Goal: Task Accomplishment & Management: Use online tool/utility

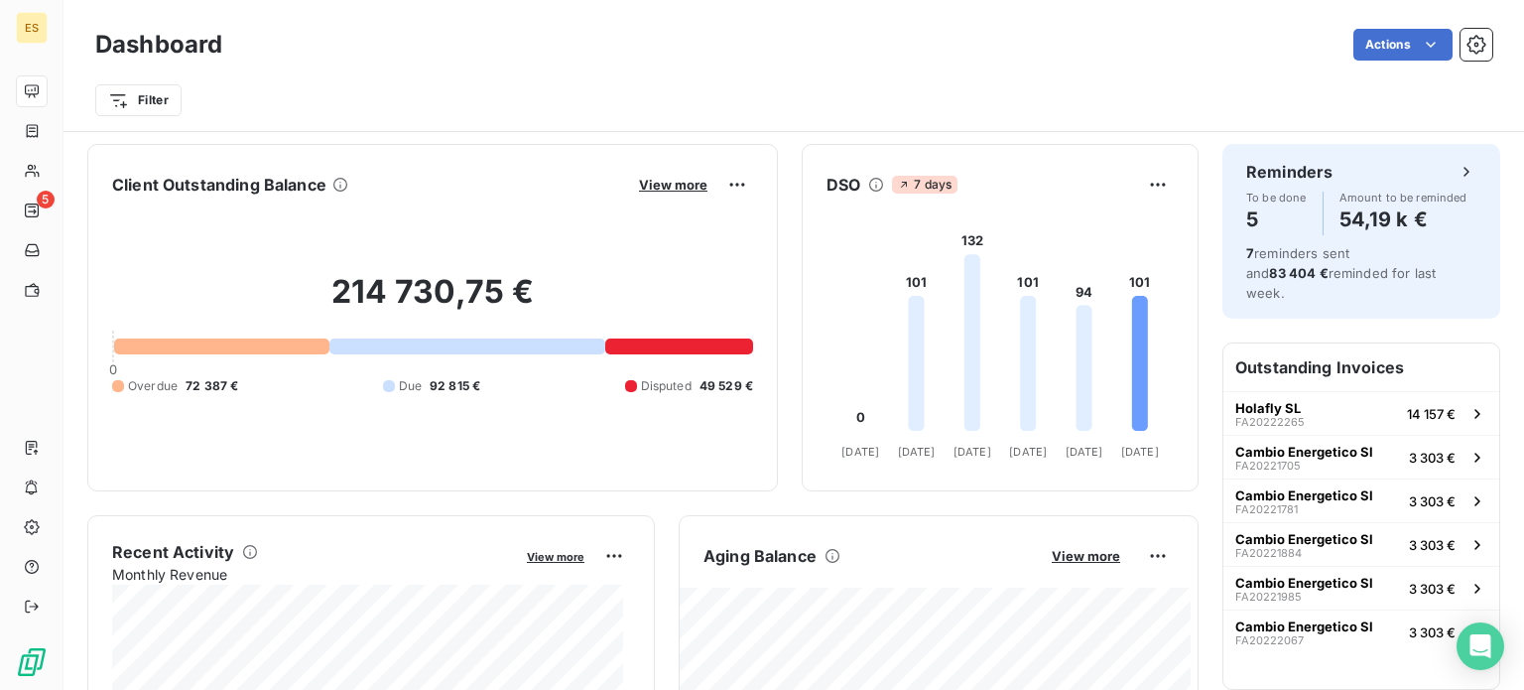
click at [649, 193] on div "View more" at bounding box center [693, 185] width 120 height 32
click at [646, 180] on span "View more" at bounding box center [673, 185] width 68 height 16
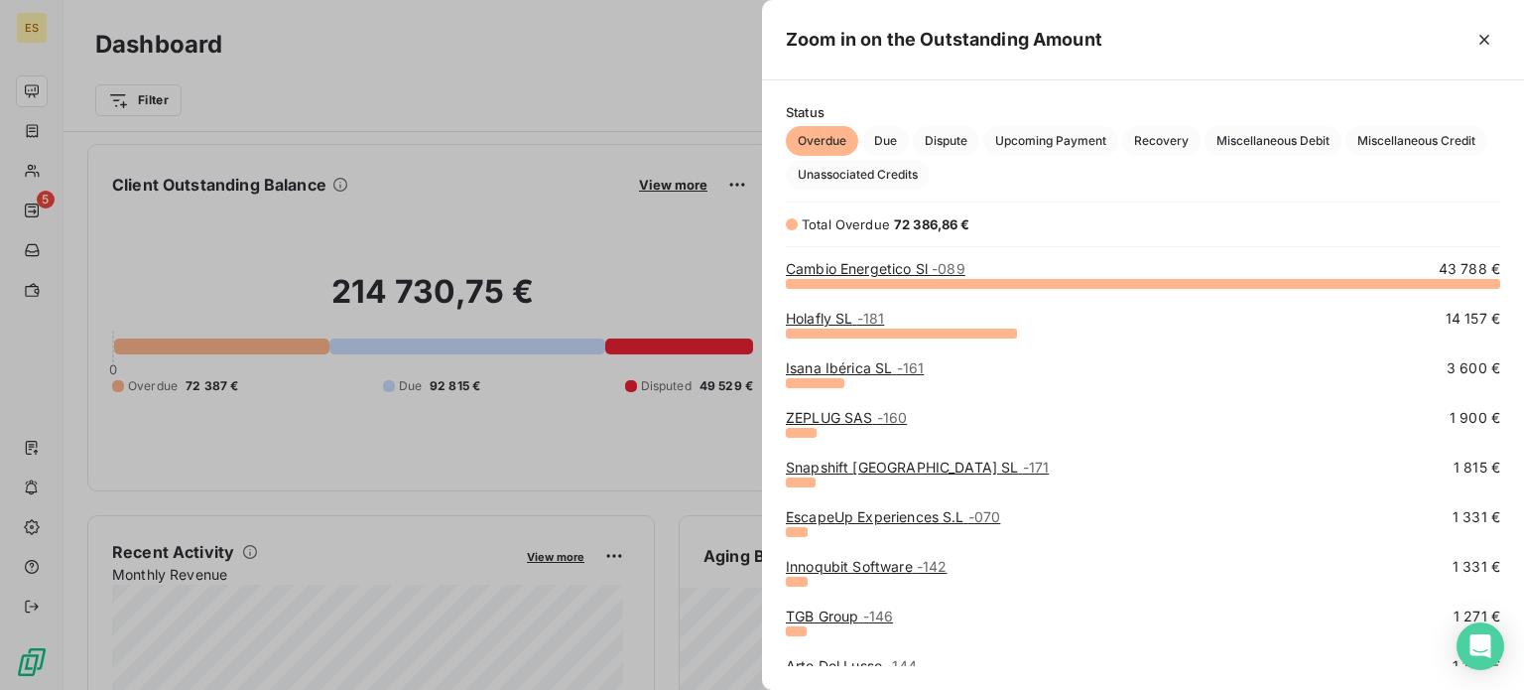
scroll to position [392, 746]
click at [884, 139] on span "Due" at bounding box center [885, 141] width 47 height 30
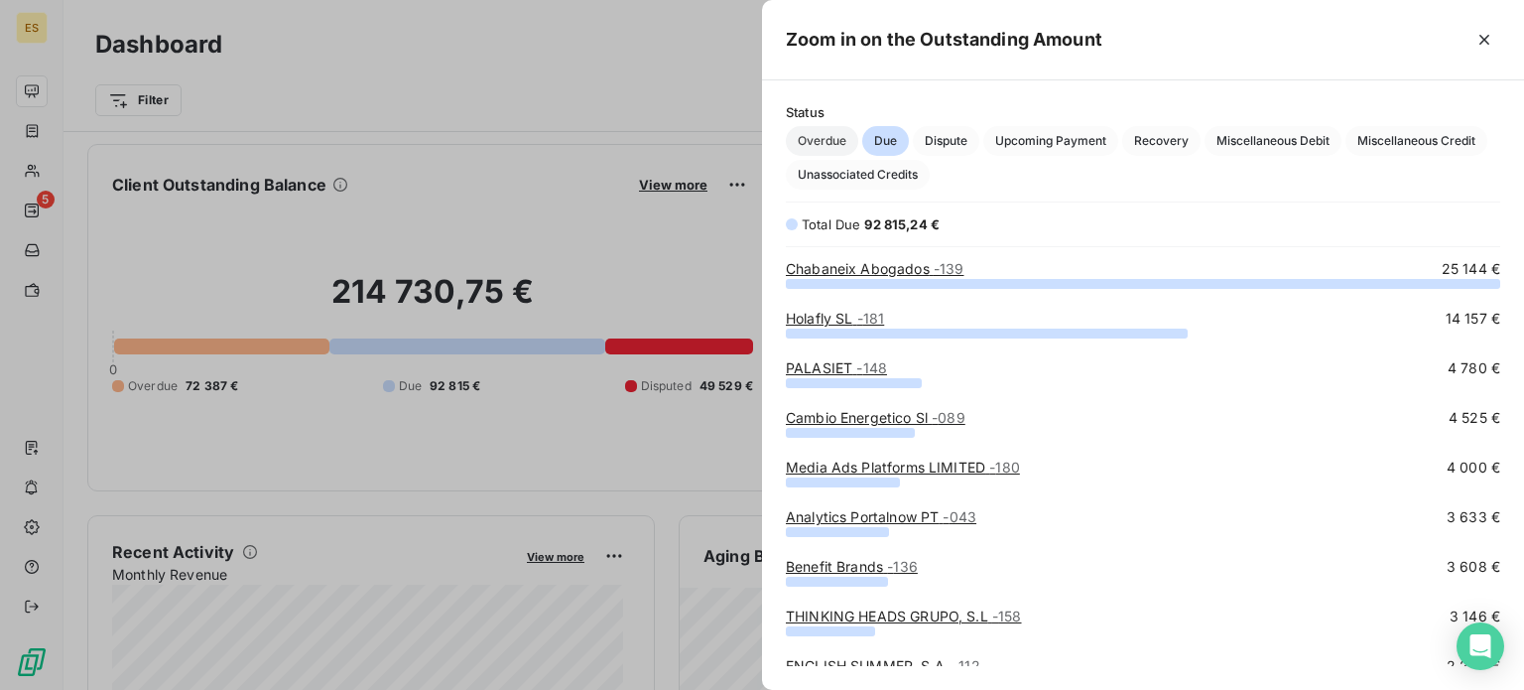
click at [820, 133] on span "Overdue" at bounding box center [822, 141] width 72 height 30
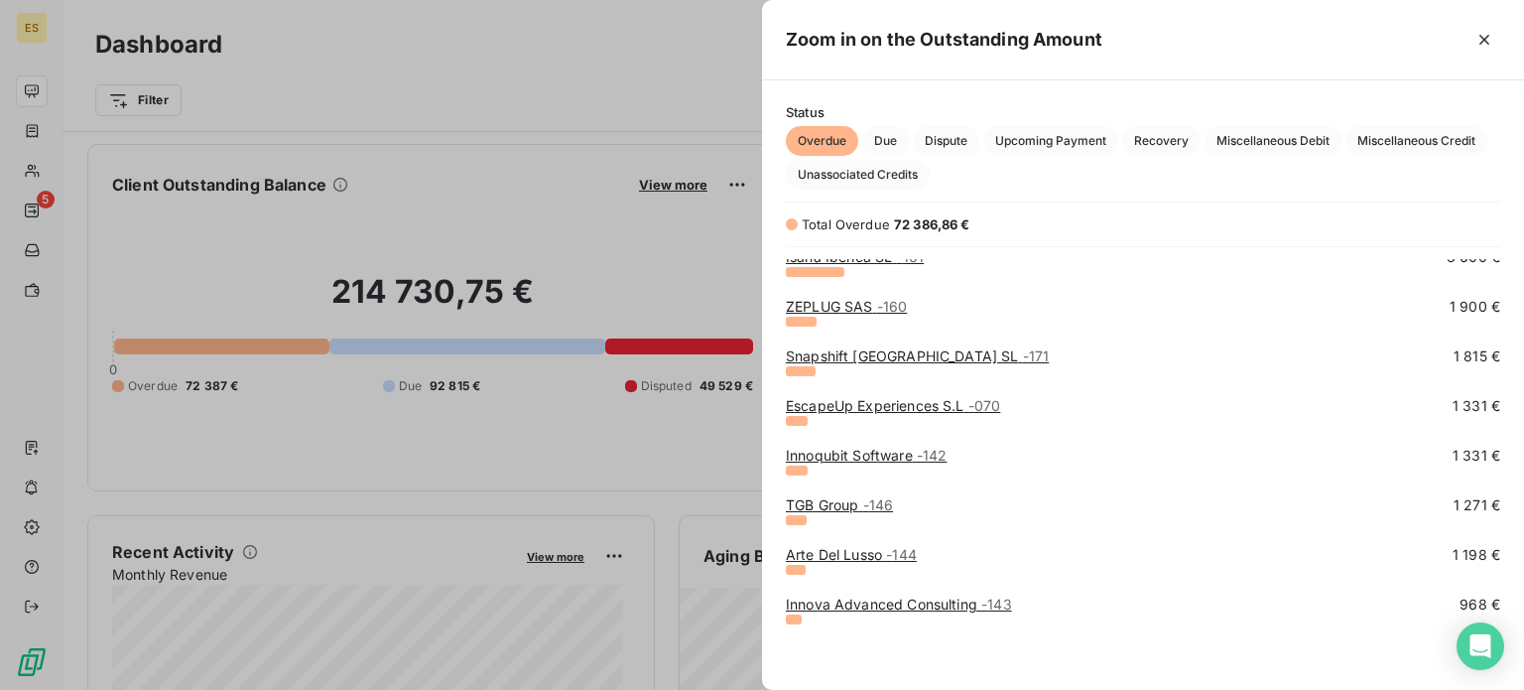
scroll to position [0, 0]
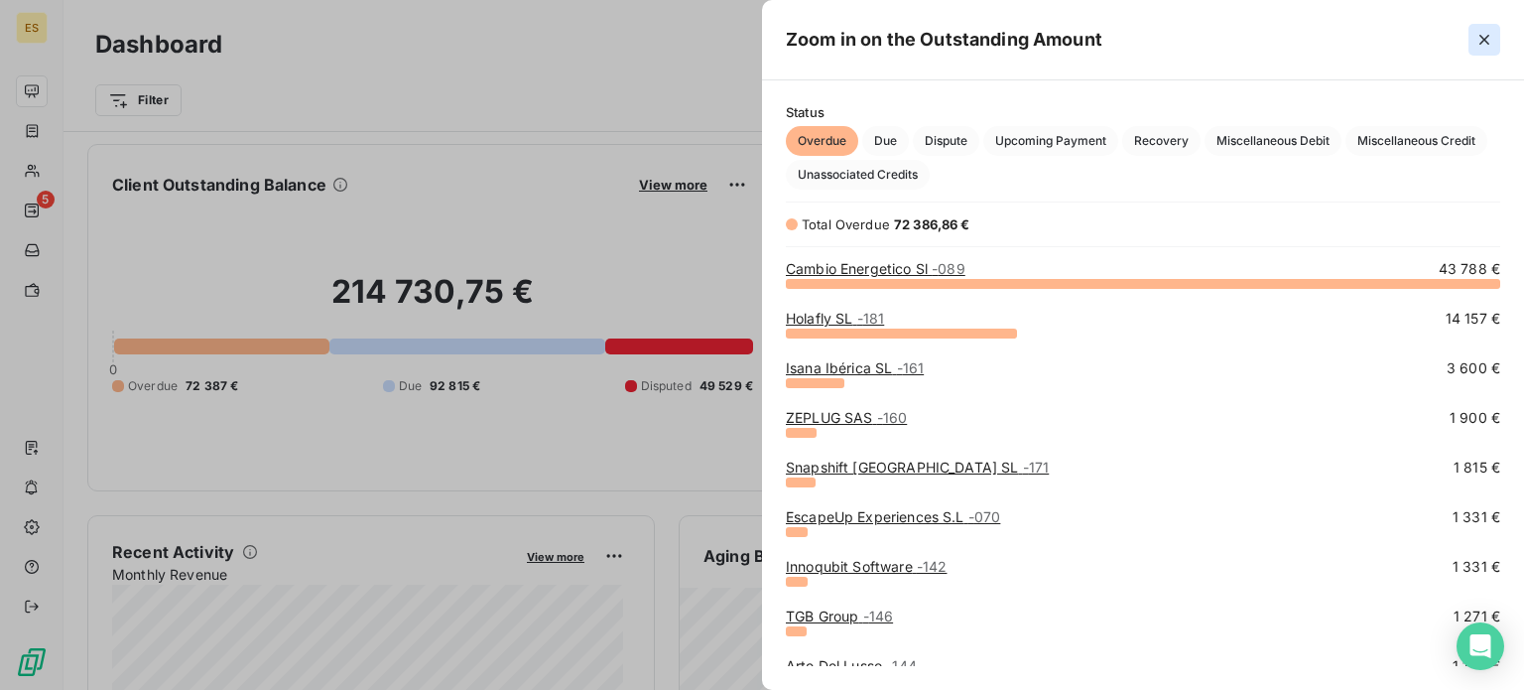
click at [1477, 36] on icon "button" at bounding box center [1484, 40] width 20 height 20
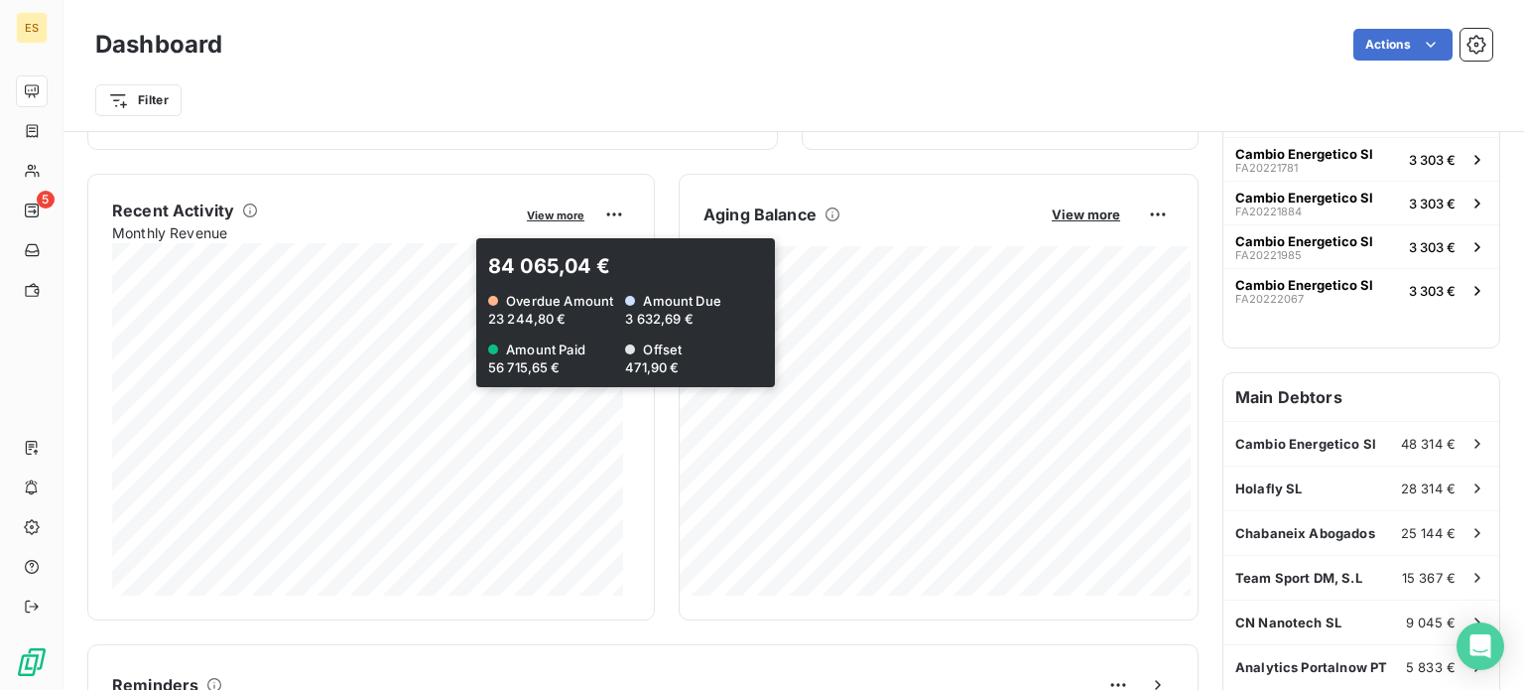
scroll to position [595, 0]
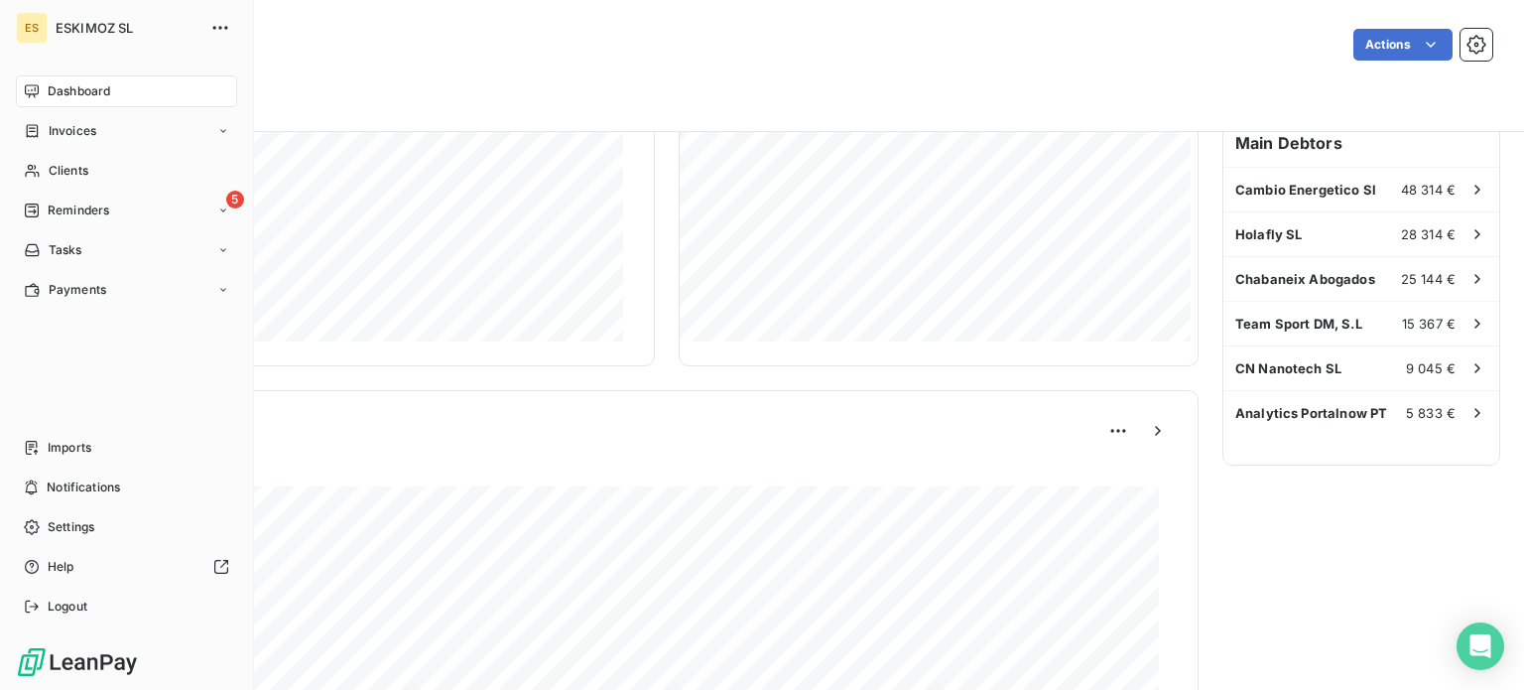
click at [123, 228] on nav "Dashboard Invoices Clients 5 Reminders Tasks Payments" at bounding box center [126, 190] width 221 height 230
click at [135, 214] on div "5 Reminders" at bounding box center [126, 210] width 221 height 32
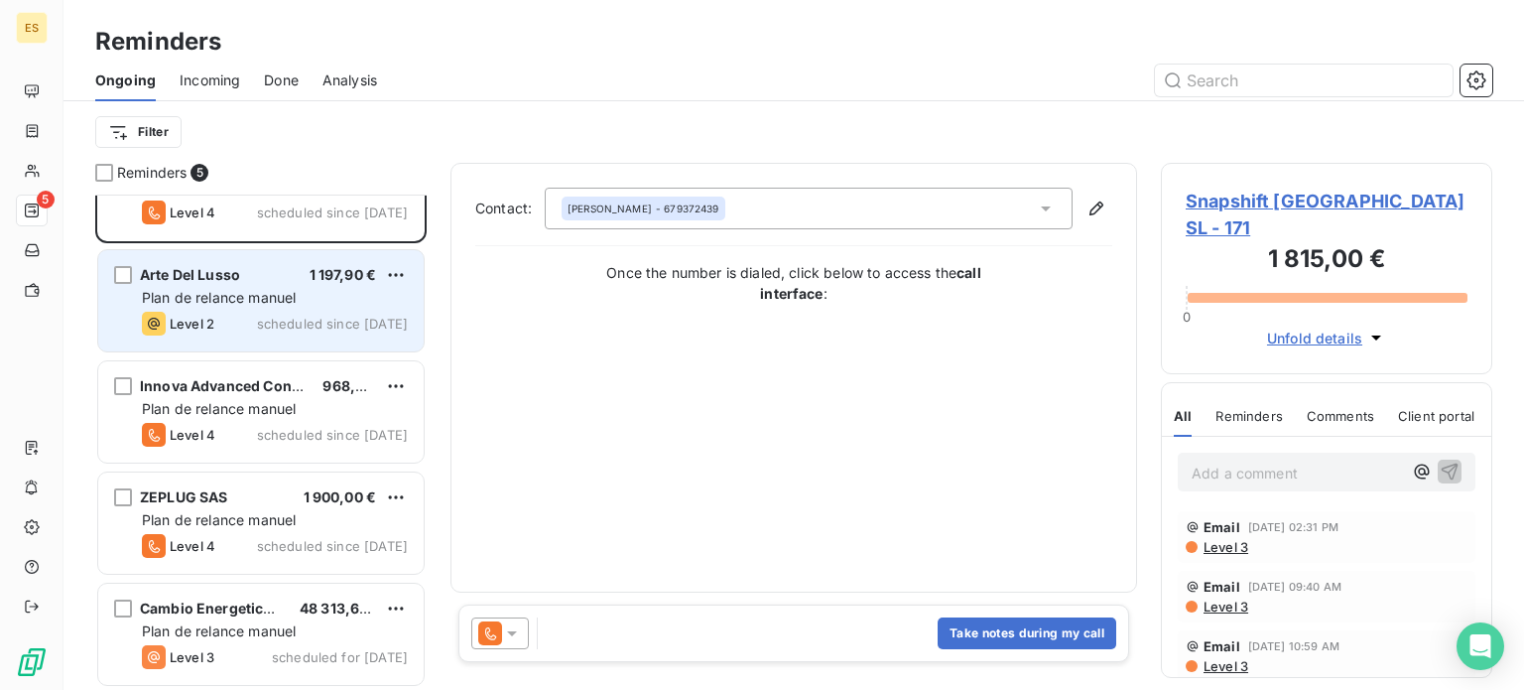
scroll to position [61, 0]
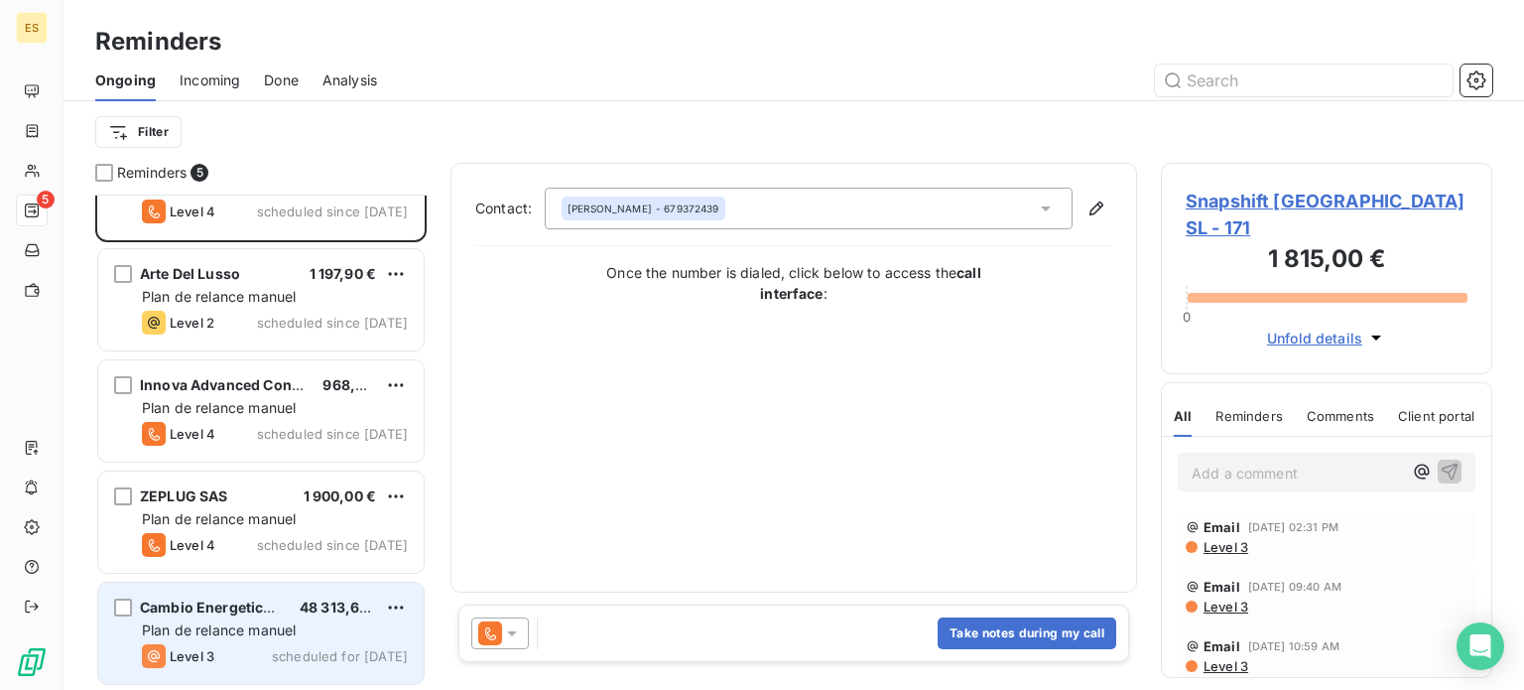
click at [255, 612] on span "Cambio Energetico Sl" at bounding box center [214, 606] width 149 height 17
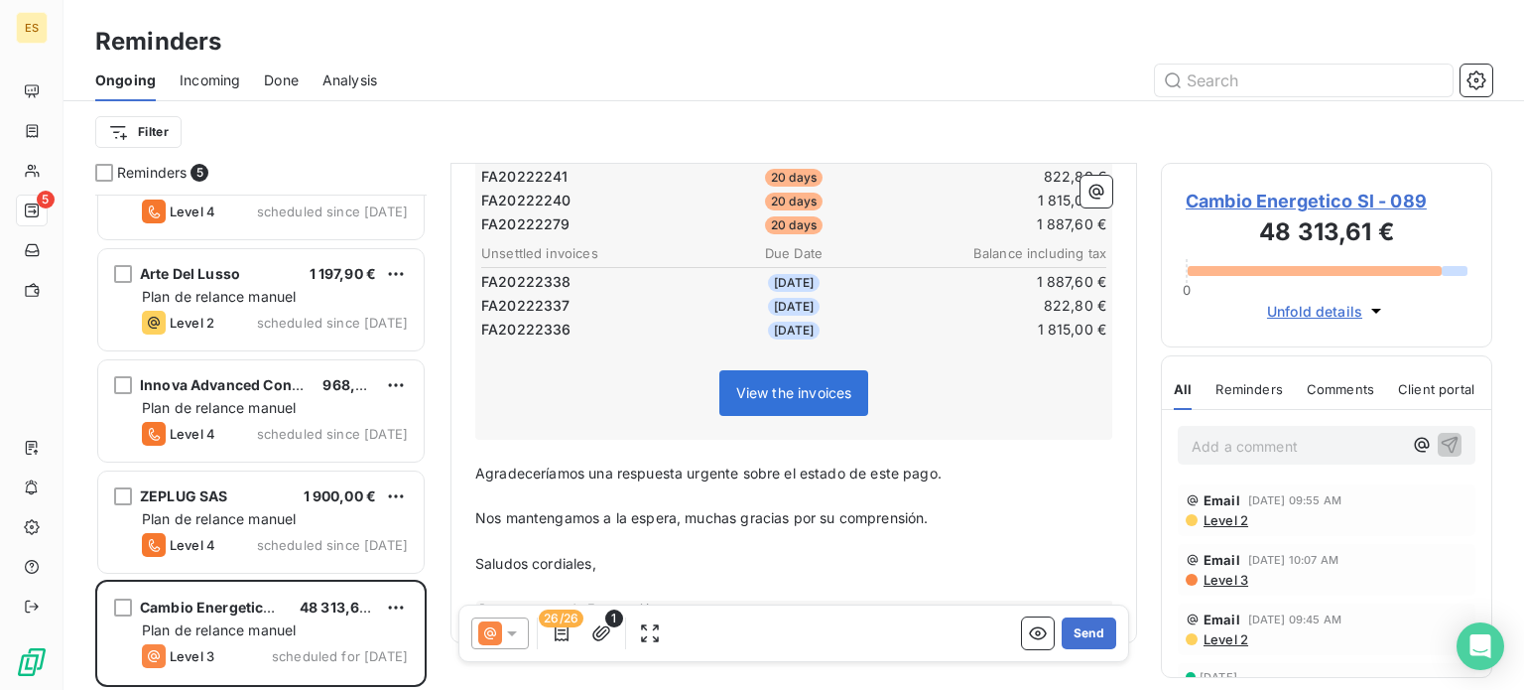
scroll to position [893, 0]
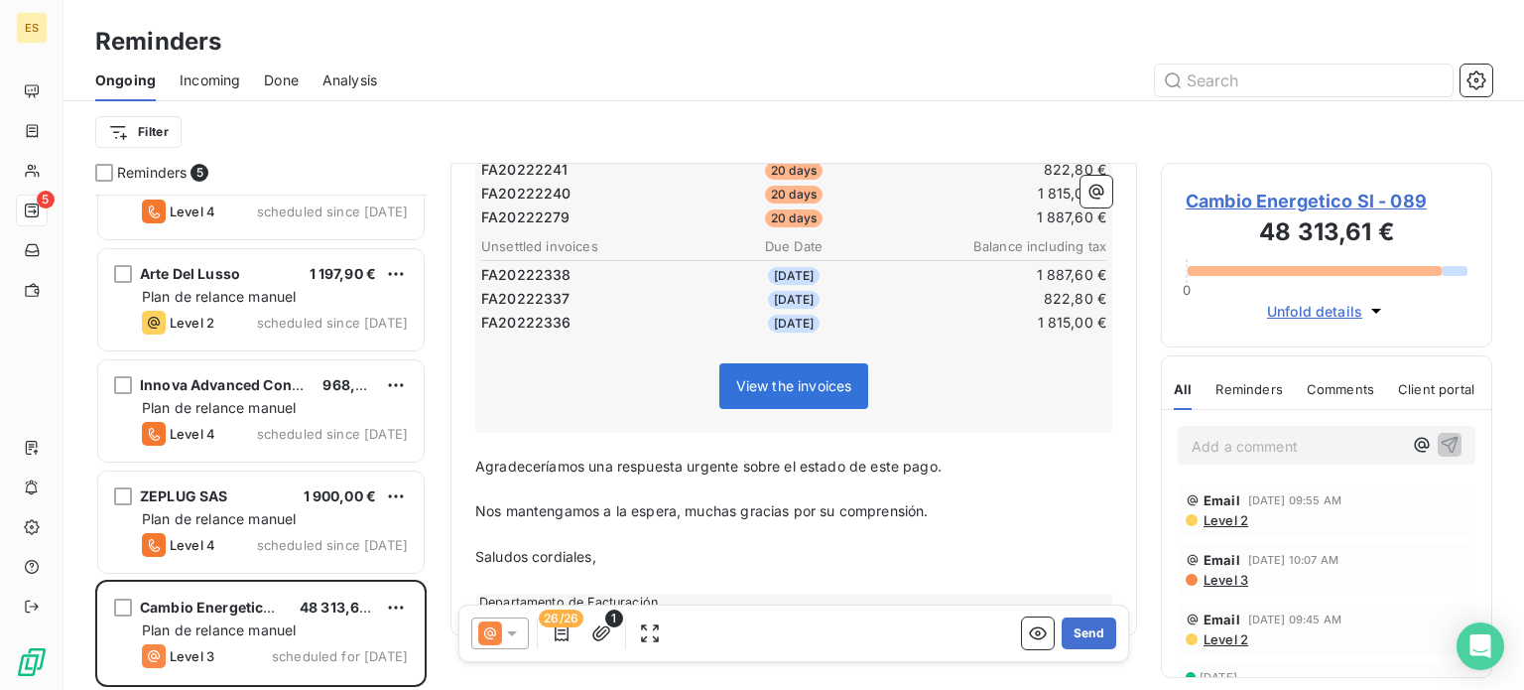
click at [504, 646] on div at bounding box center [500, 633] width 58 height 32
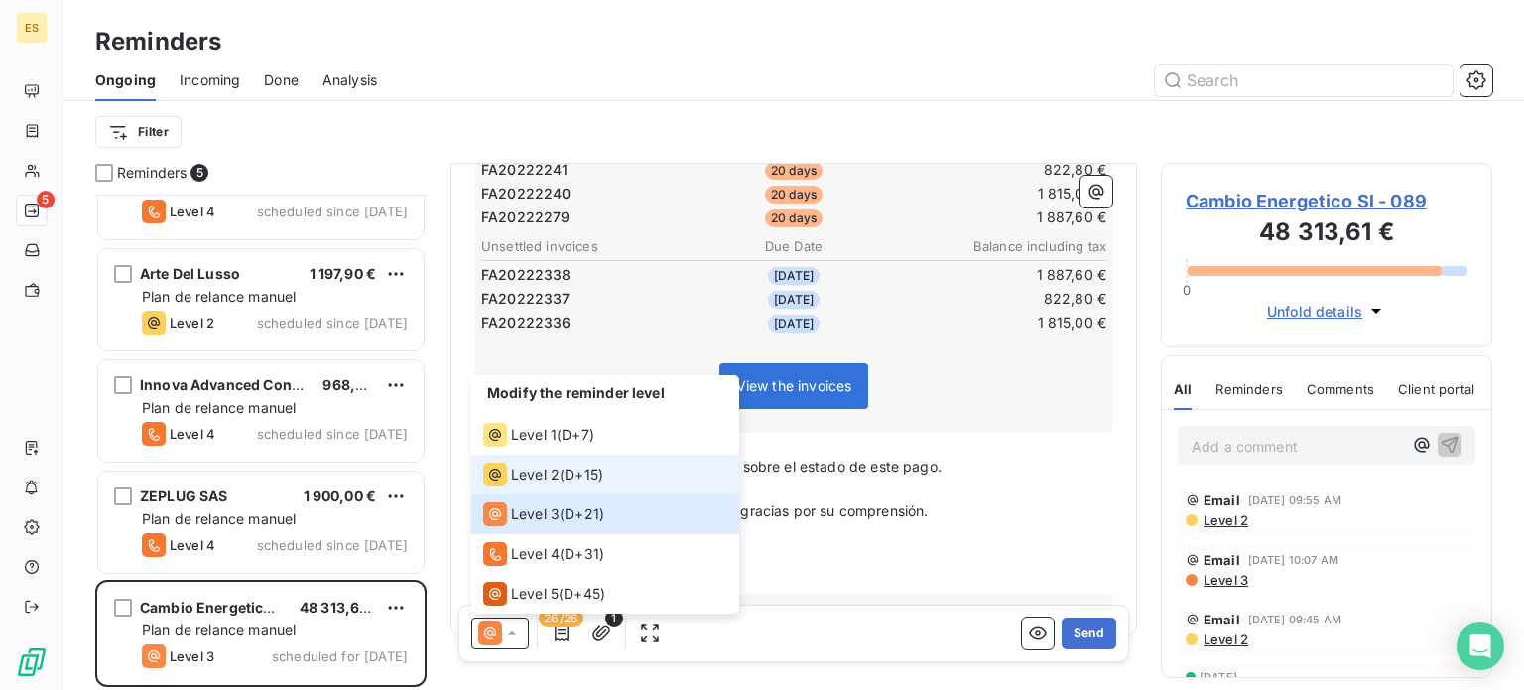
click at [536, 455] on li "Level 2 ( D+15 )" at bounding box center [605, 474] width 268 height 40
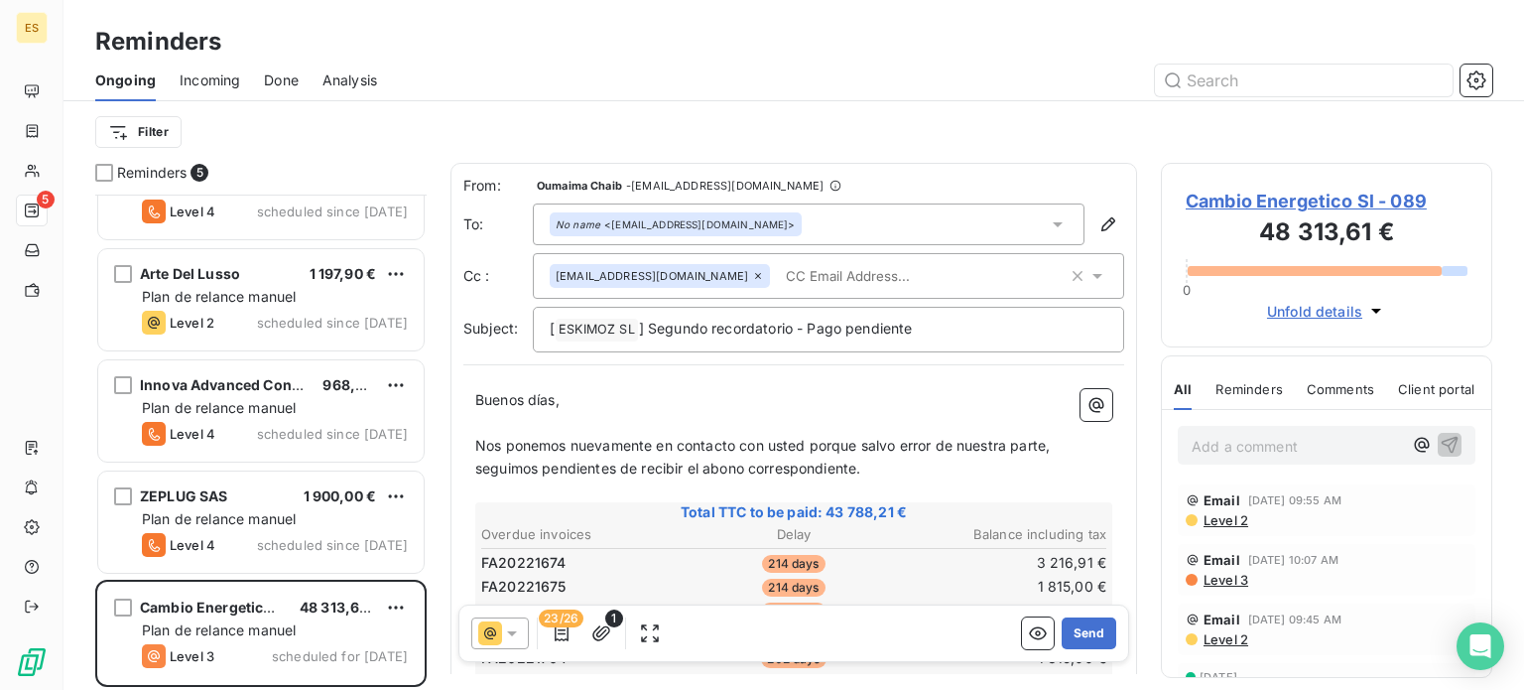
click at [511, 639] on icon at bounding box center [512, 633] width 20 height 20
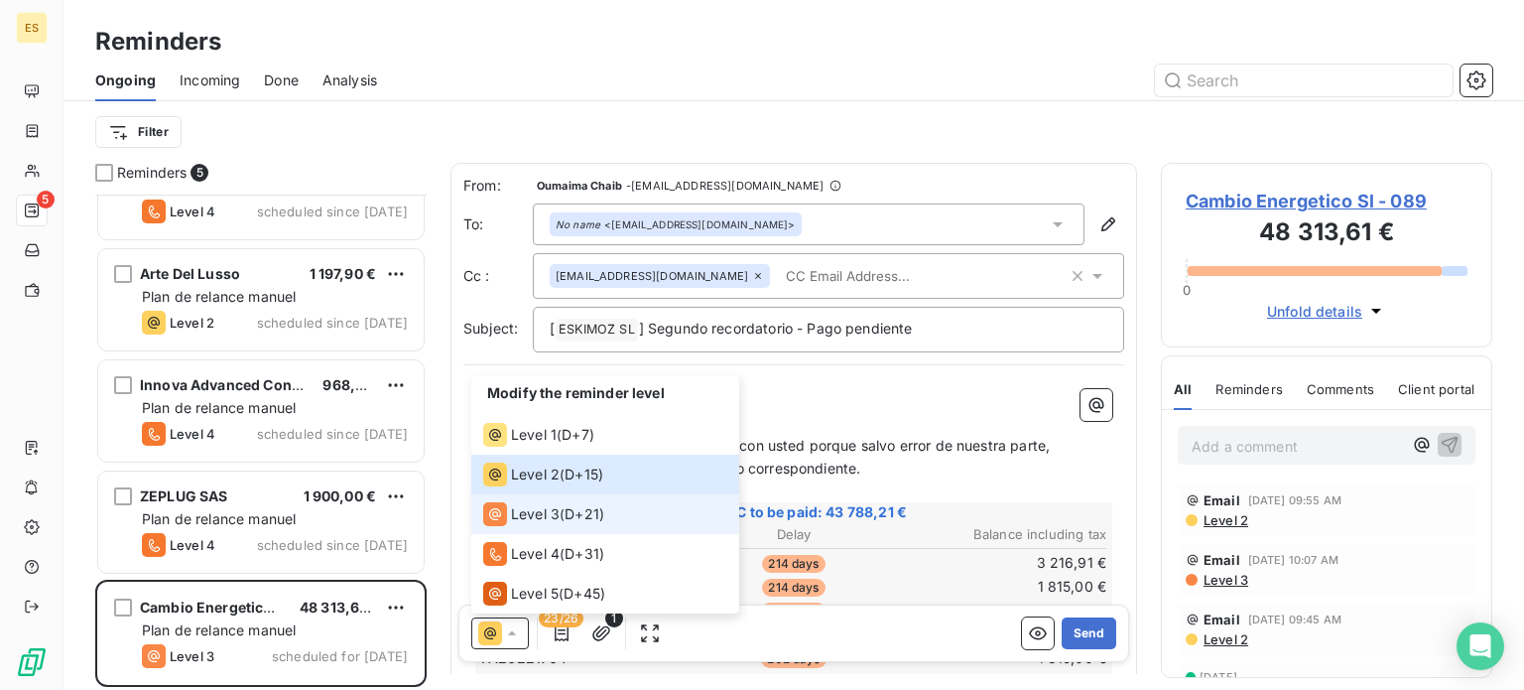
click at [547, 533] on li "Level 3 ( D+21 )" at bounding box center [605, 514] width 268 height 40
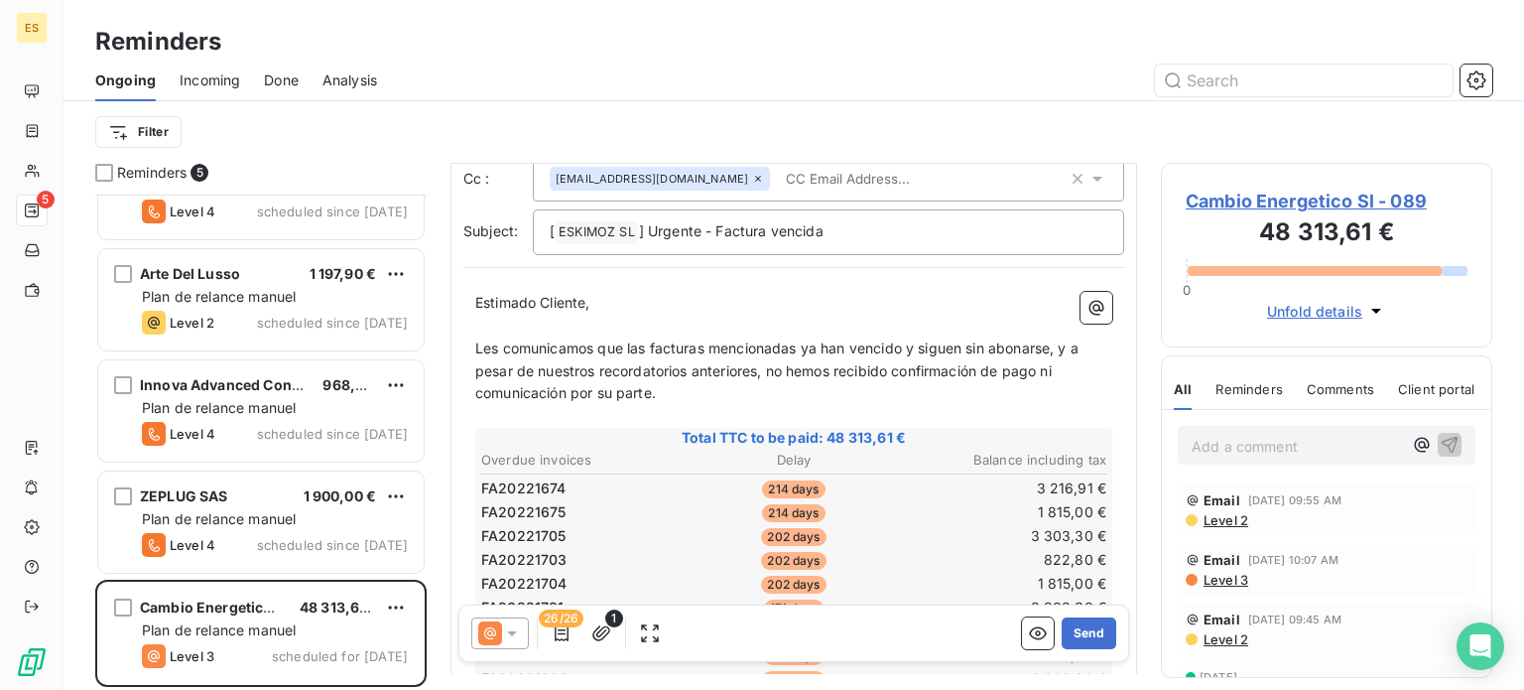
scroll to position [0, 0]
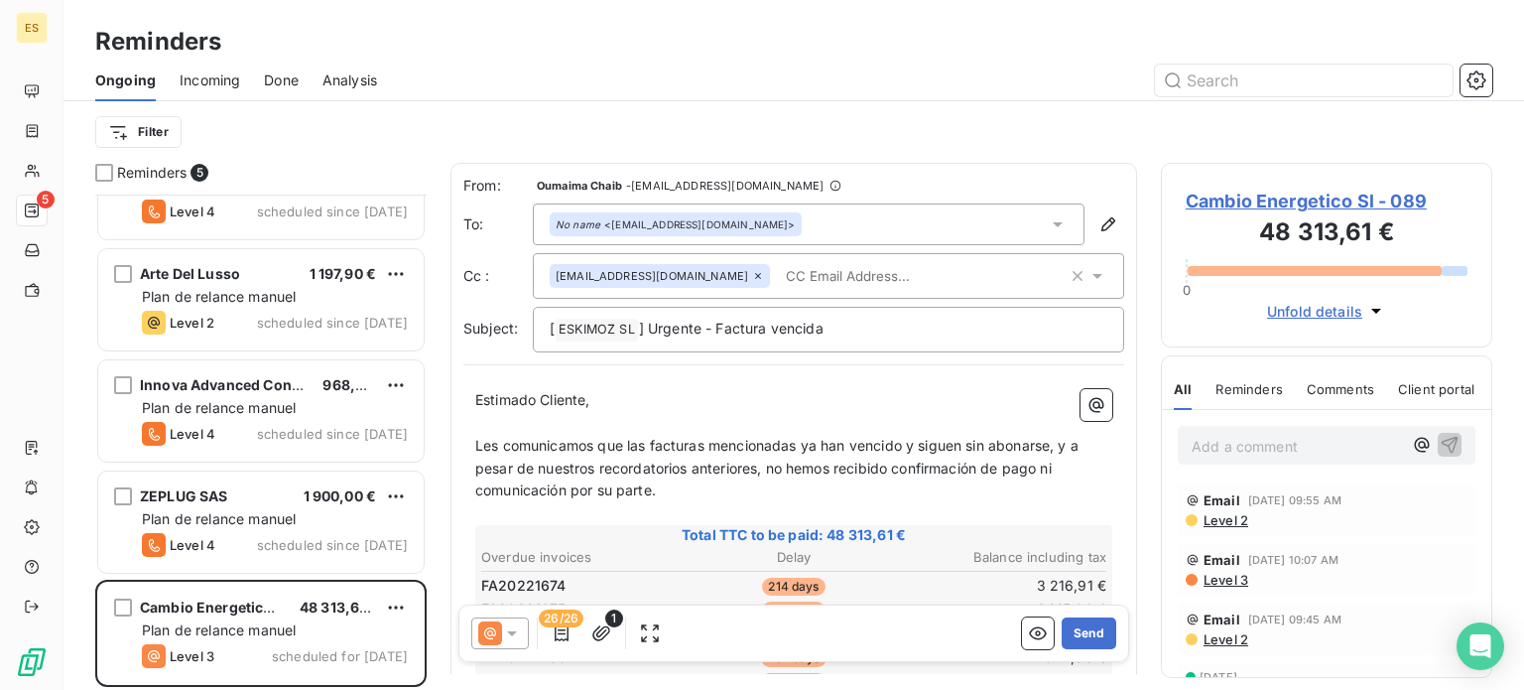
click at [778, 273] on input "text" at bounding box center [892, 276] width 229 height 30
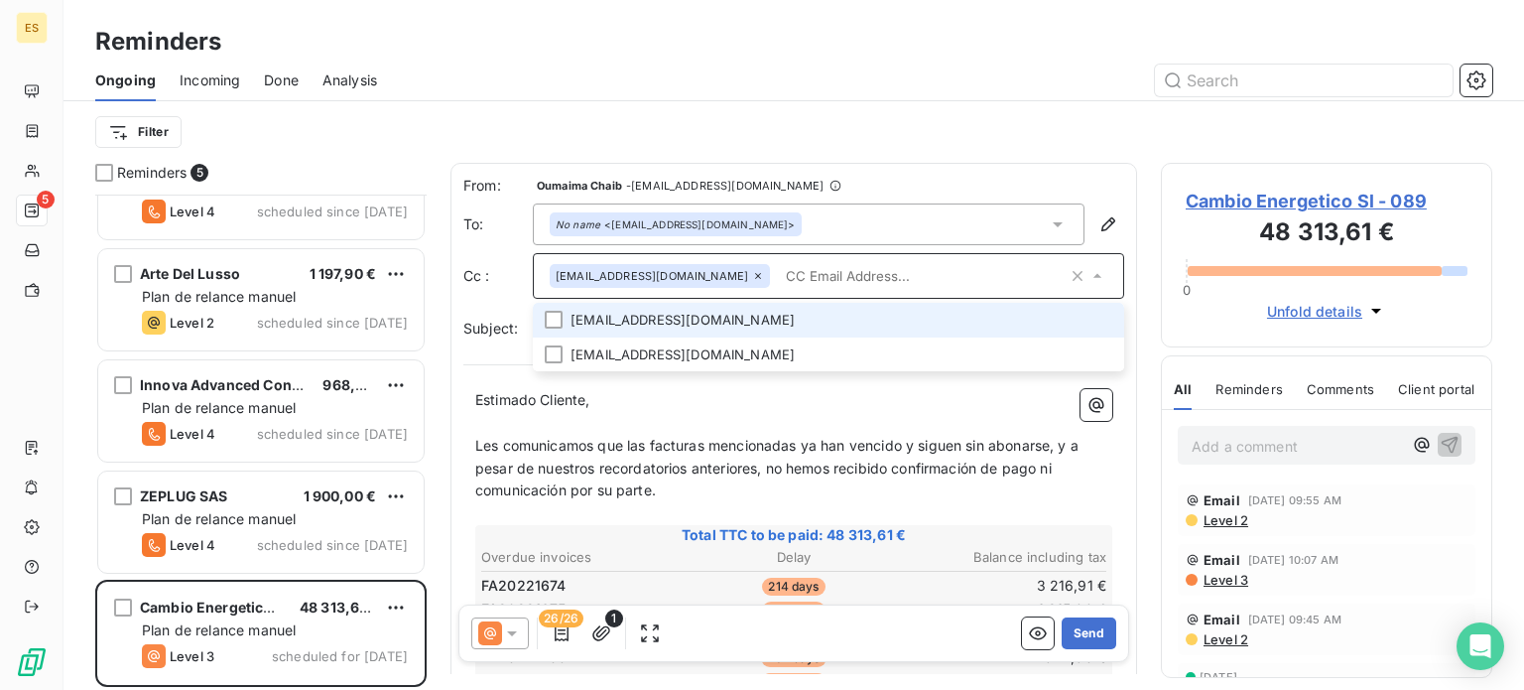
click at [583, 323] on li "[EMAIL_ADDRESS][DOMAIN_NAME]" at bounding box center [828, 320] width 591 height 35
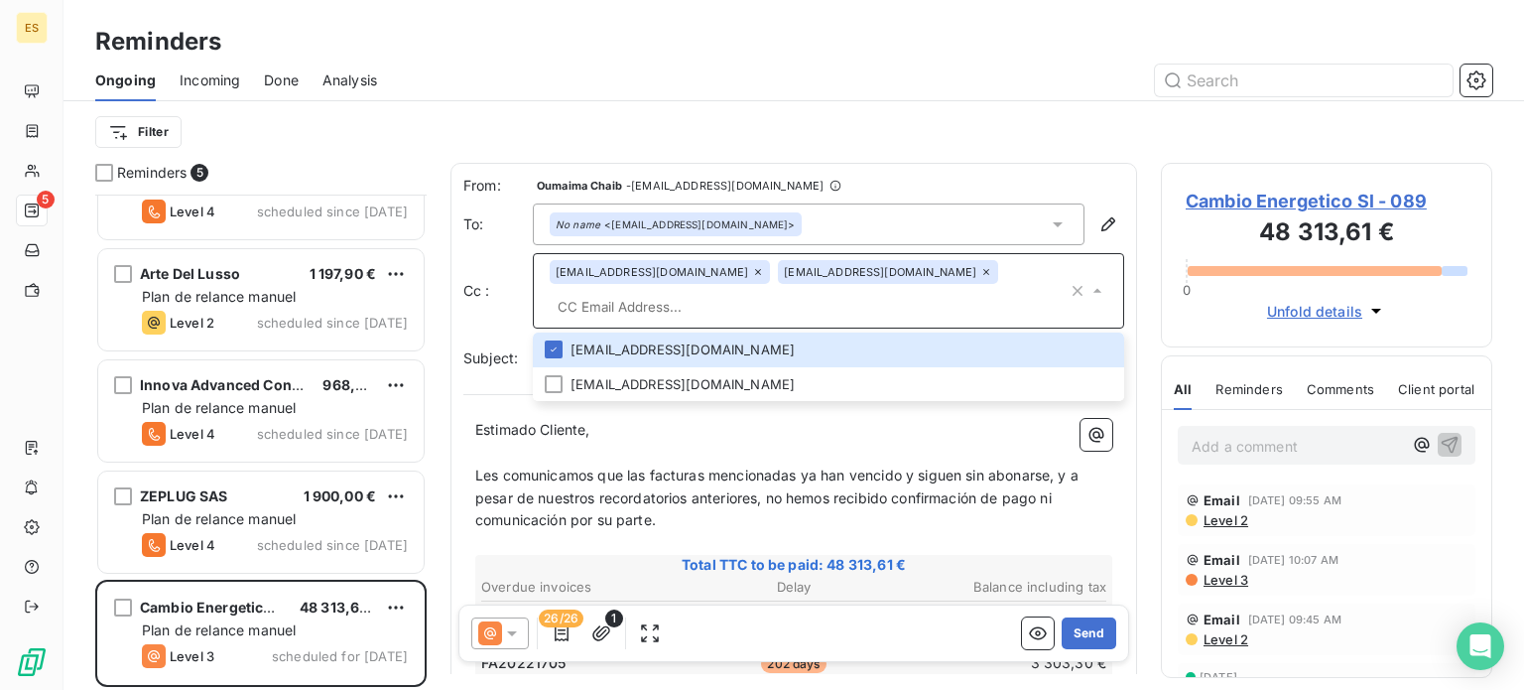
click at [815, 301] on input "text" at bounding box center [809, 307] width 518 height 30
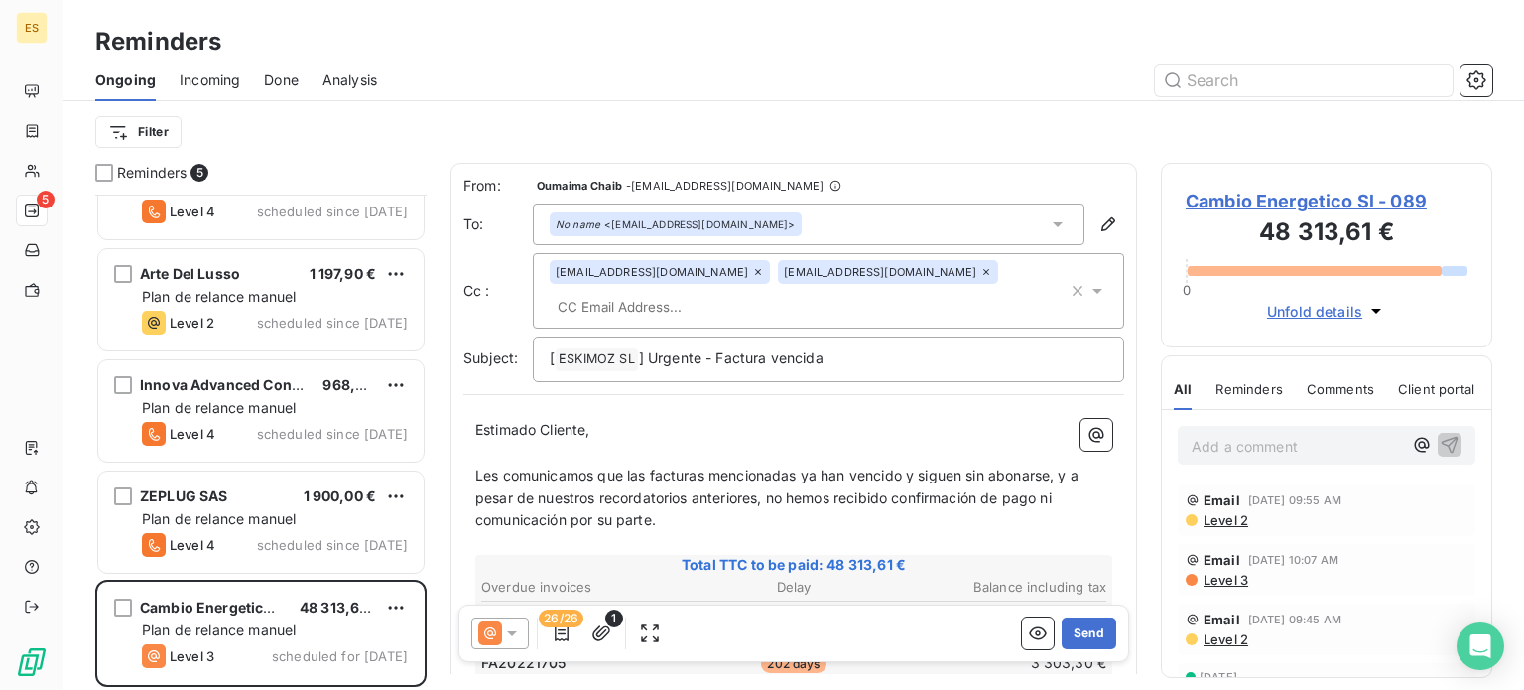
click at [601, 299] on input "text" at bounding box center [664, 307] width 229 height 30
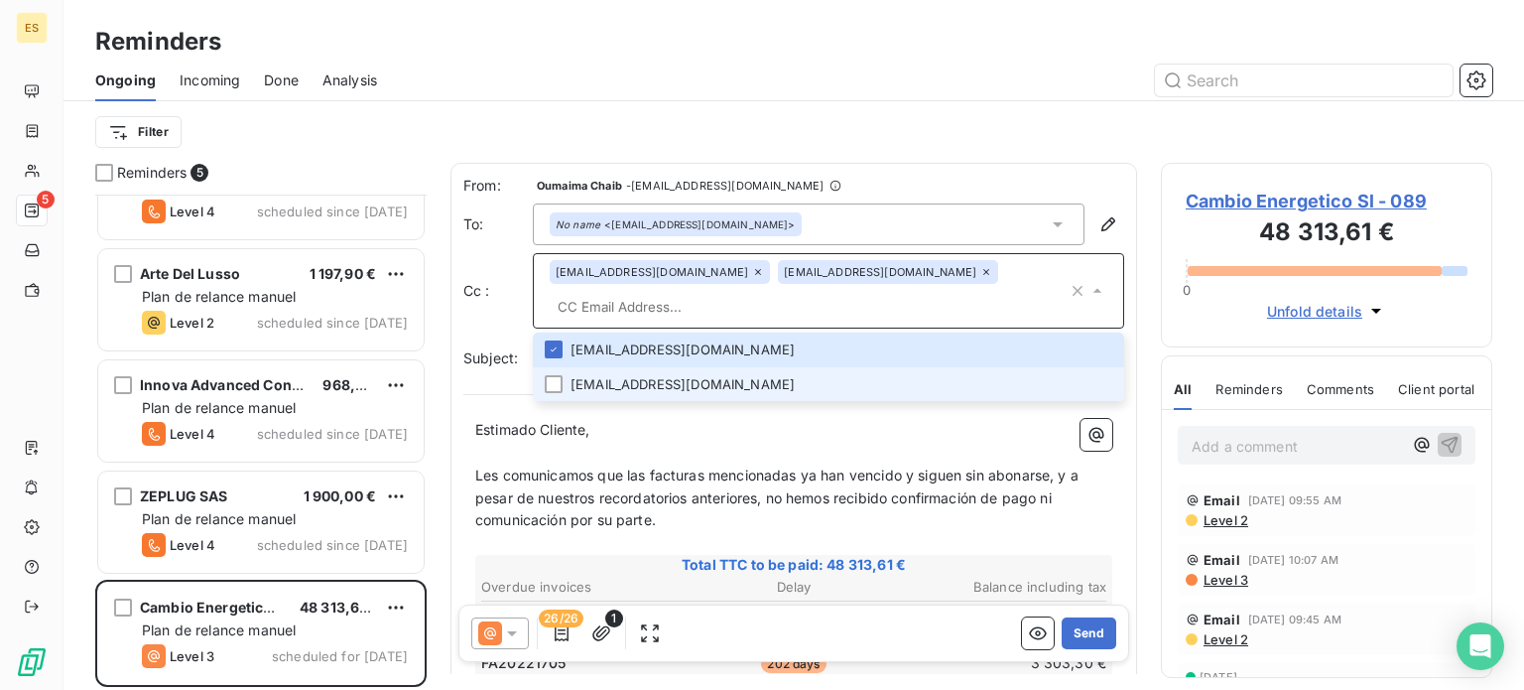
click at [572, 385] on li "[EMAIL_ADDRESS][DOMAIN_NAME]" at bounding box center [828, 384] width 591 height 35
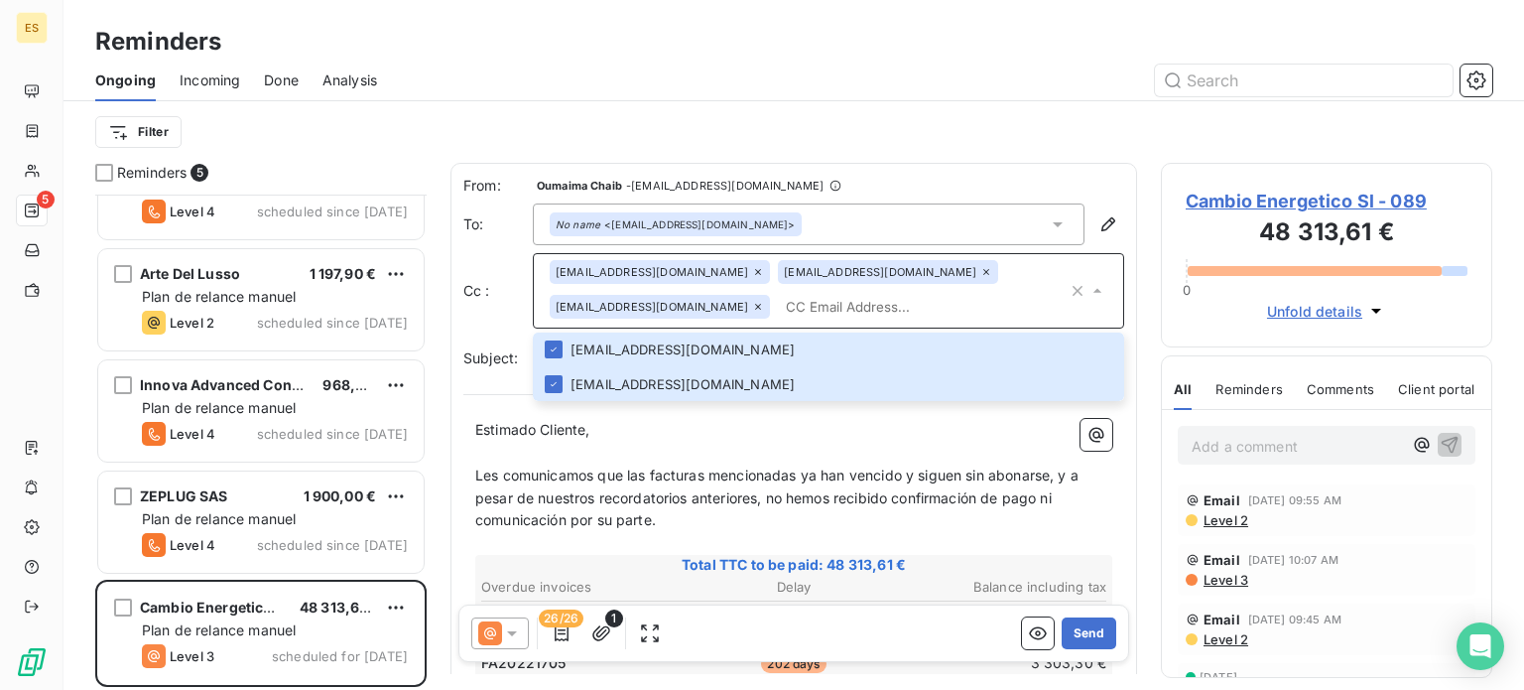
click at [813, 309] on input "text" at bounding box center [923, 307] width 290 height 30
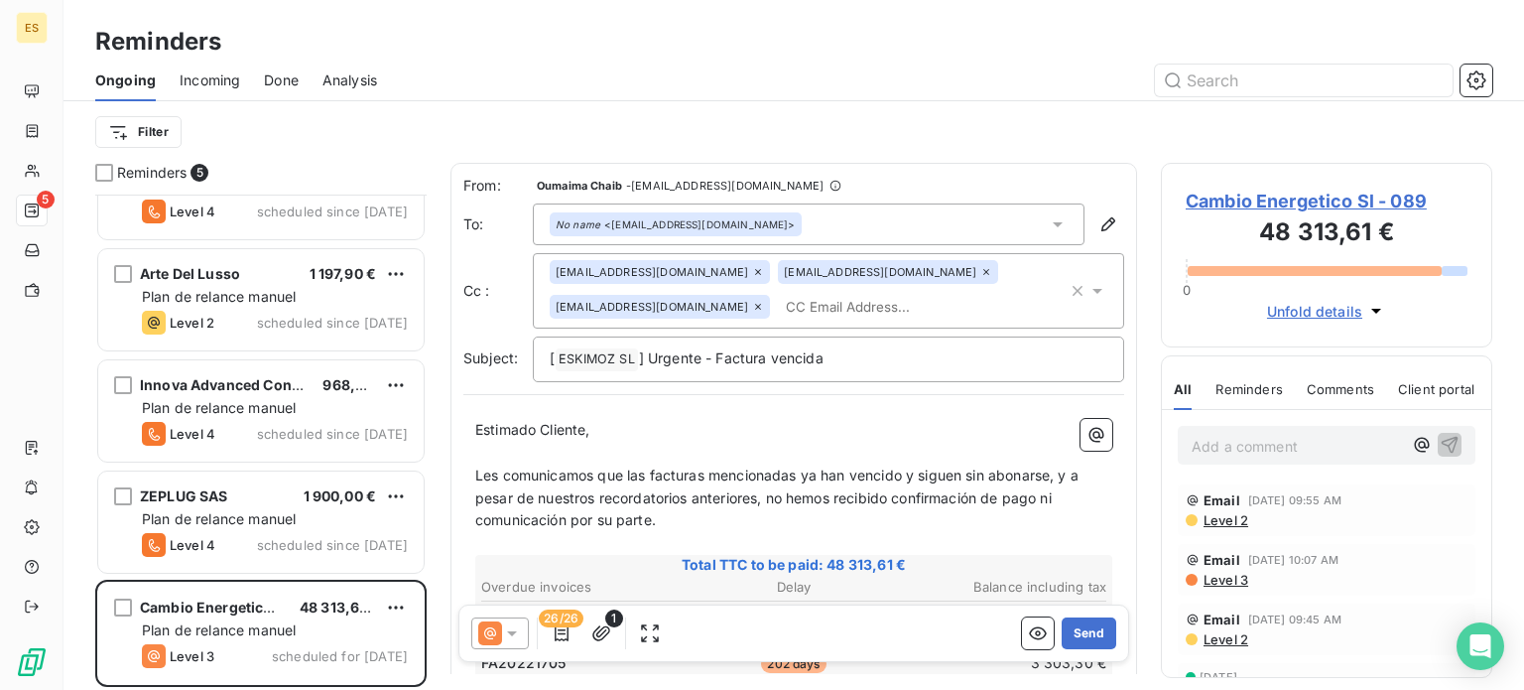
click at [752, 305] on icon at bounding box center [758, 307] width 12 height 12
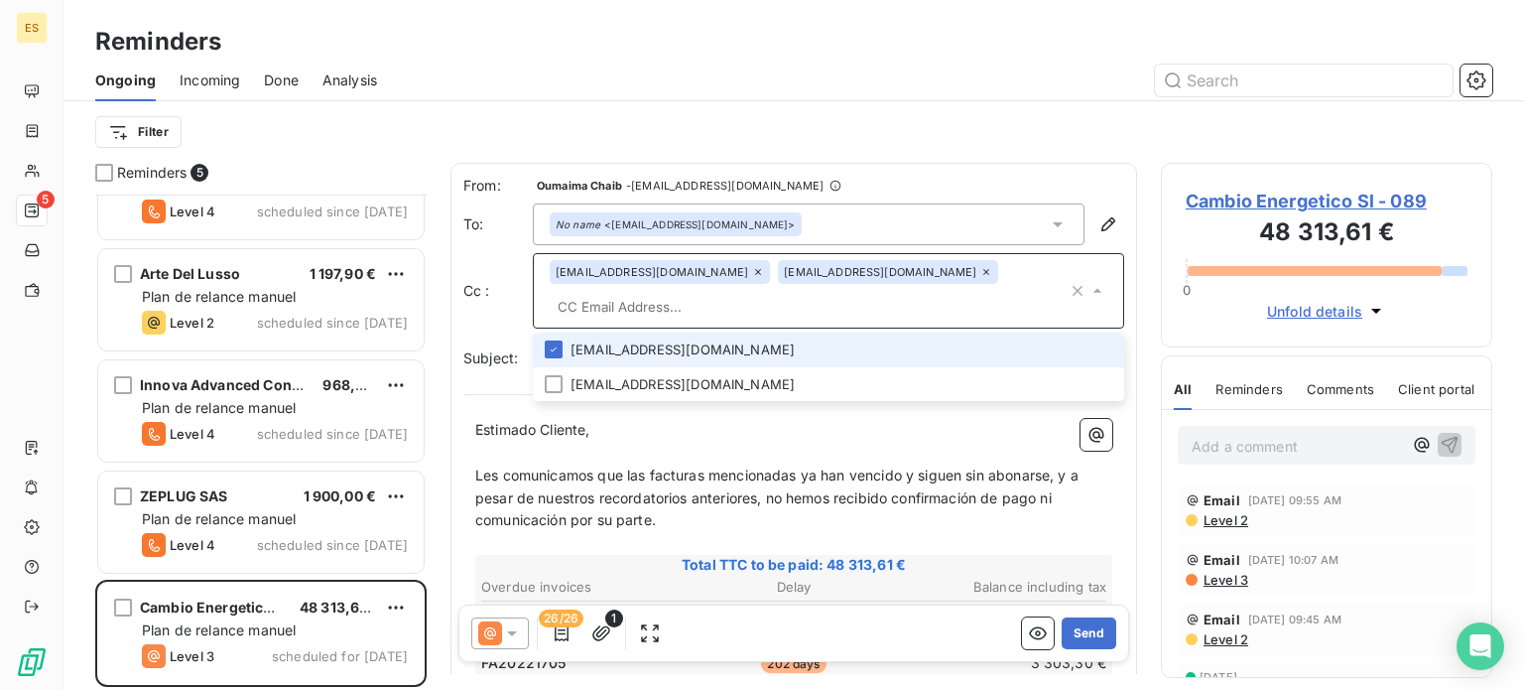
click at [739, 305] on input "text" at bounding box center [809, 307] width 518 height 30
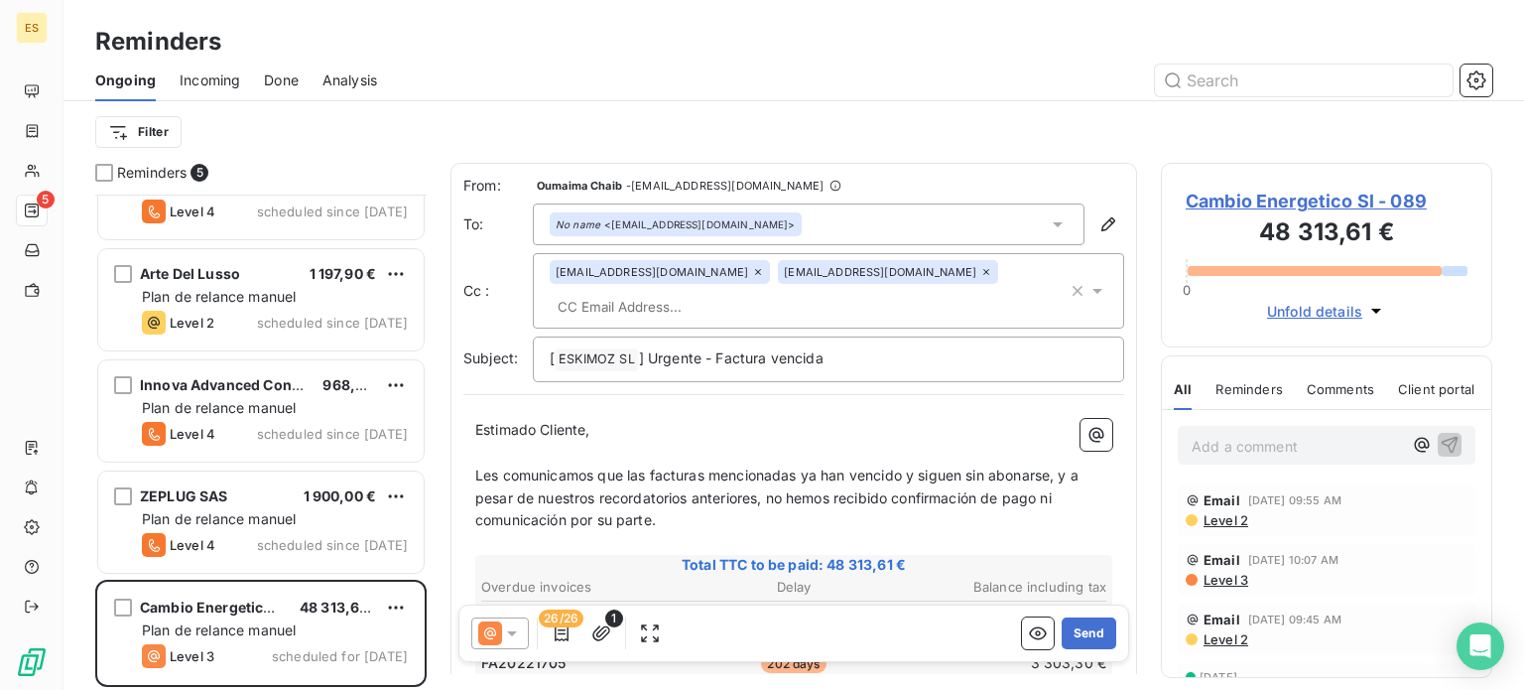
click at [699, 305] on input "text" at bounding box center [664, 307] width 229 height 30
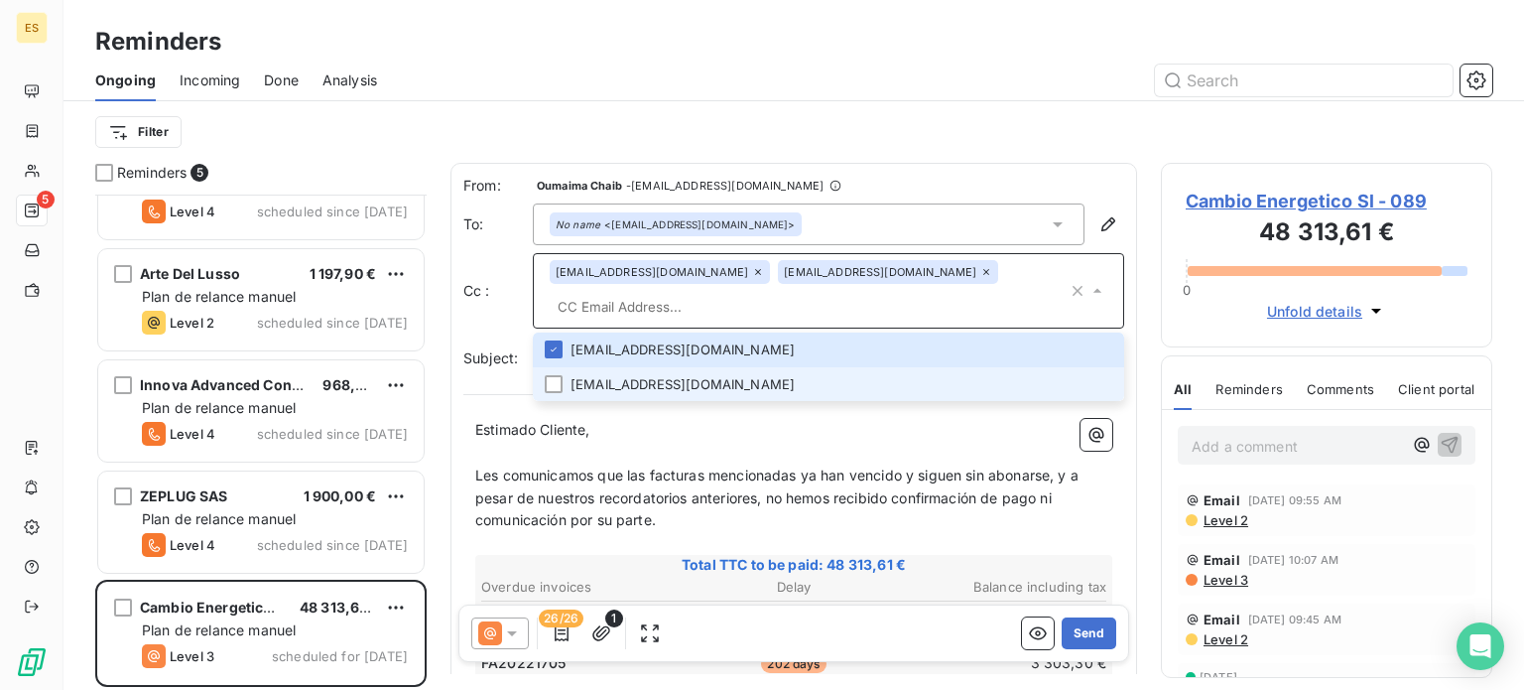
click at [588, 379] on li "[EMAIL_ADDRESS][DOMAIN_NAME]" at bounding box center [828, 384] width 591 height 35
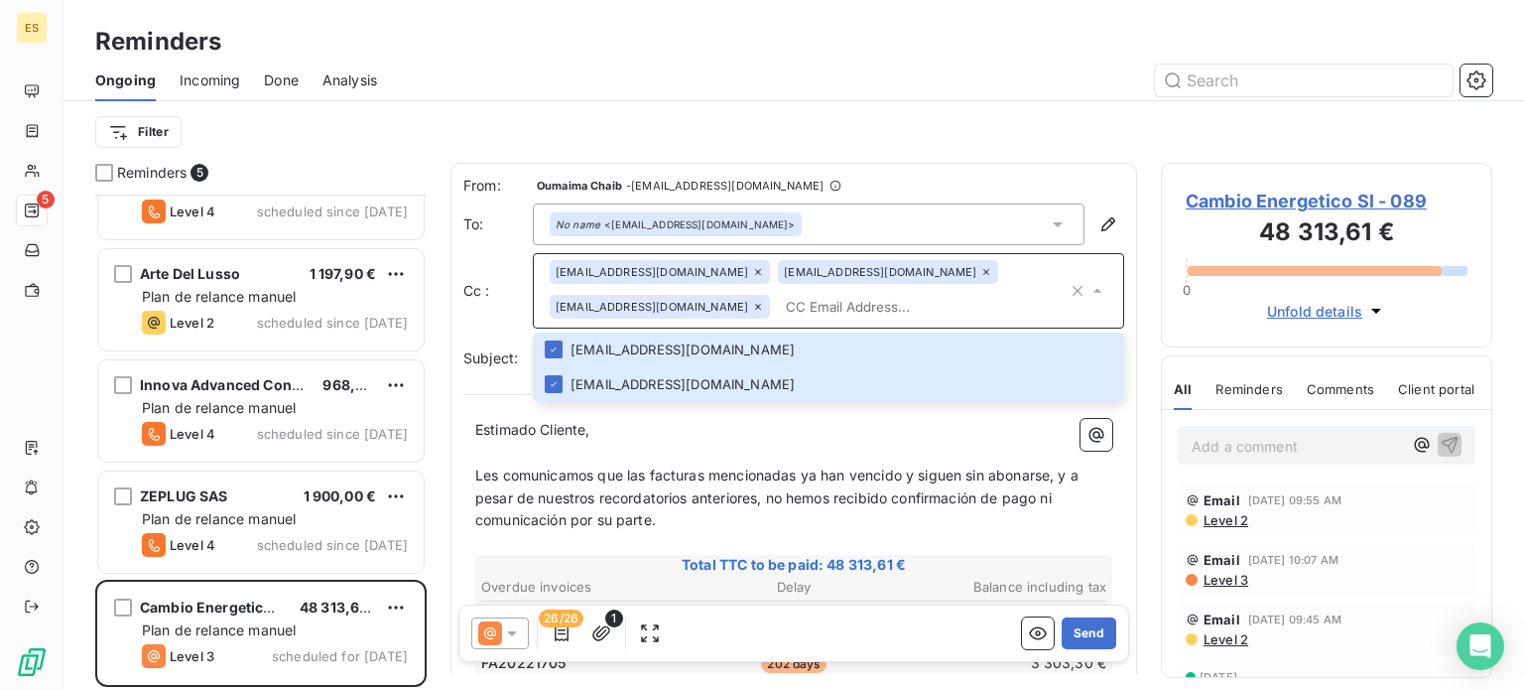
click at [814, 301] on input "text" at bounding box center [923, 307] width 290 height 30
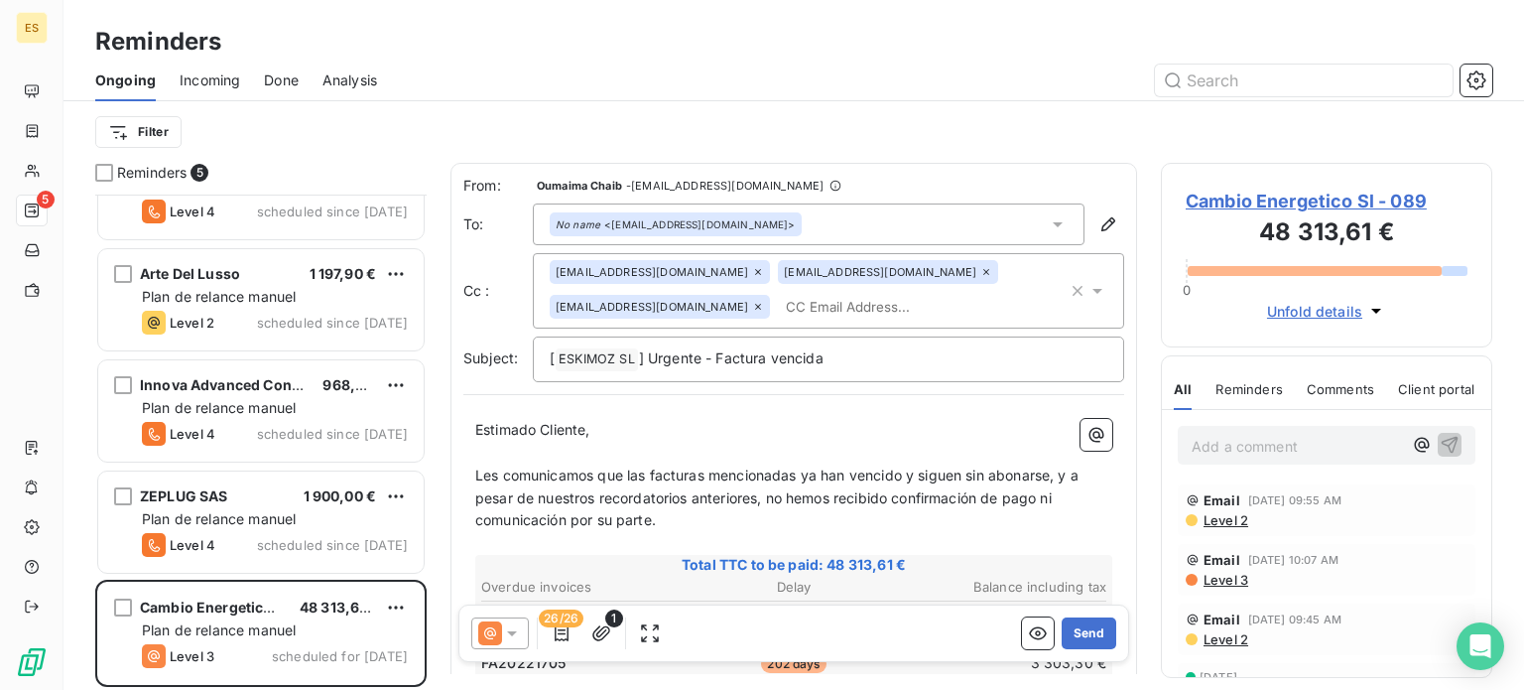
paste input "[PERSON_NAME][EMAIL_ADDRESS][DOMAIN_NAME]"
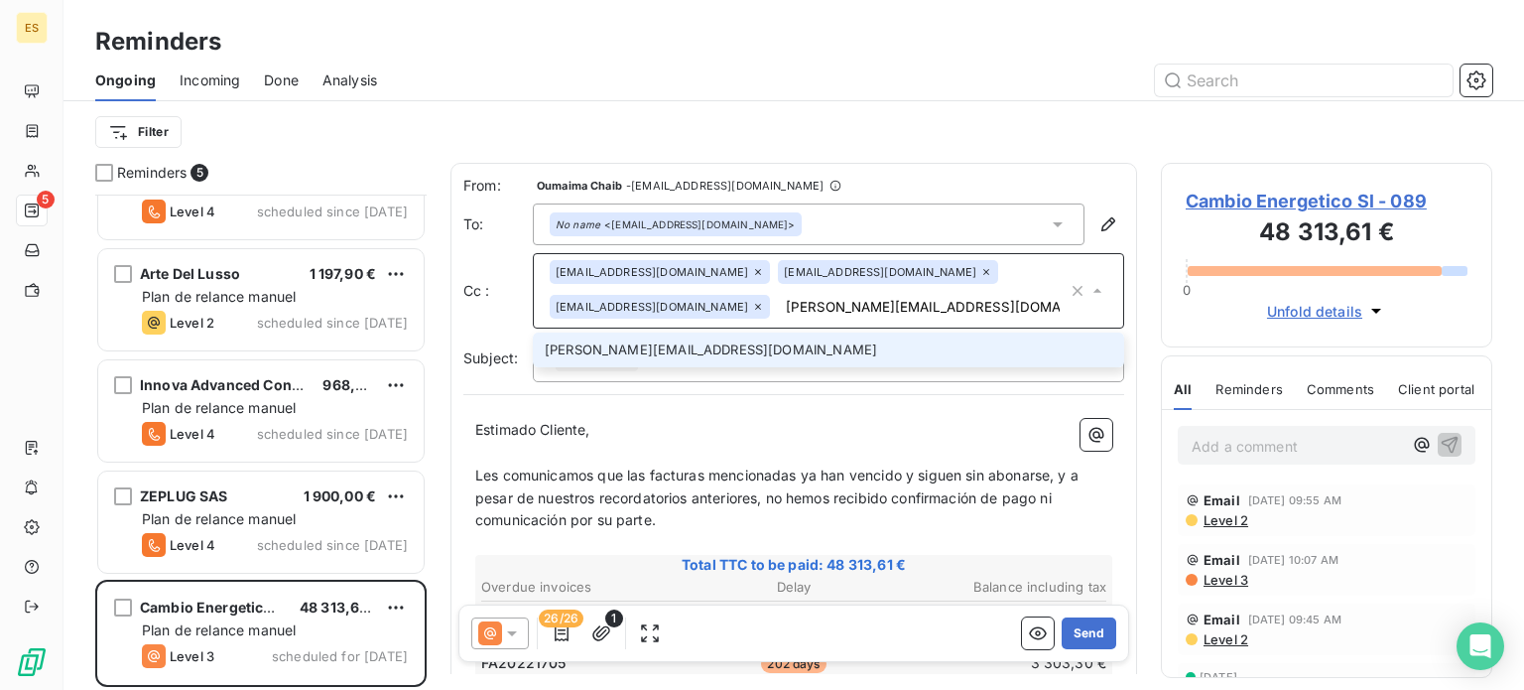
type input "[PERSON_NAME][EMAIL_ADDRESS][DOMAIN_NAME]"
click at [811, 339] on li "[PERSON_NAME][EMAIL_ADDRESS][DOMAIN_NAME]" at bounding box center [828, 349] width 591 height 35
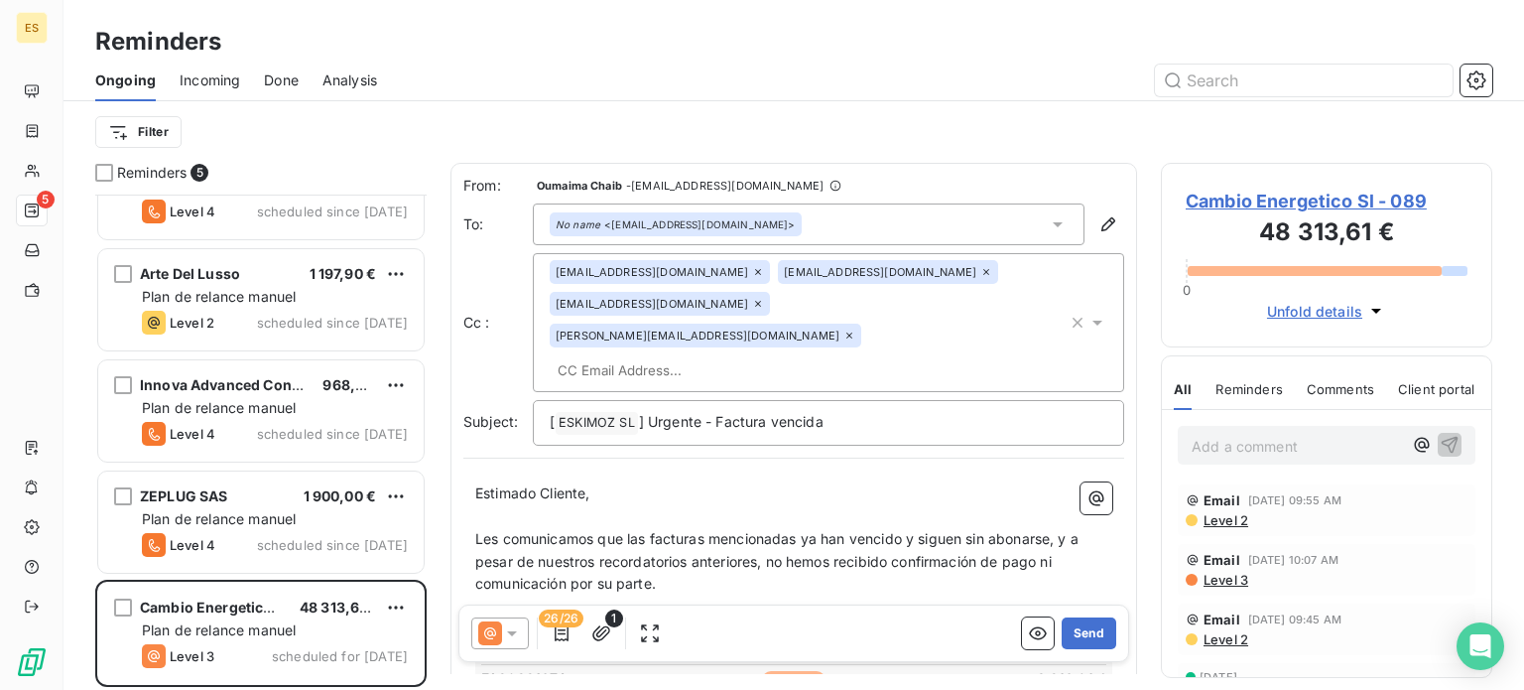
click at [659, 352] on div "[EMAIL_ADDRESS][DOMAIN_NAME] [EMAIL_ADDRESS][DOMAIN_NAME] [EMAIL_ADDRESS][DOMAI…" at bounding box center [828, 322] width 591 height 139
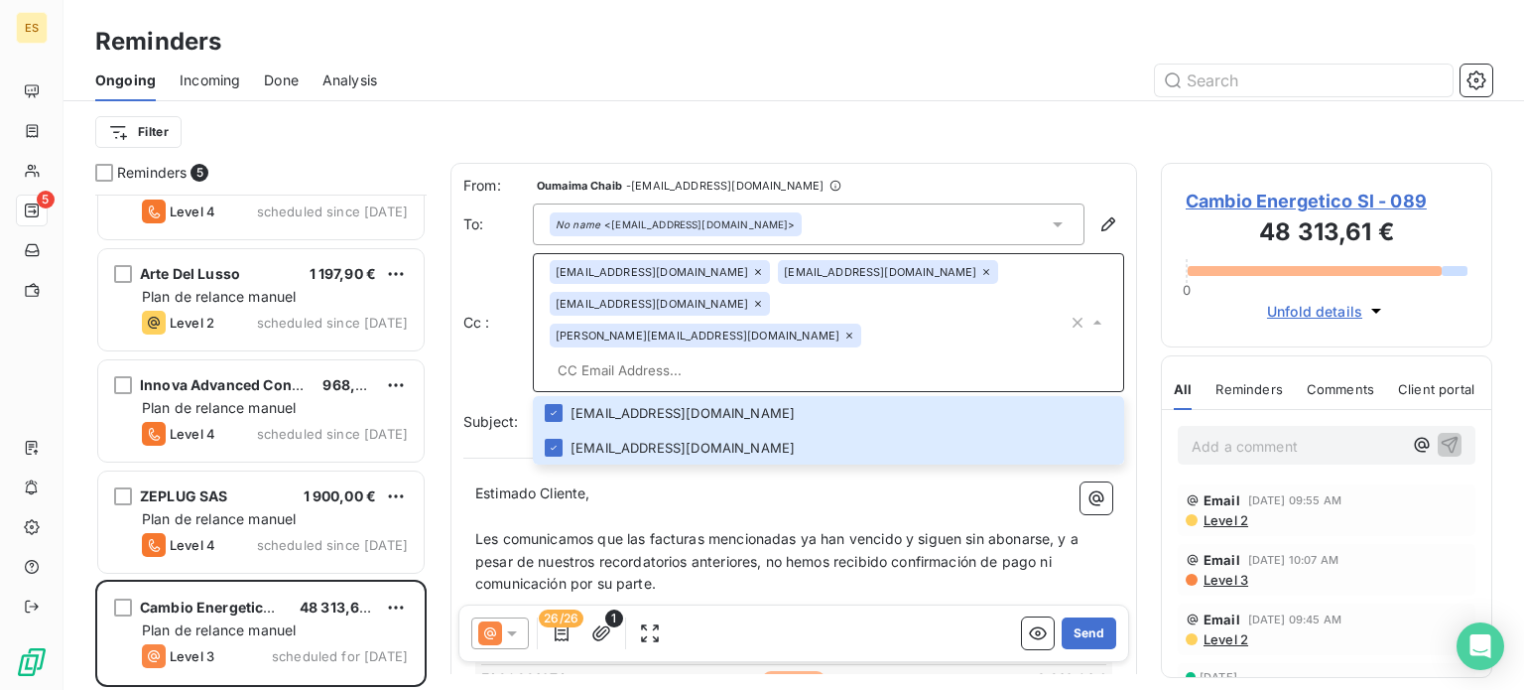
click at [607, 355] on input "text" at bounding box center [809, 370] width 518 height 30
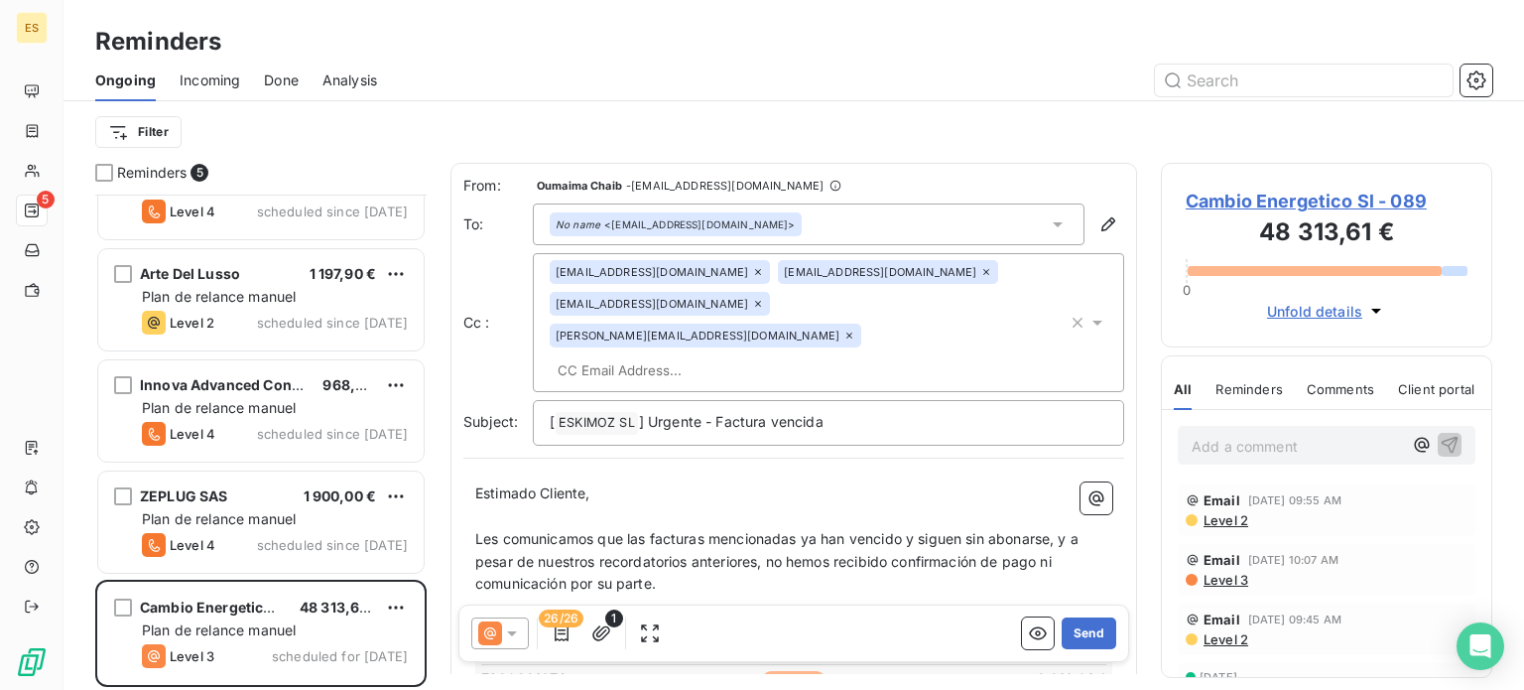
paste input "[EMAIL_ADDRESS][PERSON_NAME][DOMAIN_NAME]"
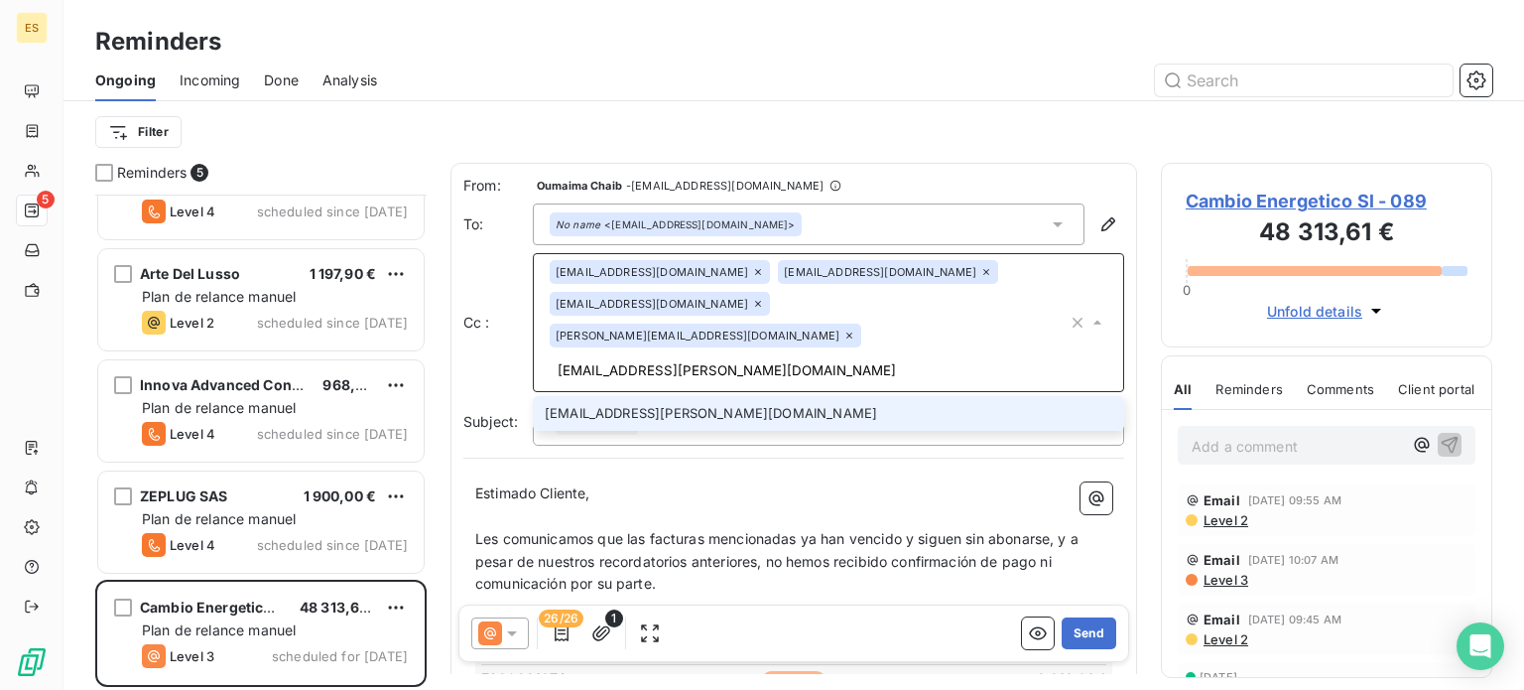
type input "[EMAIL_ADDRESS][PERSON_NAME][DOMAIN_NAME]"
click at [609, 396] on li "[EMAIL_ADDRESS][PERSON_NAME][DOMAIN_NAME]" at bounding box center [828, 413] width 591 height 35
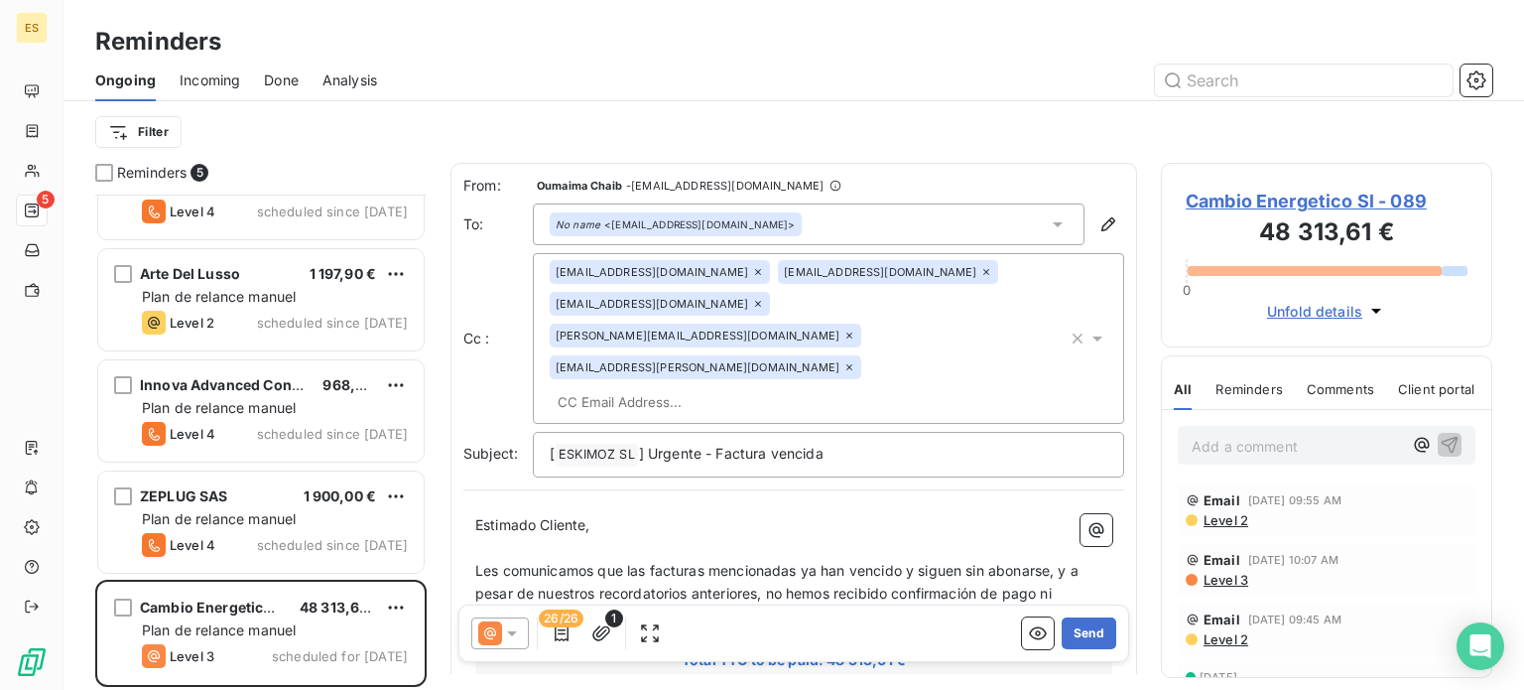
click at [715, 537] on p "﻿" at bounding box center [793, 548] width 637 height 23
click at [764, 445] on span "] Urgente - Factura vencida" at bounding box center [731, 453] width 185 height 17
click at [831, 443] on p "[ ESKIMOZ SL ﻿ ] Urgente - Facturas vencida" at bounding box center [829, 455] width 558 height 24
drag, startPoint x: 781, startPoint y: 388, endPoint x: 906, endPoint y: 404, distance: 126.0
click at [906, 432] on div "[ ESKIMOZ SL ﻿ ] Urgente - Facturas vencidas" at bounding box center [828, 455] width 591 height 46
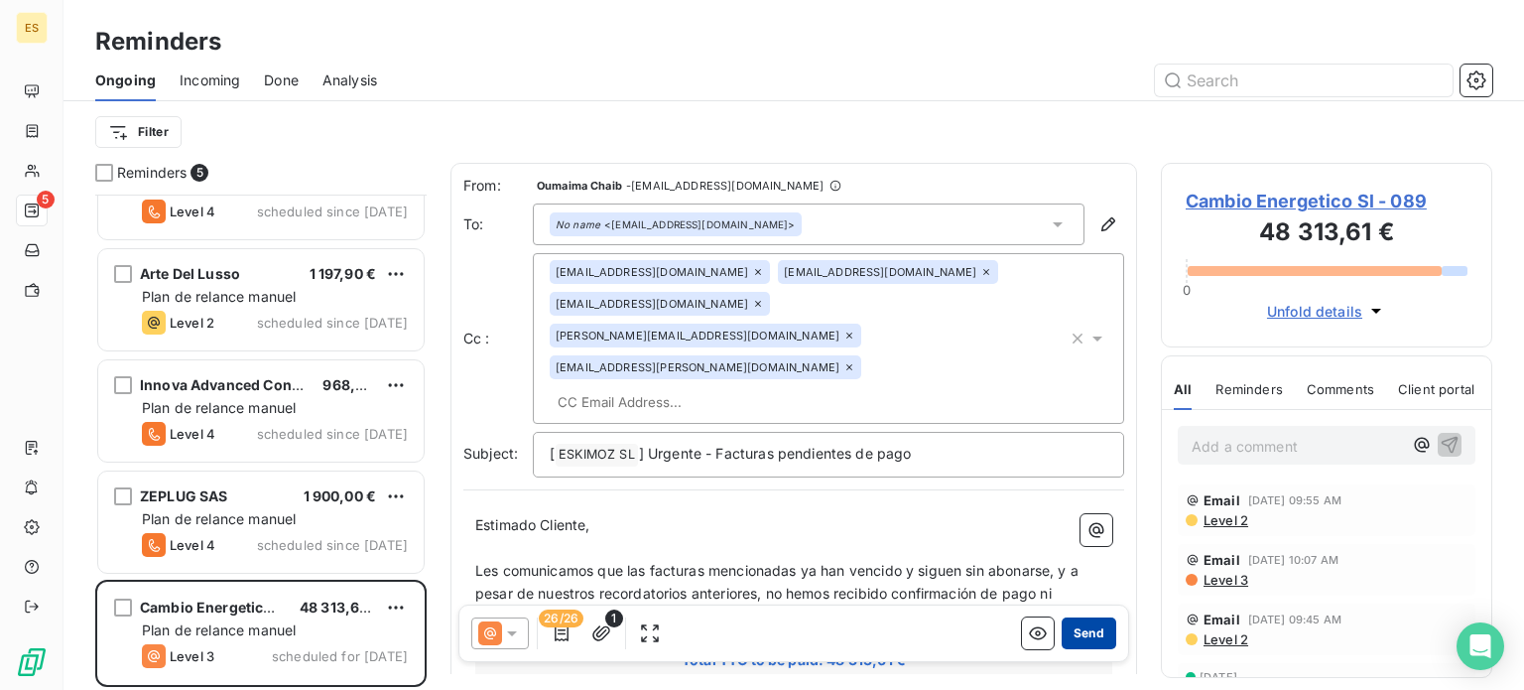
click at [1062, 630] on button "Send" at bounding box center [1089, 633] width 55 height 32
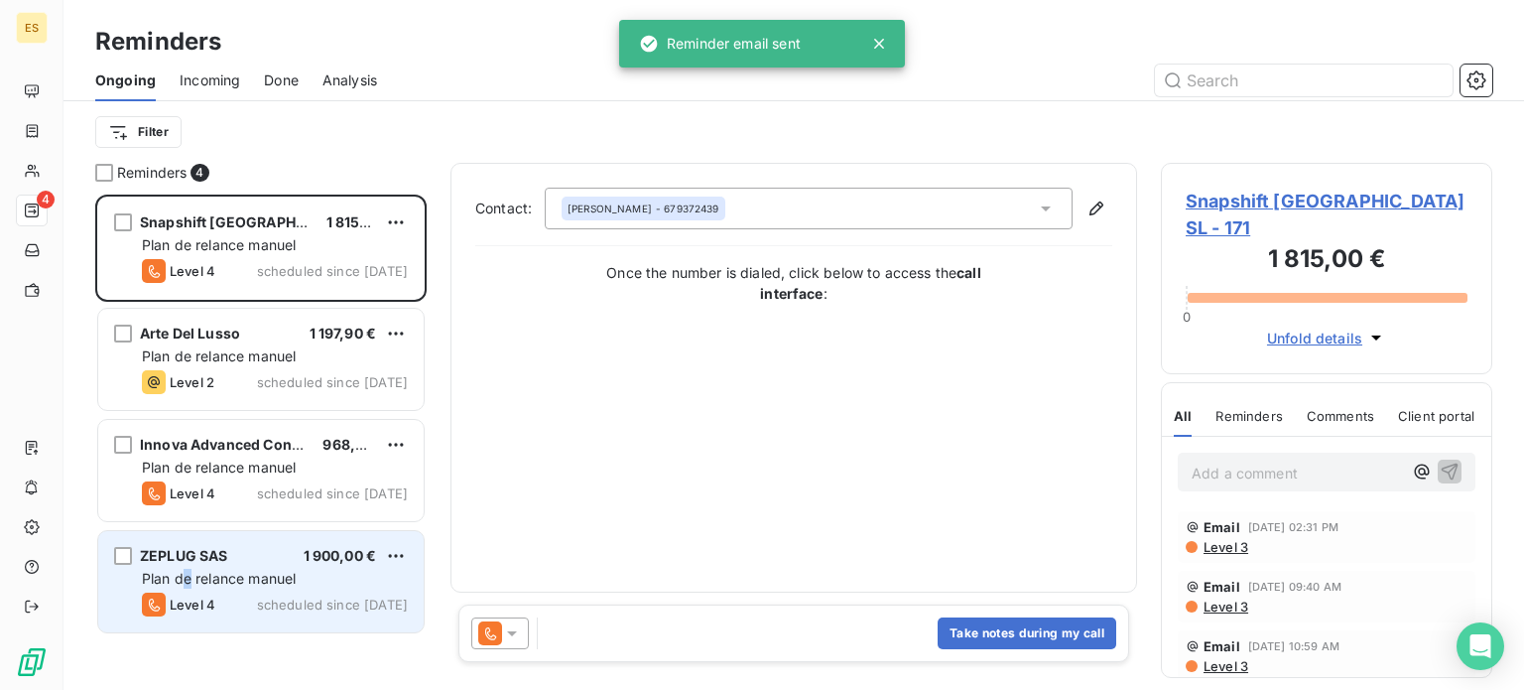
click at [189, 576] on span "Plan de relance manuel" at bounding box center [219, 578] width 154 height 17
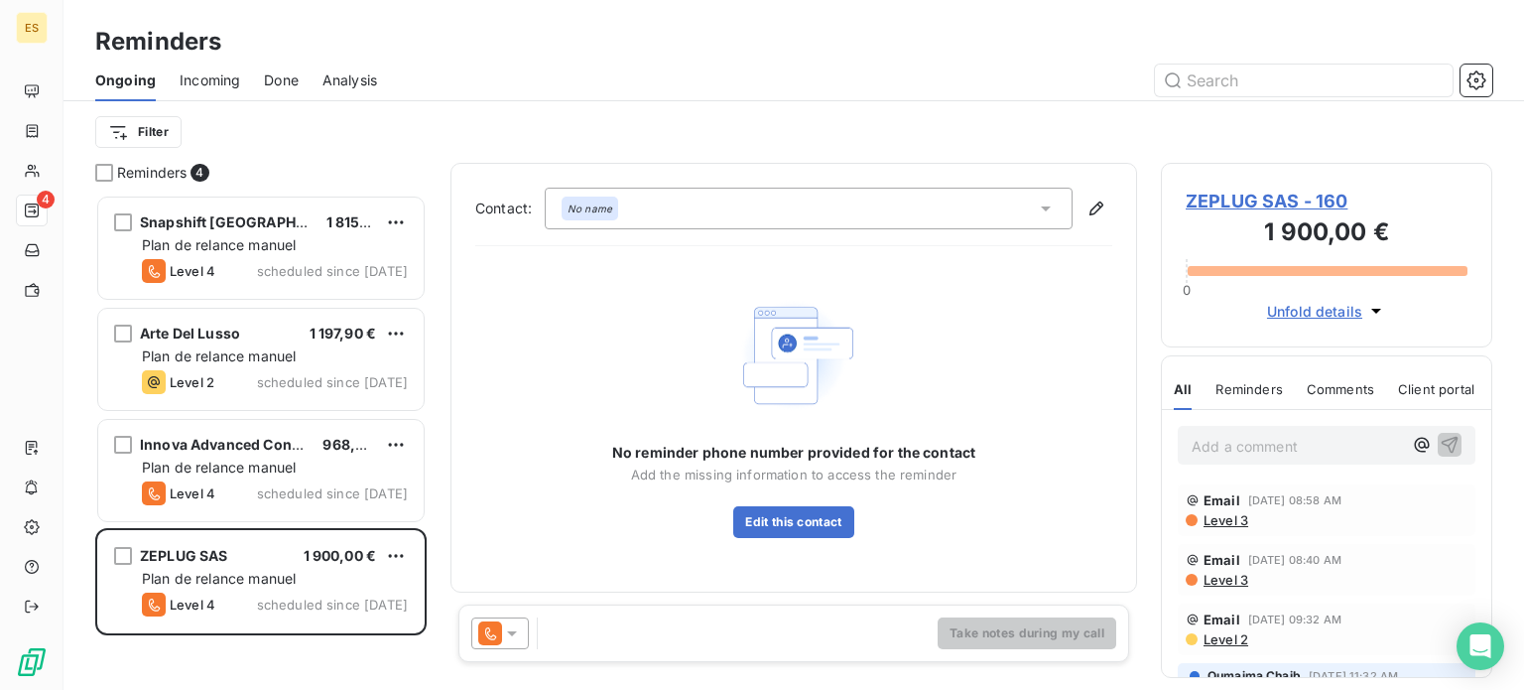
click at [505, 642] on icon at bounding box center [512, 633] width 20 height 20
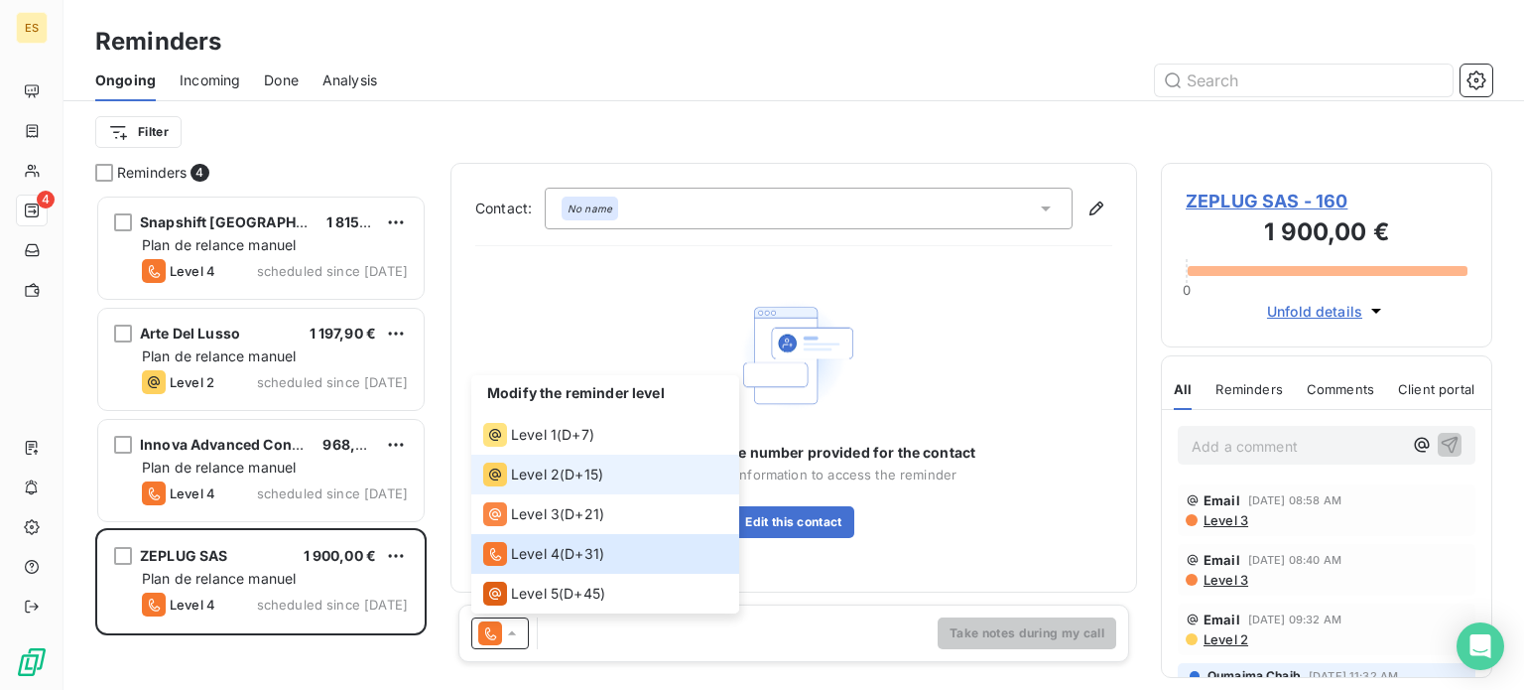
click at [544, 471] on span "Level 2" at bounding box center [535, 474] width 49 height 20
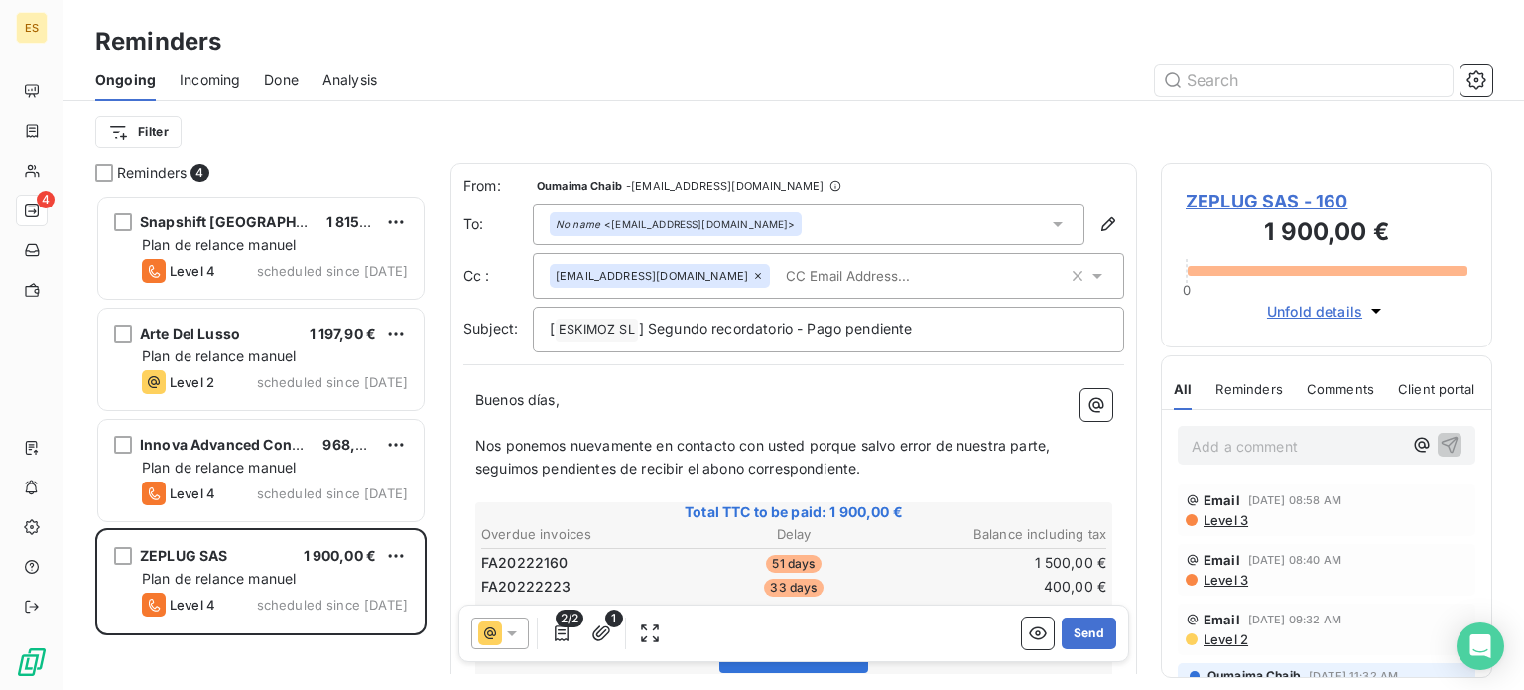
click at [778, 268] on input "text" at bounding box center [892, 276] width 229 height 30
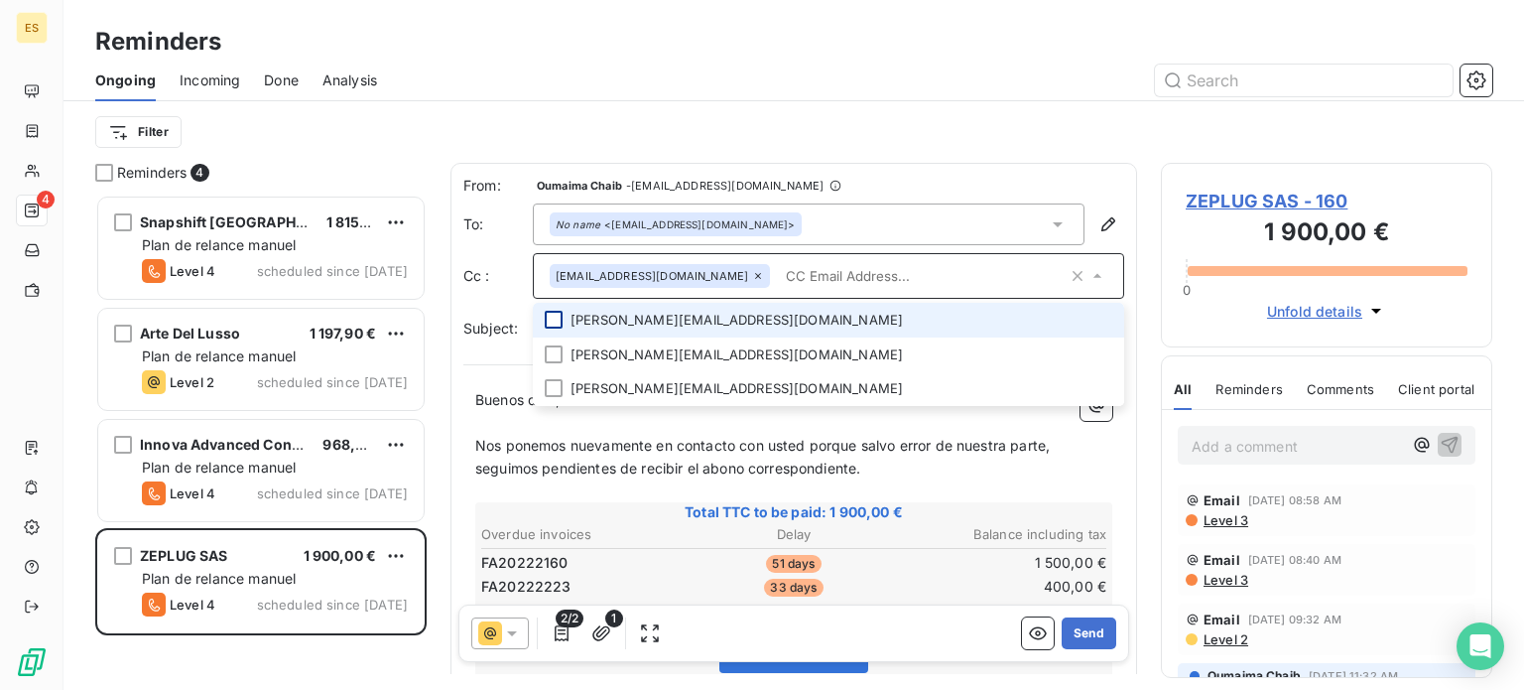
click at [556, 319] on div at bounding box center [554, 320] width 18 height 18
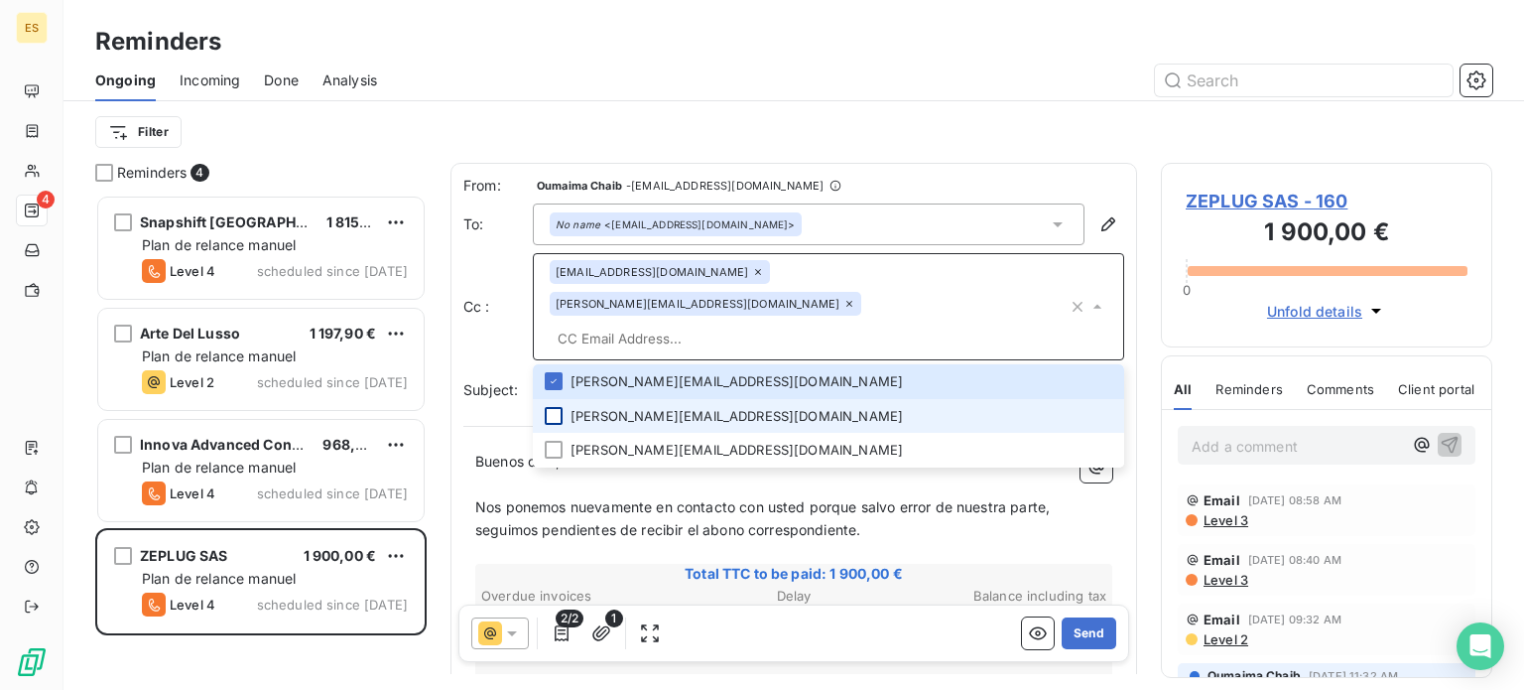
click at [551, 407] on div at bounding box center [554, 416] width 18 height 18
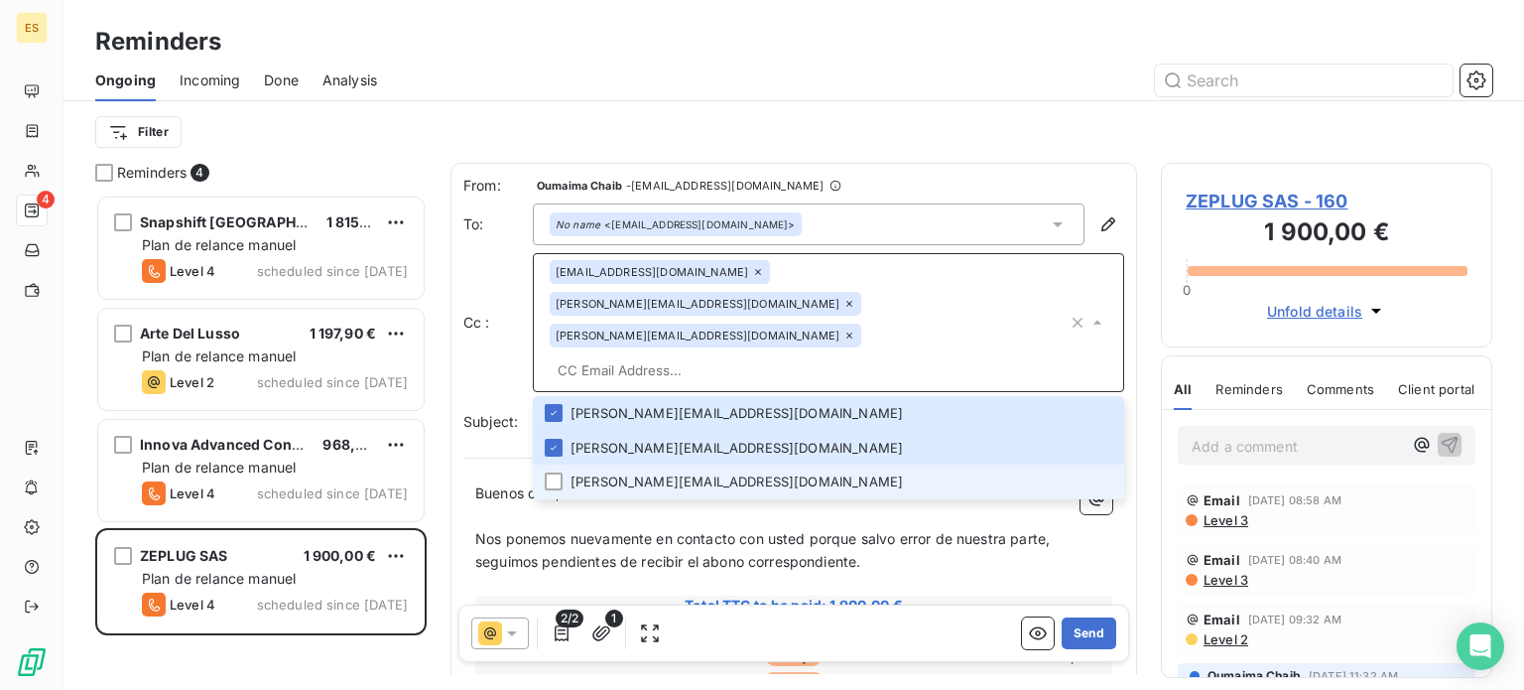
click at [552, 472] on div at bounding box center [554, 481] width 18 height 18
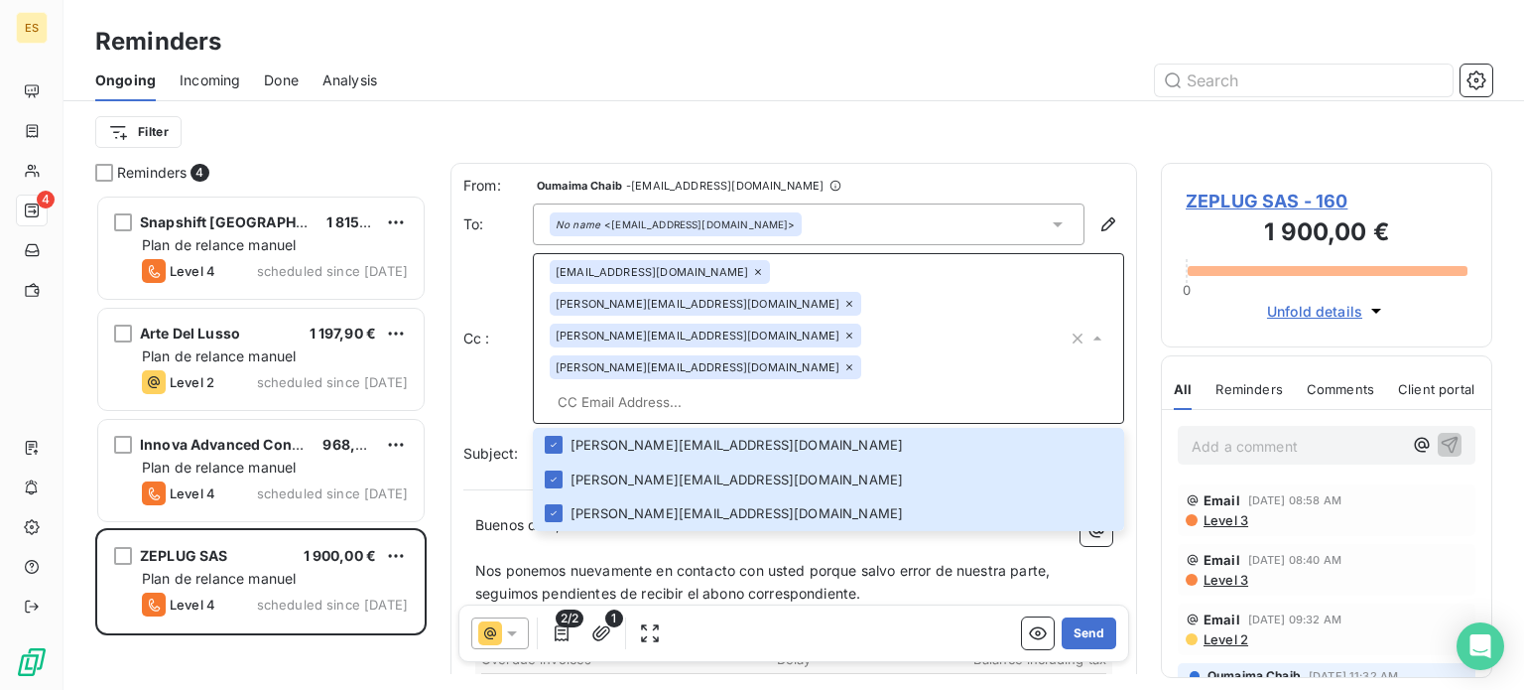
paste input "[PERSON_NAME][EMAIL_ADDRESS][PERSON_NAME][DOMAIN_NAME]"
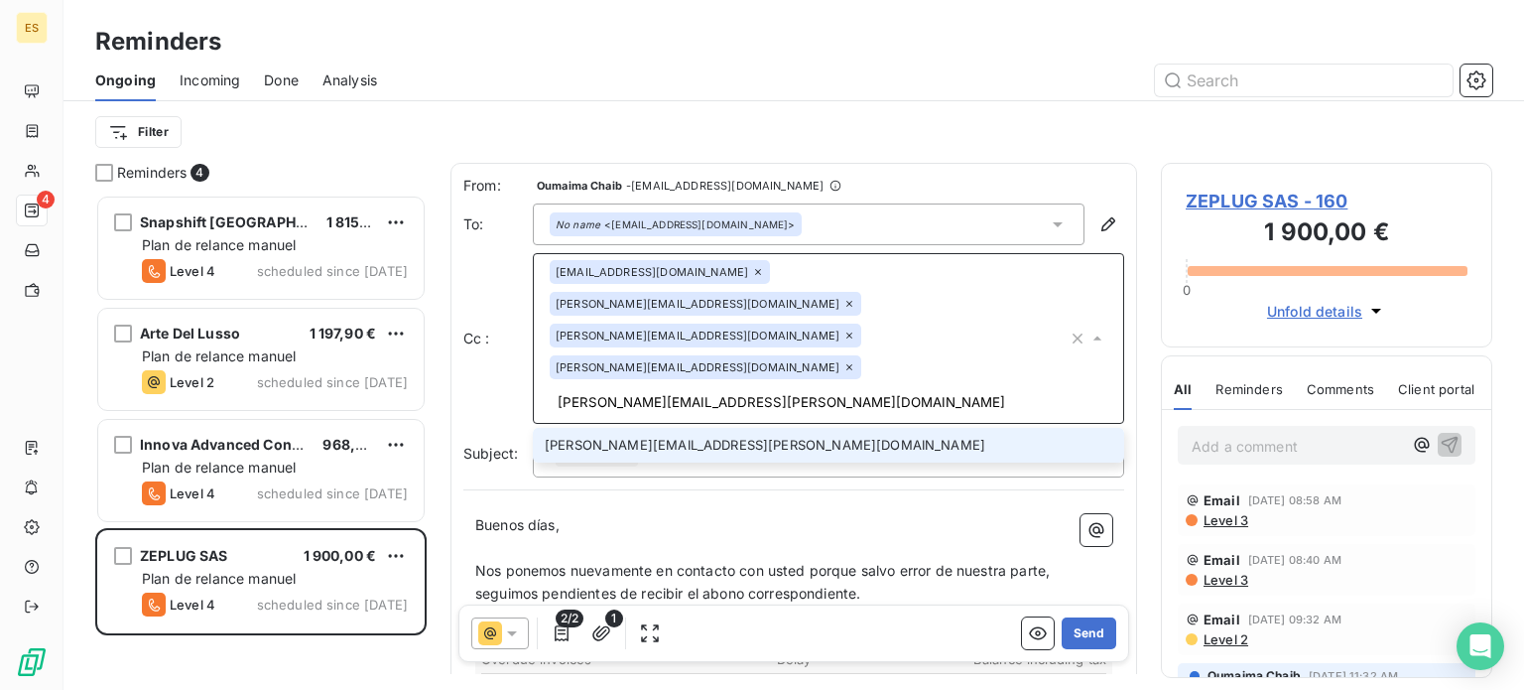
type input "[PERSON_NAME][EMAIL_ADDRESS][PERSON_NAME][DOMAIN_NAME]"
click at [743, 428] on li "[PERSON_NAME][EMAIL_ADDRESS][PERSON_NAME][DOMAIN_NAME]" at bounding box center [828, 445] width 591 height 35
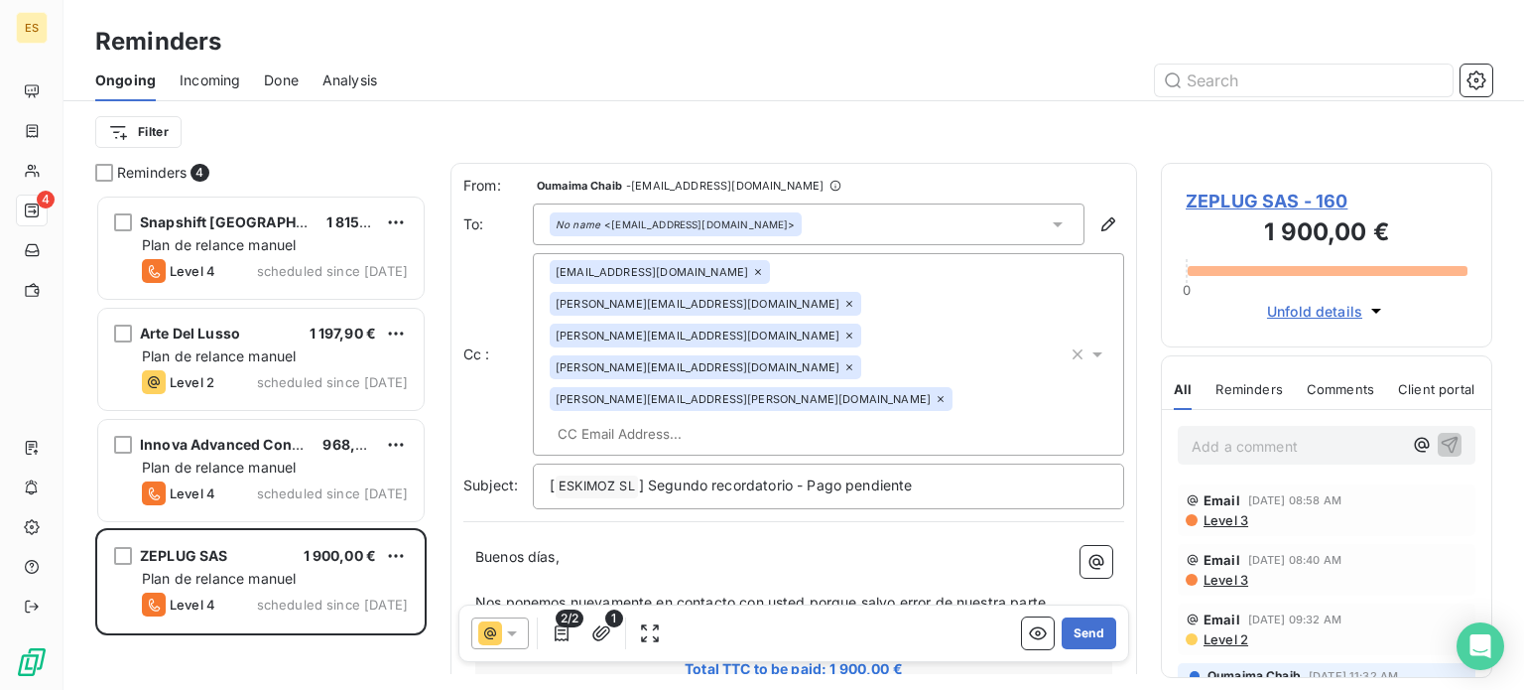
paste input "[EMAIL_ADDRESS][PERSON_NAME][DOMAIN_NAME]"
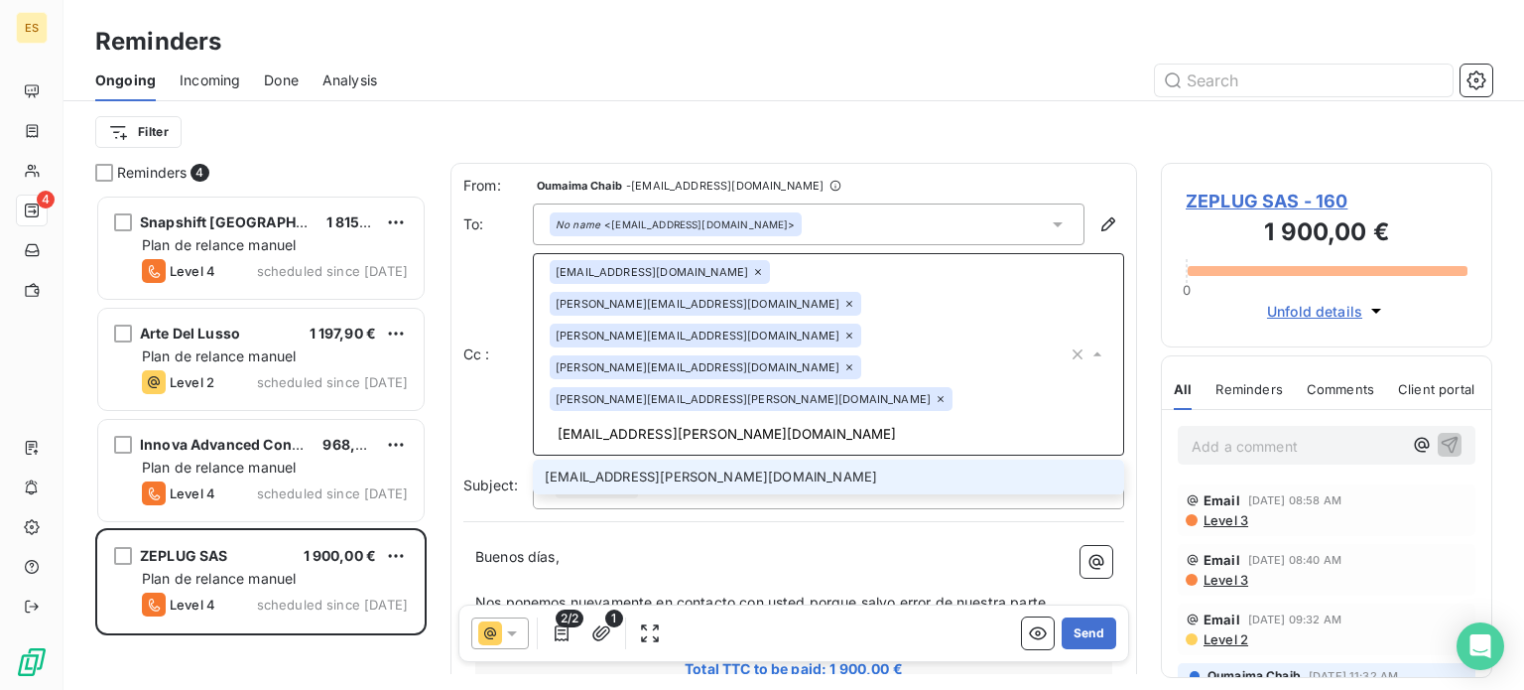
scroll to position [0, 10]
type input "[EMAIL_ADDRESS][PERSON_NAME][DOMAIN_NAME]"
click at [925, 459] on li "[EMAIL_ADDRESS][PERSON_NAME][DOMAIN_NAME]" at bounding box center [828, 476] width 591 height 35
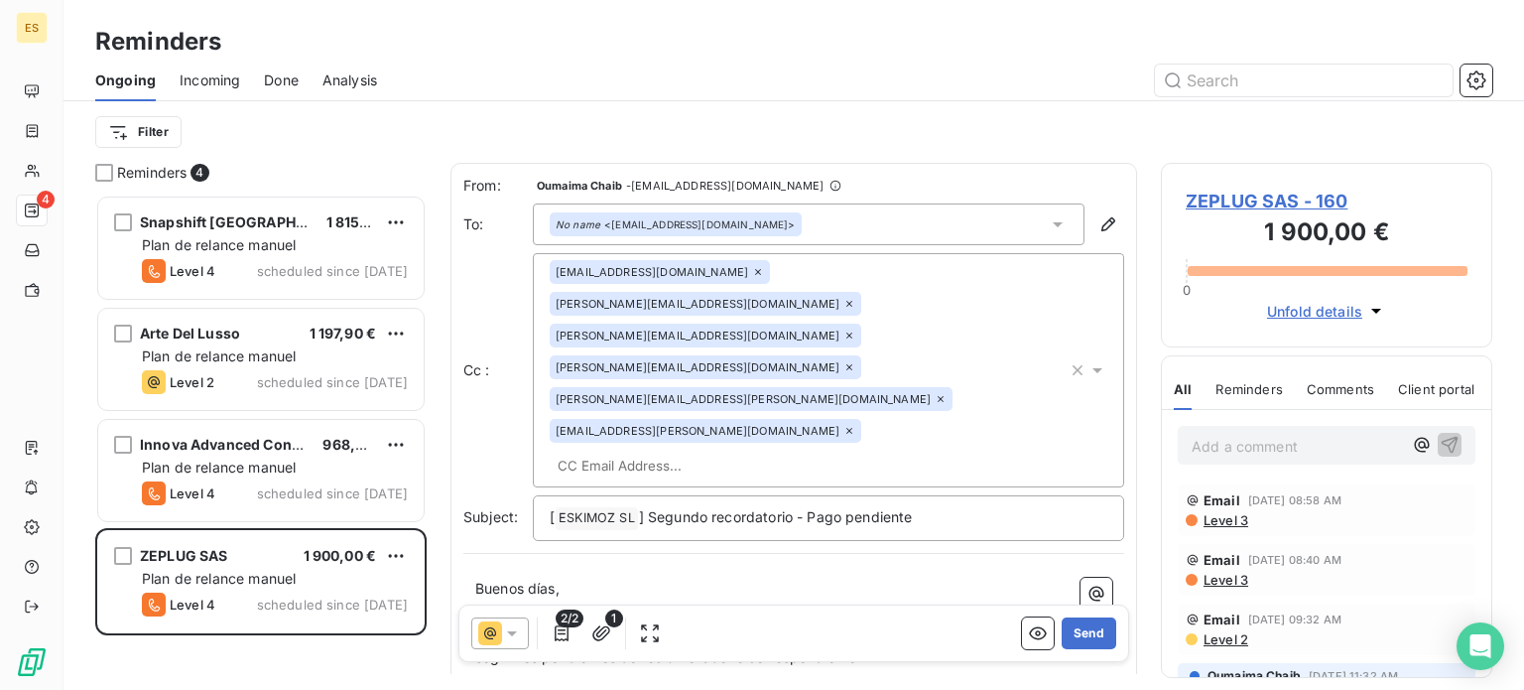
click at [797, 625] on span "Nos ponemos nuevamente en contacto con usted porque salvo error de nuestra part…" at bounding box center [764, 645] width 578 height 40
click at [841, 508] on span "] Segundo recordatorio - Pago pendiente" at bounding box center [776, 516] width 274 height 17
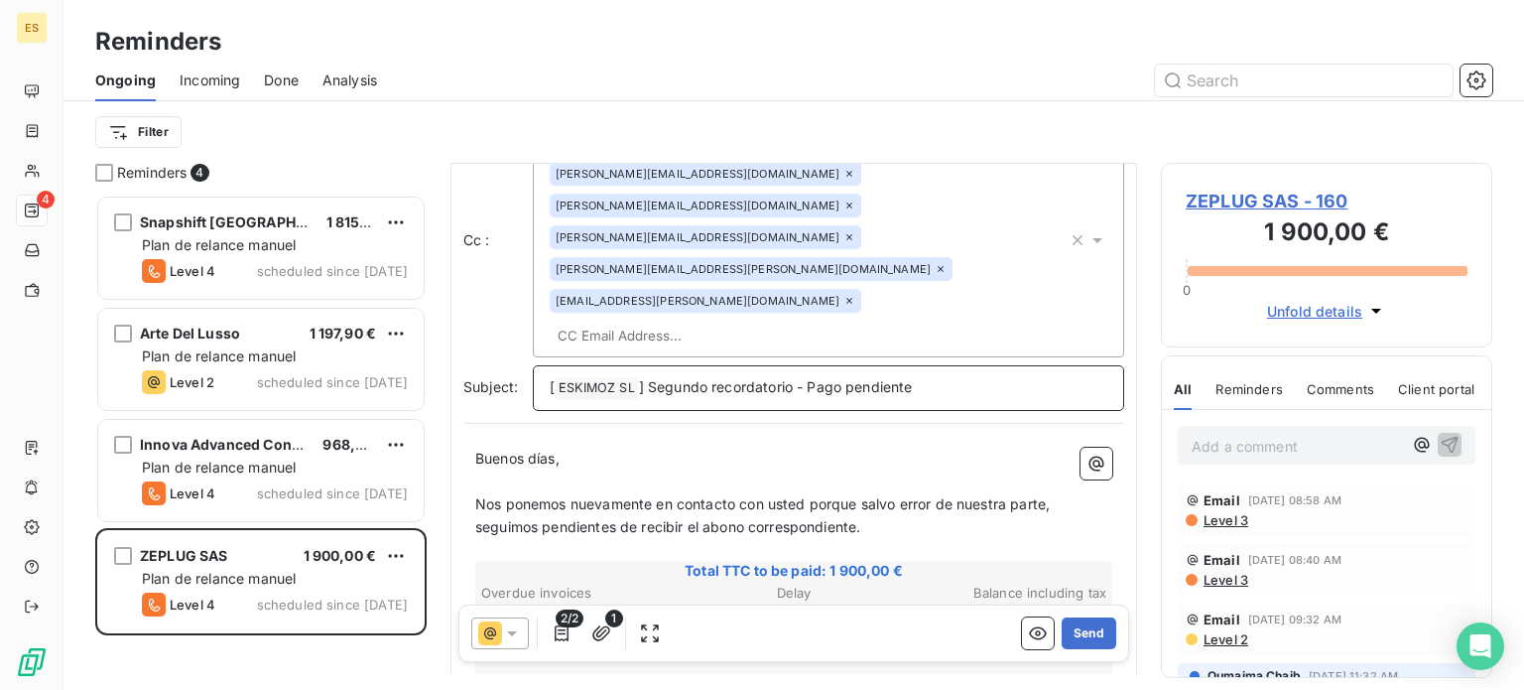
scroll to position [115, 0]
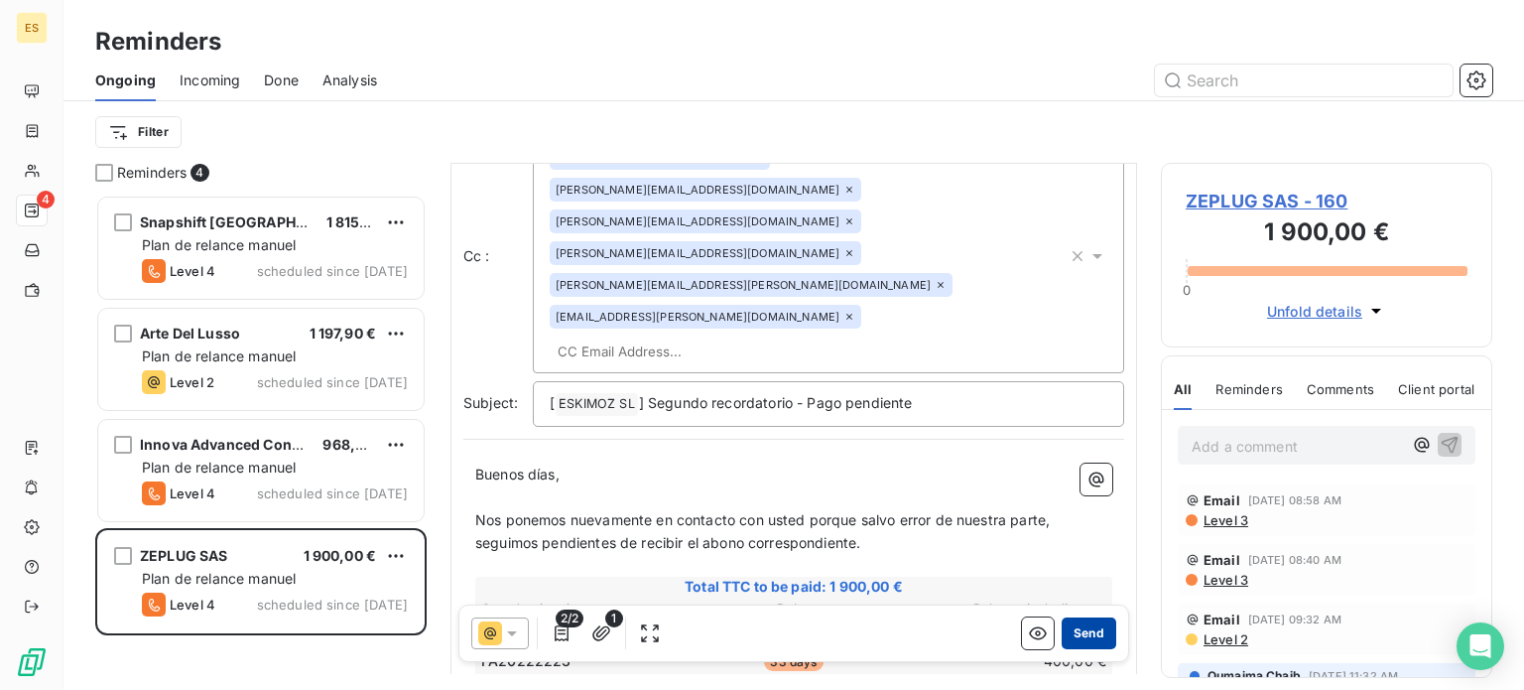
click at [1068, 629] on button "Send" at bounding box center [1089, 633] width 55 height 32
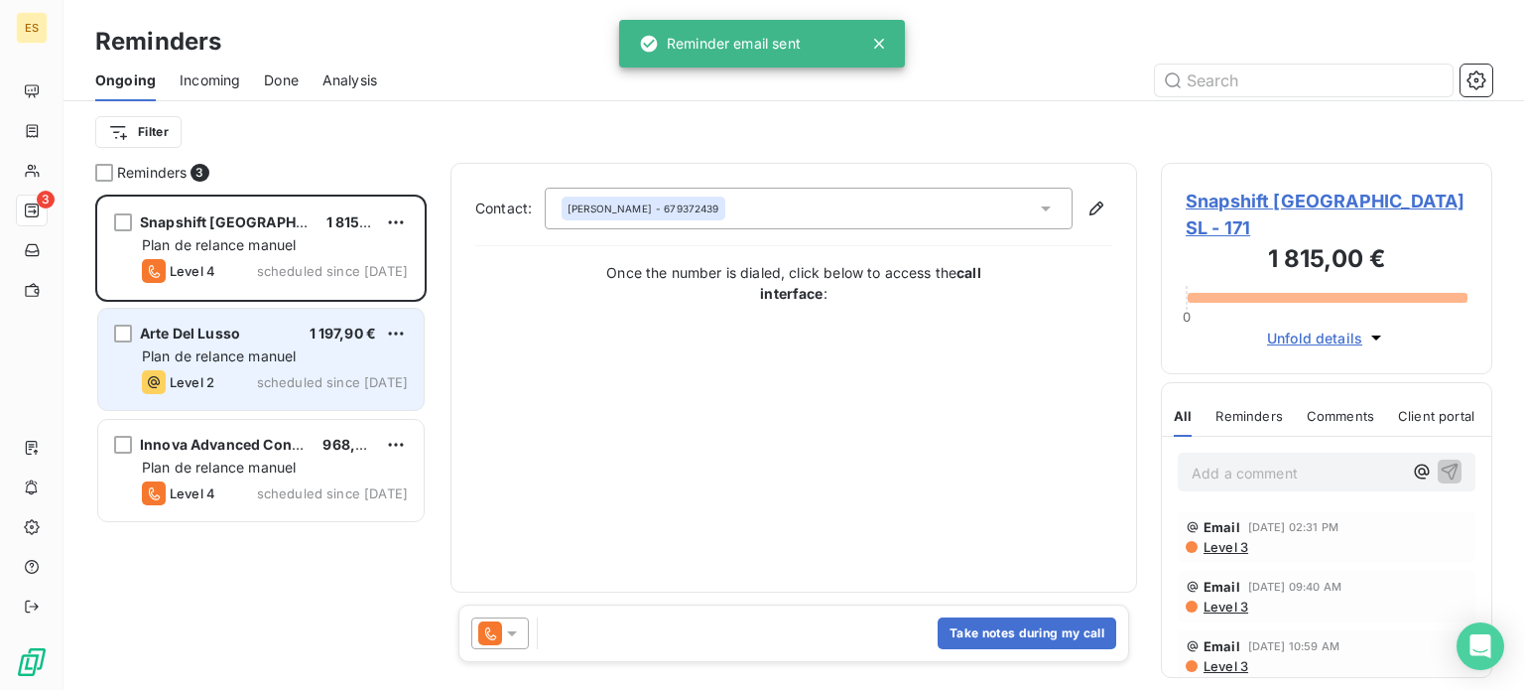
click at [272, 348] on span "Plan de relance manuel" at bounding box center [219, 355] width 154 height 17
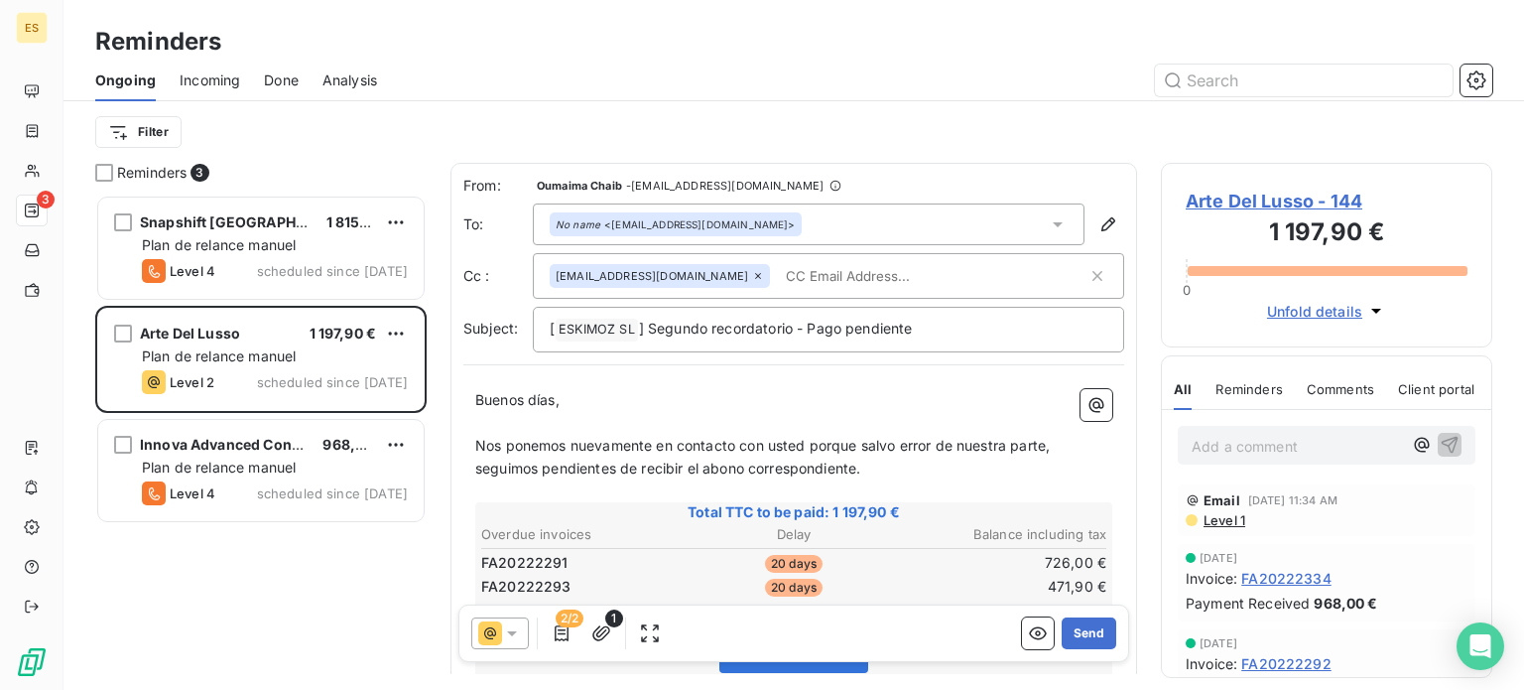
click at [778, 268] on input "text" at bounding box center [892, 276] width 229 height 30
click at [778, 289] on input "text" at bounding box center [933, 276] width 310 height 30
click at [778, 275] on input "text" at bounding box center [892, 276] width 229 height 30
click at [778, 275] on input "text" at bounding box center [933, 276] width 310 height 30
click at [778, 273] on input "text" at bounding box center [892, 276] width 229 height 30
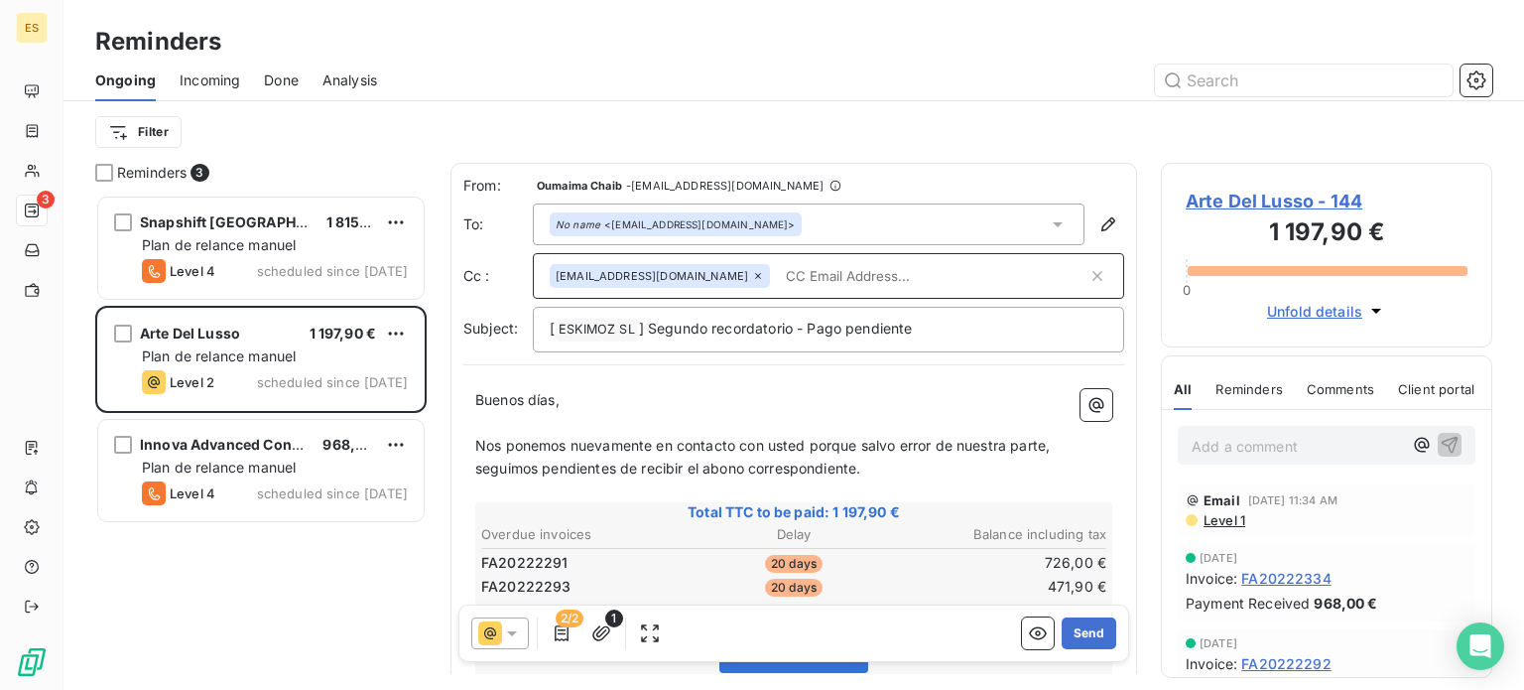
paste input "[PERSON_NAME][EMAIL_ADDRESS][PERSON_NAME][DOMAIN_NAME]"
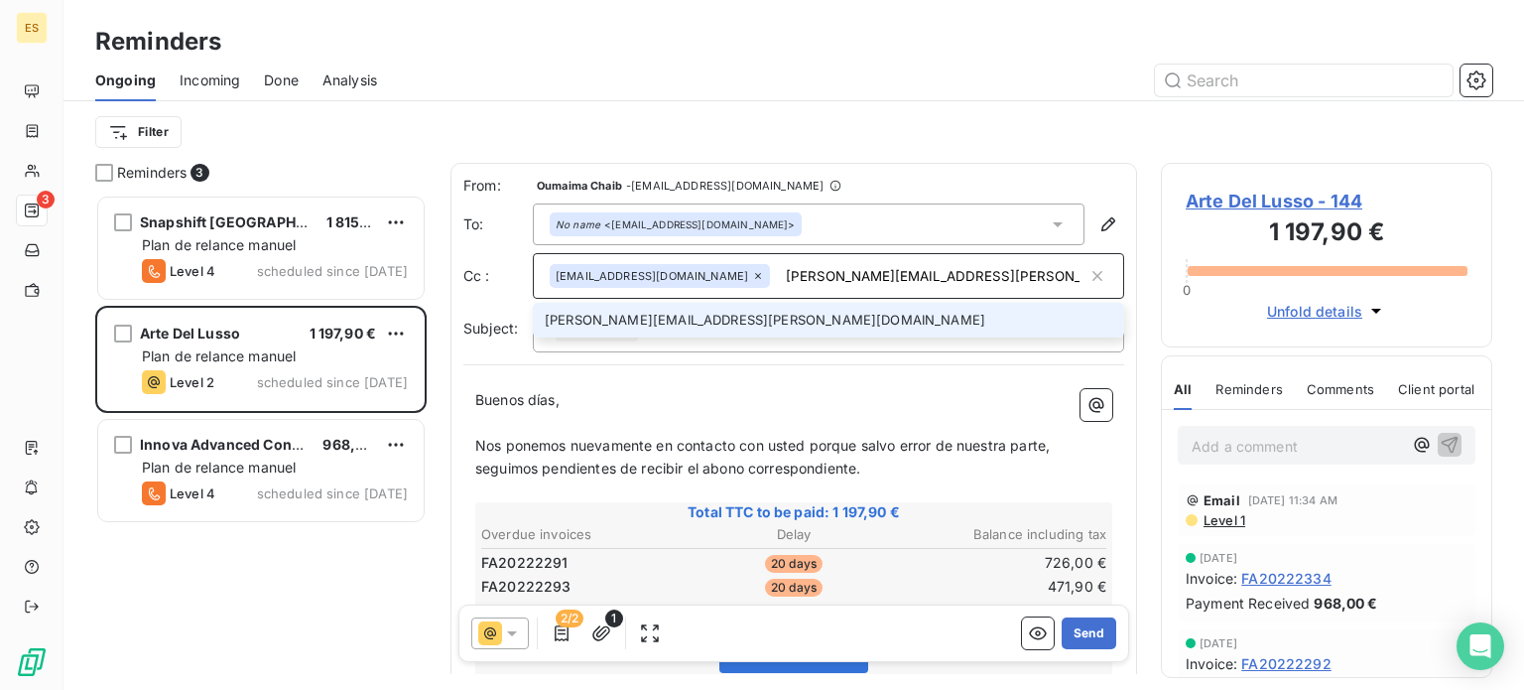
type input "[PERSON_NAME][EMAIL_ADDRESS][PERSON_NAME][DOMAIN_NAME]"
click at [732, 322] on li "[PERSON_NAME][EMAIL_ADDRESS][PERSON_NAME][DOMAIN_NAME]" at bounding box center [828, 320] width 591 height 35
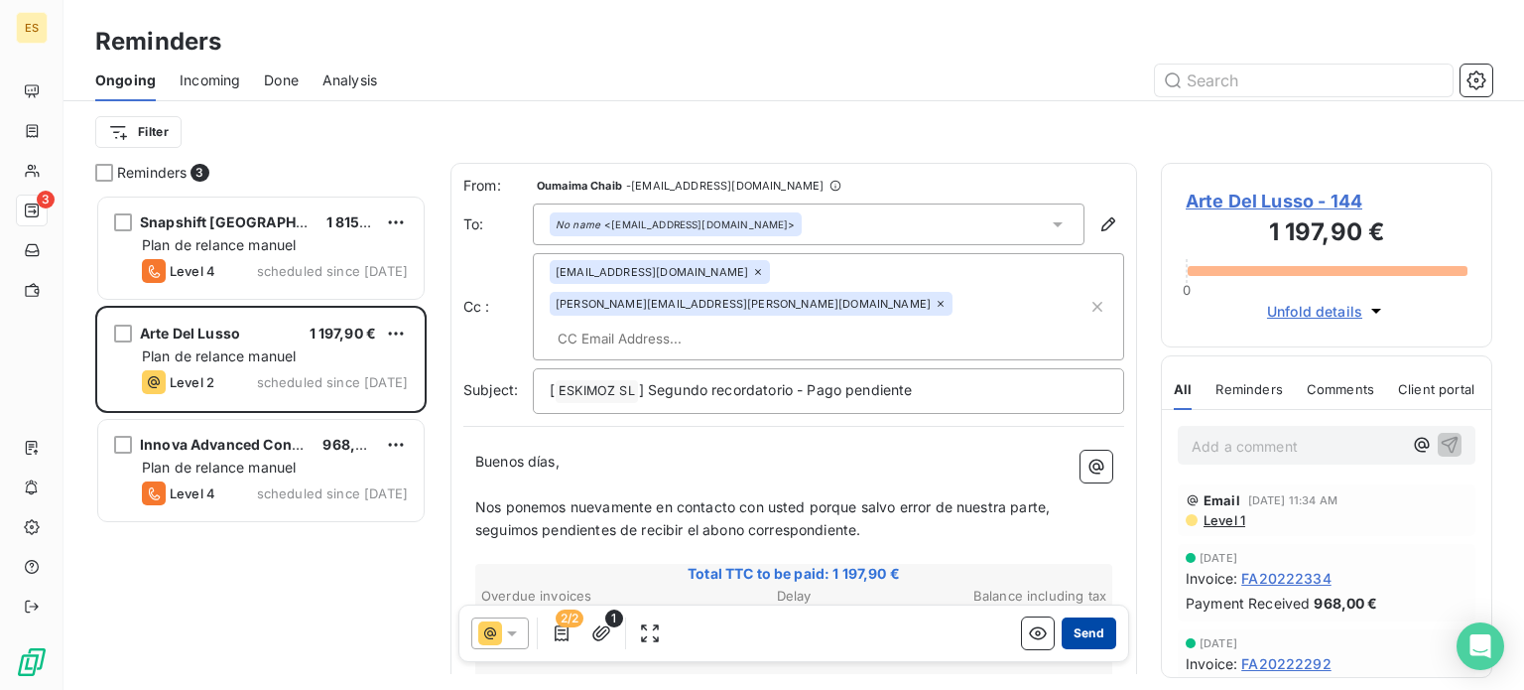
click at [1091, 626] on button "Send" at bounding box center [1089, 633] width 55 height 32
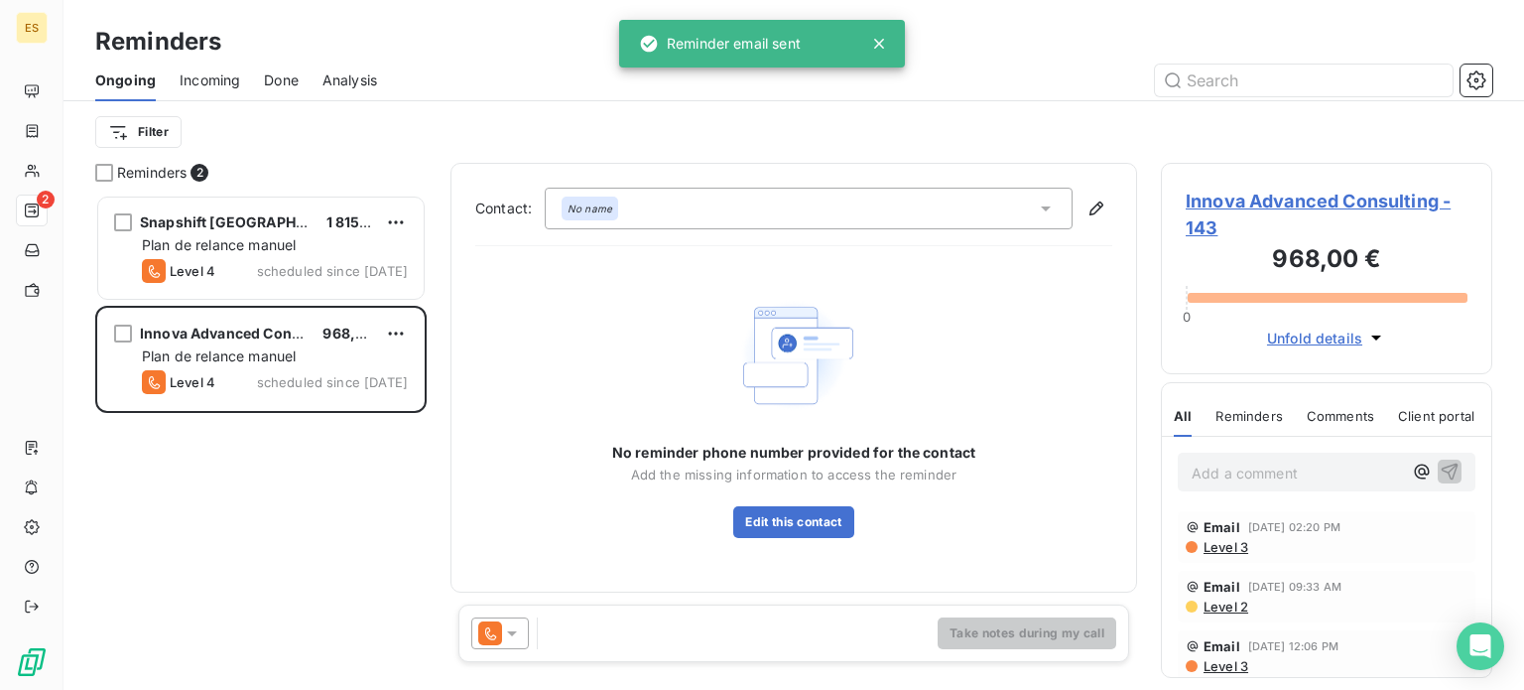
click at [512, 631] on icon at bounding box center [512, 633] width 20 height 20
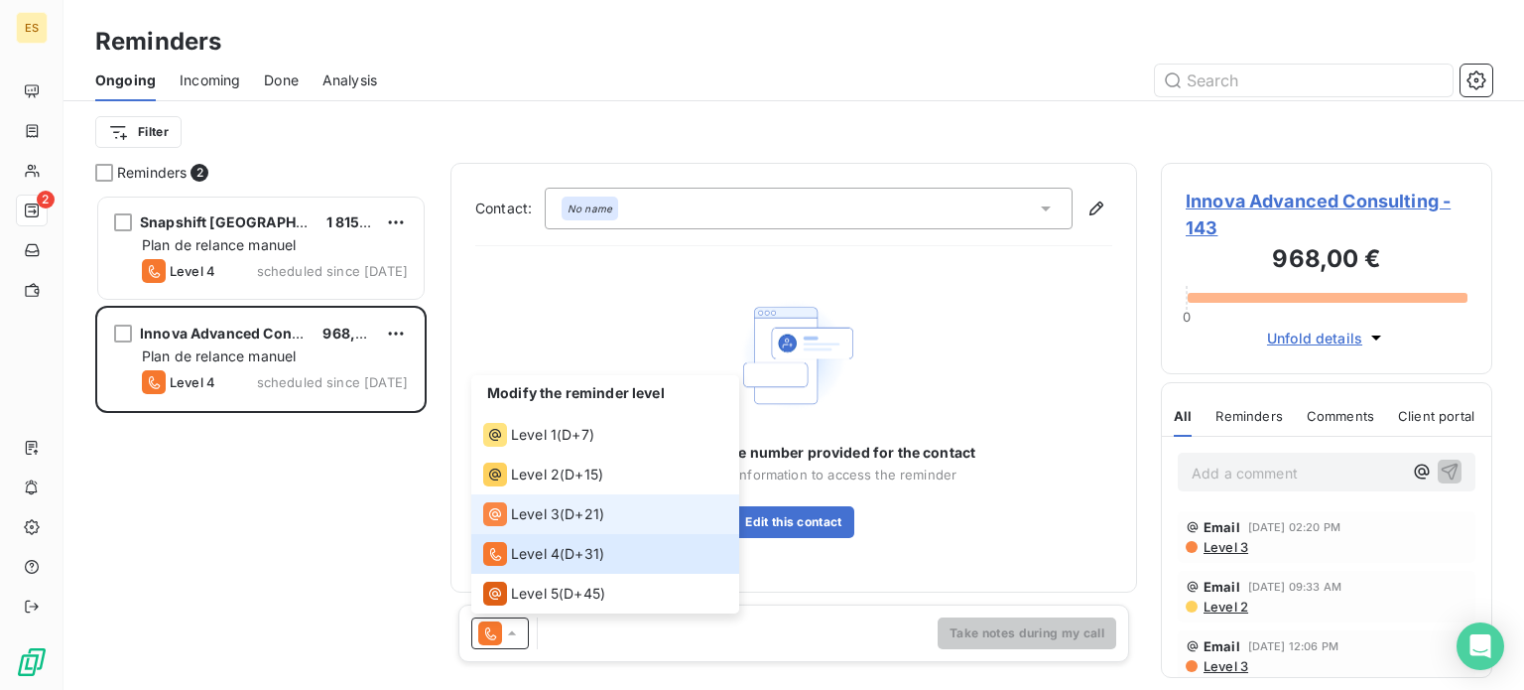
click at [577, 515] on span "D+21 )" at bounding box center [585, 514] width 40 height 20
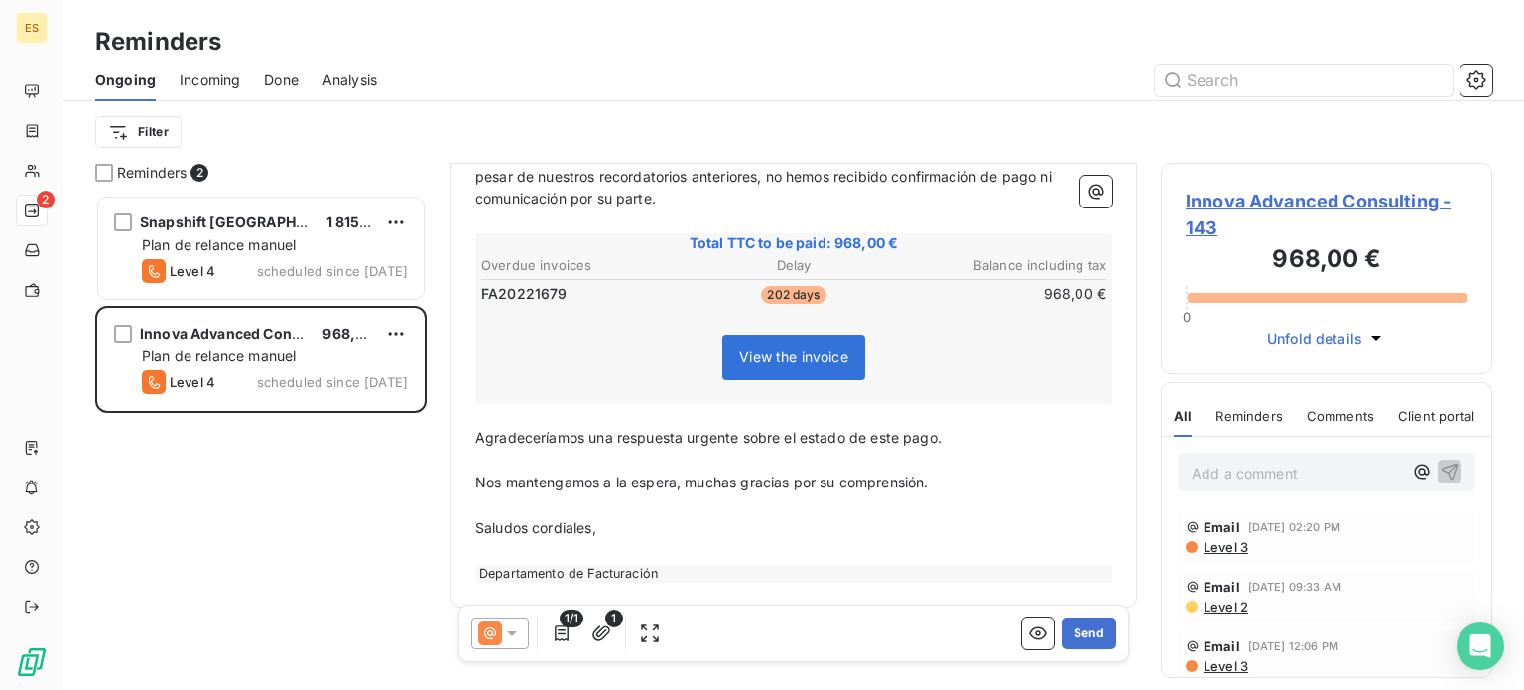
scroll to position [298, 0]
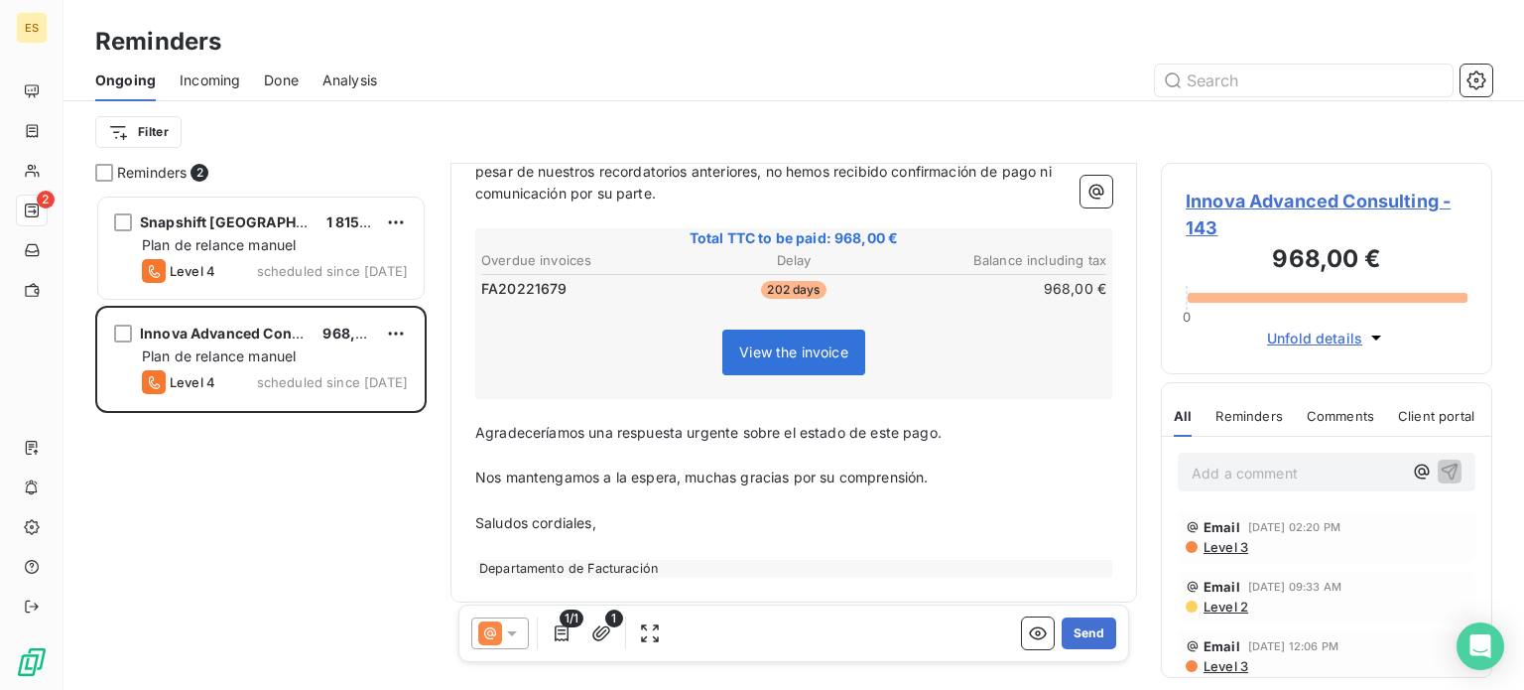
click at [496, 634] on icon at bounding box center [490, 633] width 24 height 24
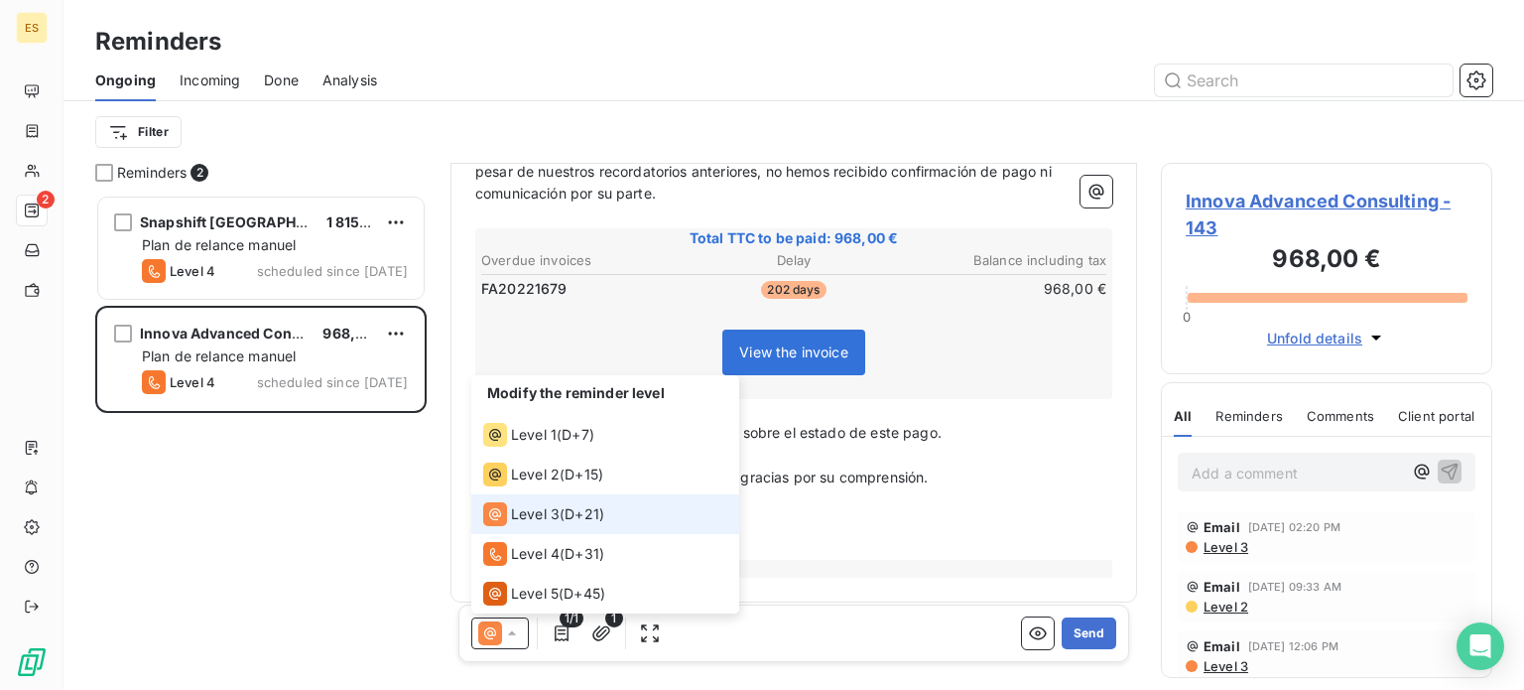
click at [496, 634] on icon at bounding box center [490, 633] width 24 height 24
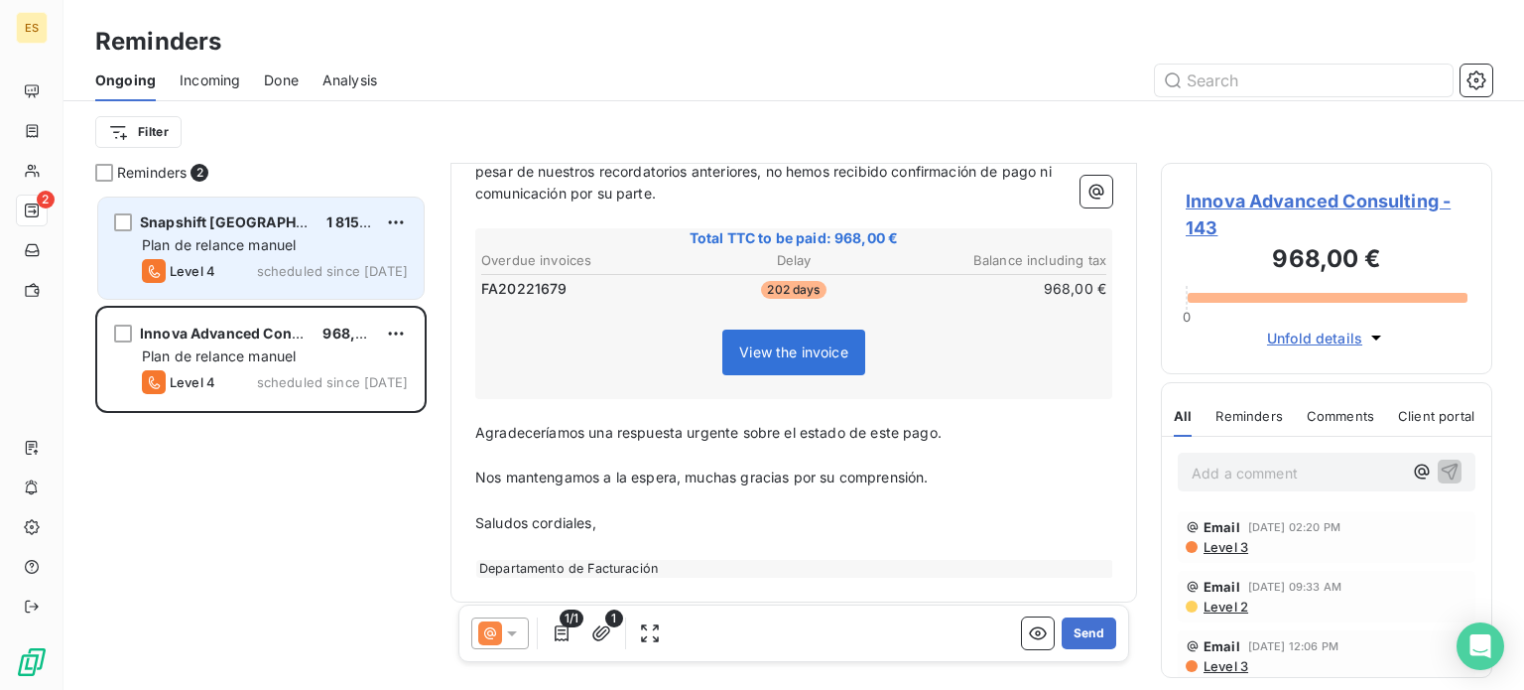
click at [297, 269] on span "scheduled since [DATE]" at bounding box center [332, 271] width 151 height 16
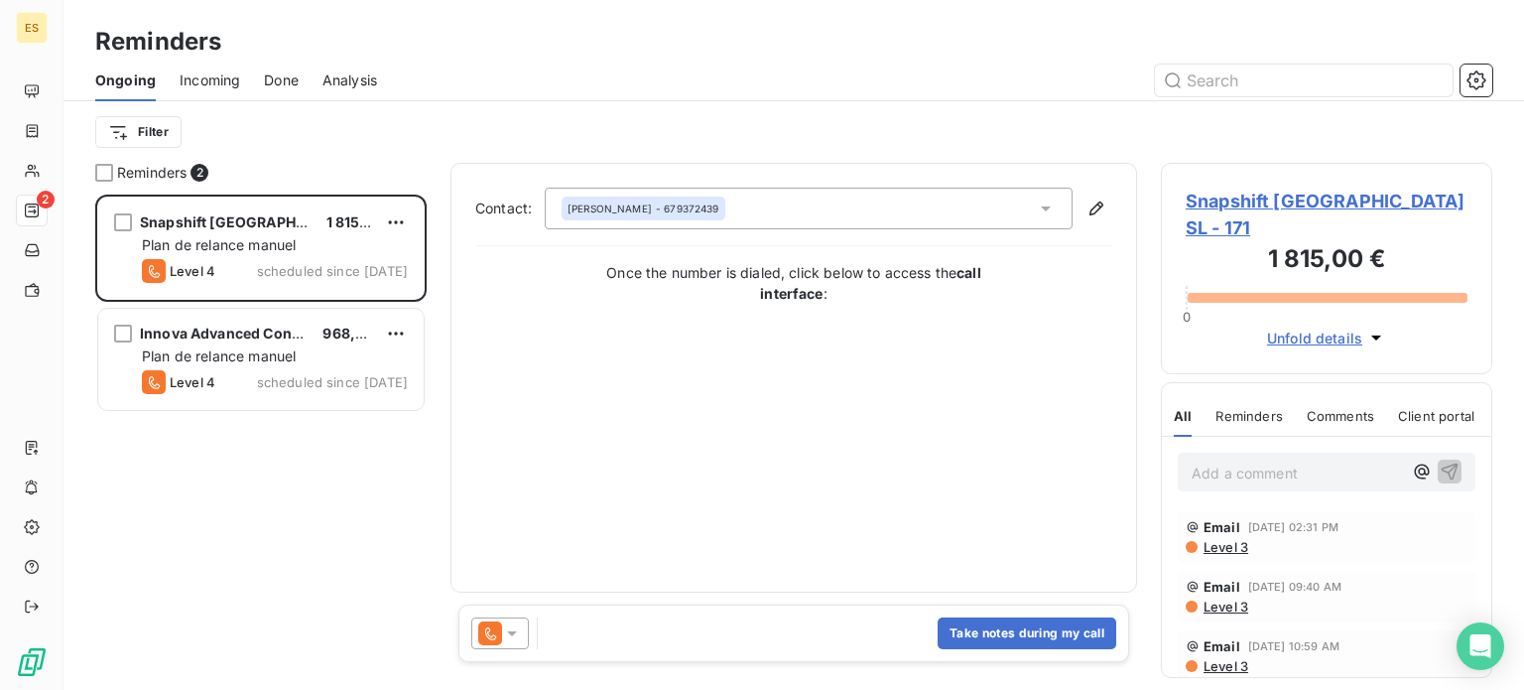
click at [509, 618] on div at bounding box center [500, 633] width 58 height 32
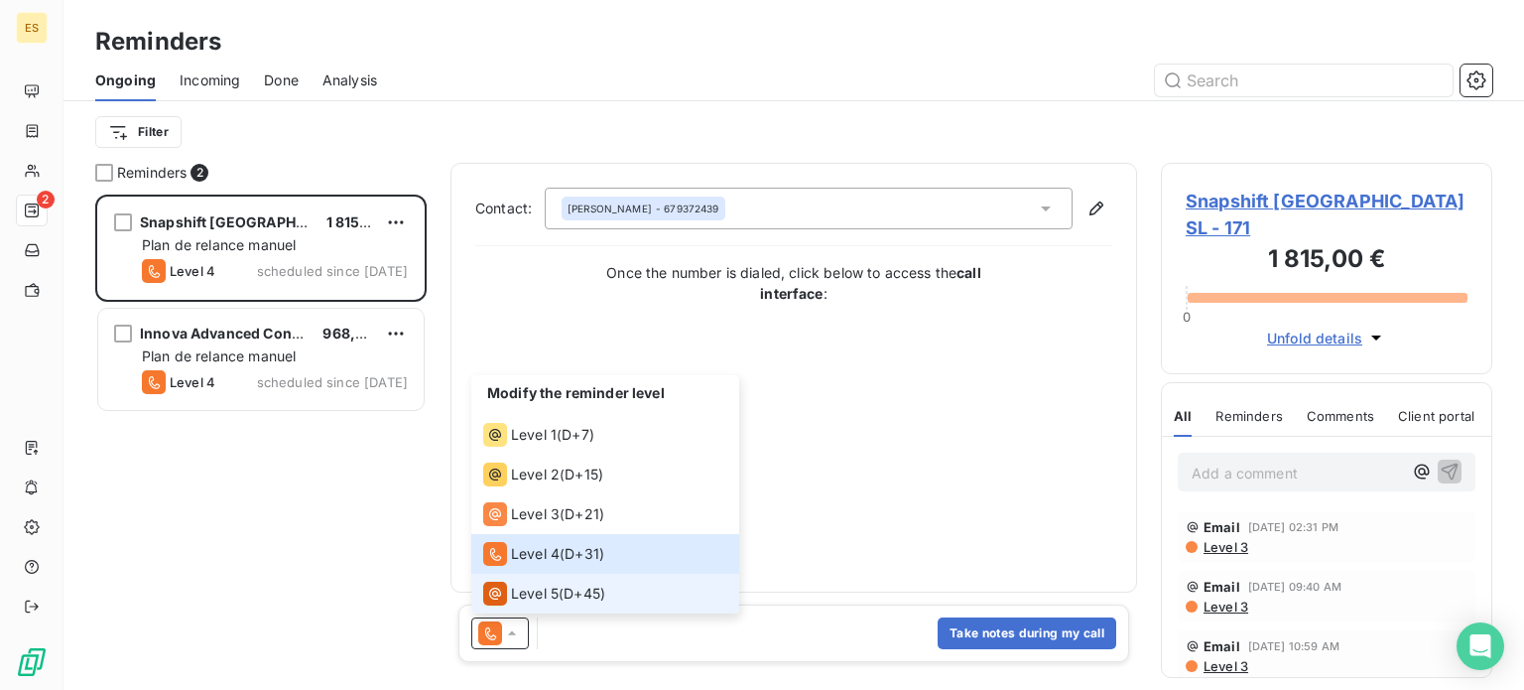
click at [553, 591] on span "Level 5" at bounding box center [535, 593] width 48 height 20
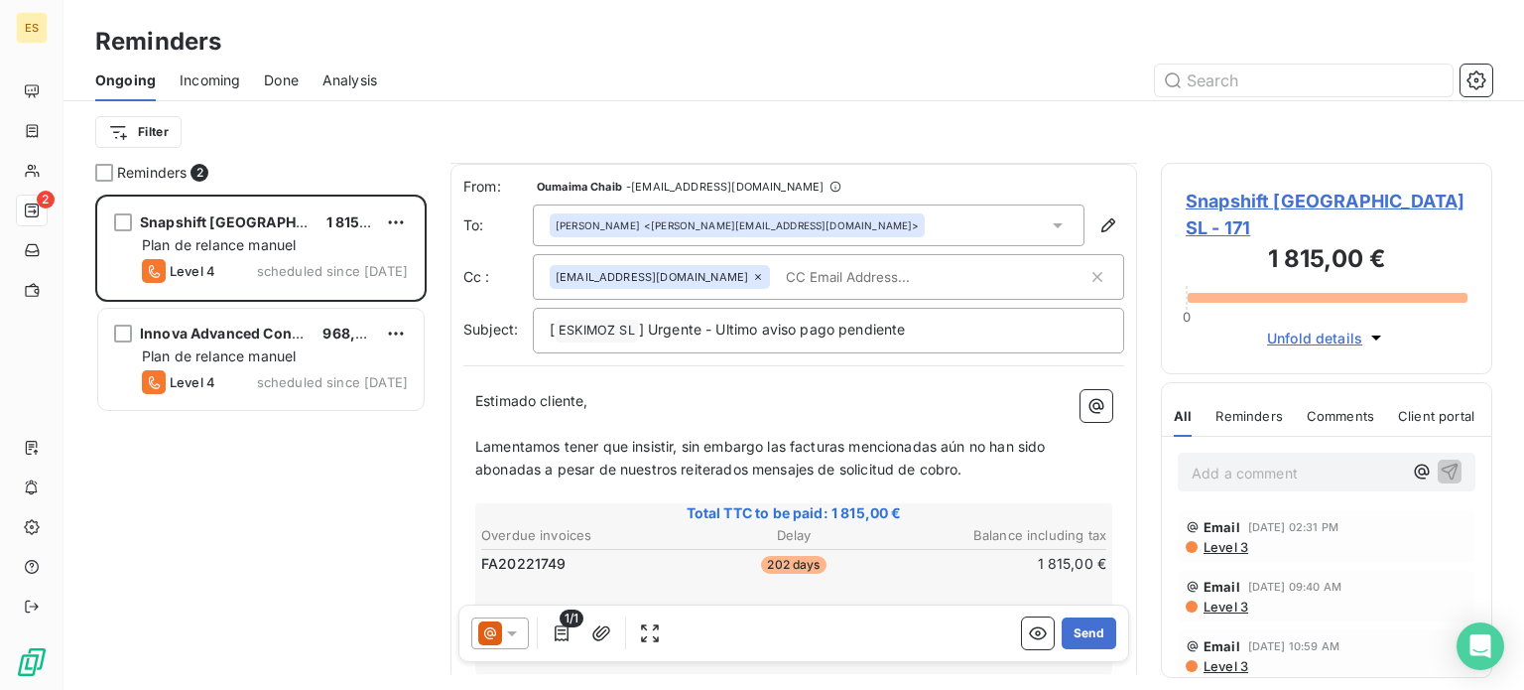
scroll to position [99, 0]
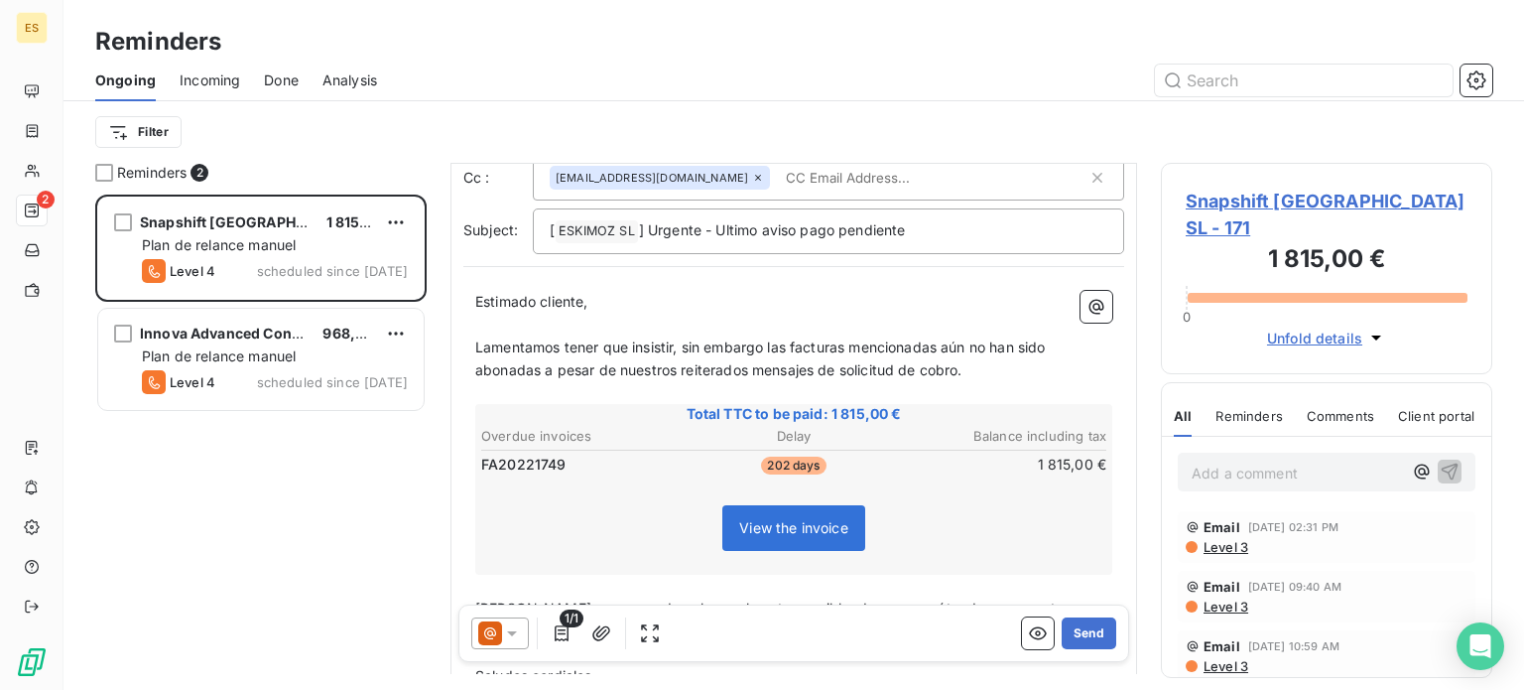
click at [787, 340] on span "Lamentamos tener que insistir, sin embargo las facturas mencionadas aún no han …" at bounding box center [762, 358] width 574 height 40
click at [843, 339] on span "Lamentamos tener que insistir, sin embargo la facturas mencionadas aún no han s…" at bounding box center [793, 358] width 637 height 40
click at [925, 342] on span "Lamentamos tener que insistir, sin embargo la factura mencionadas aún no han si…" at bounding box center [790, 358] width 630 height 40
click at [538, 370] on span "Lamentamos tener que insistir, sin embargo la factura mencionada aún no han sid…" at bounding box center [792, 358] width 635 height 40
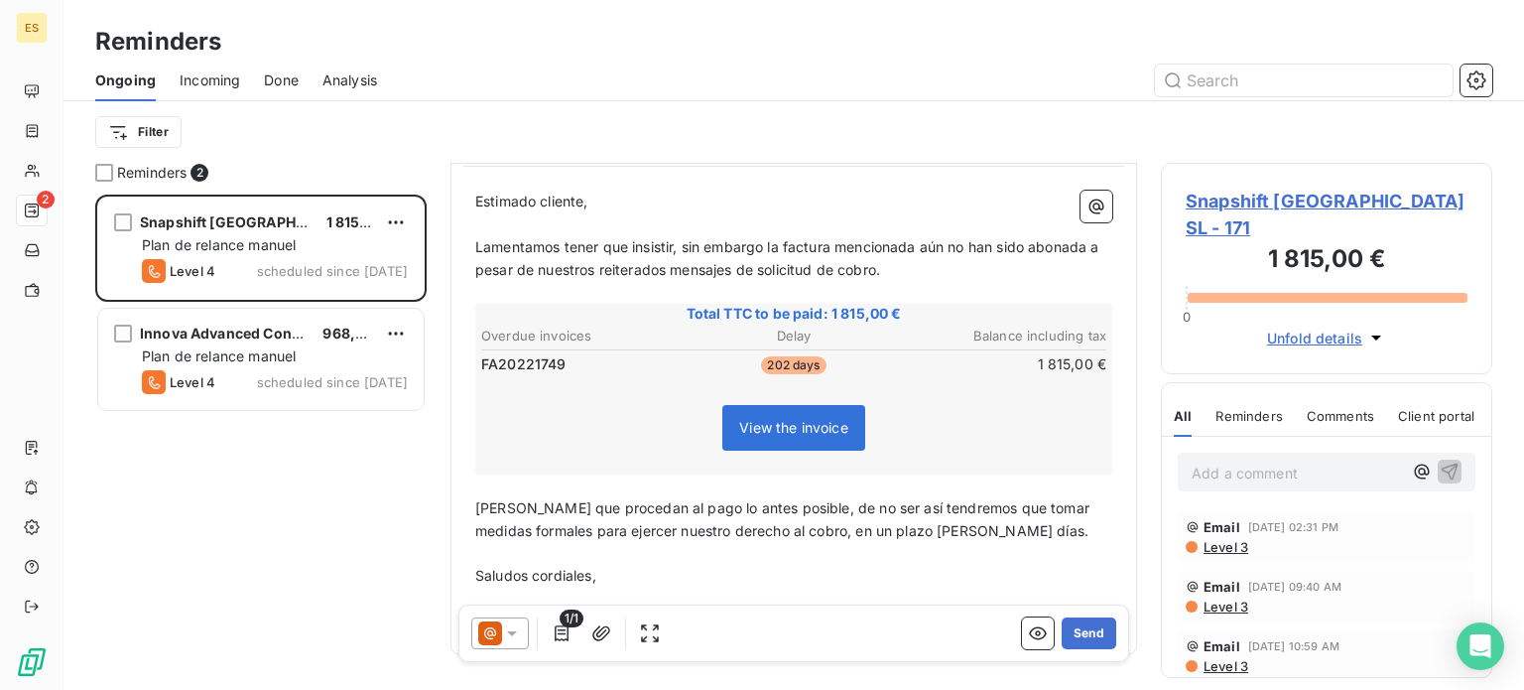
scroll to position [258, 0]
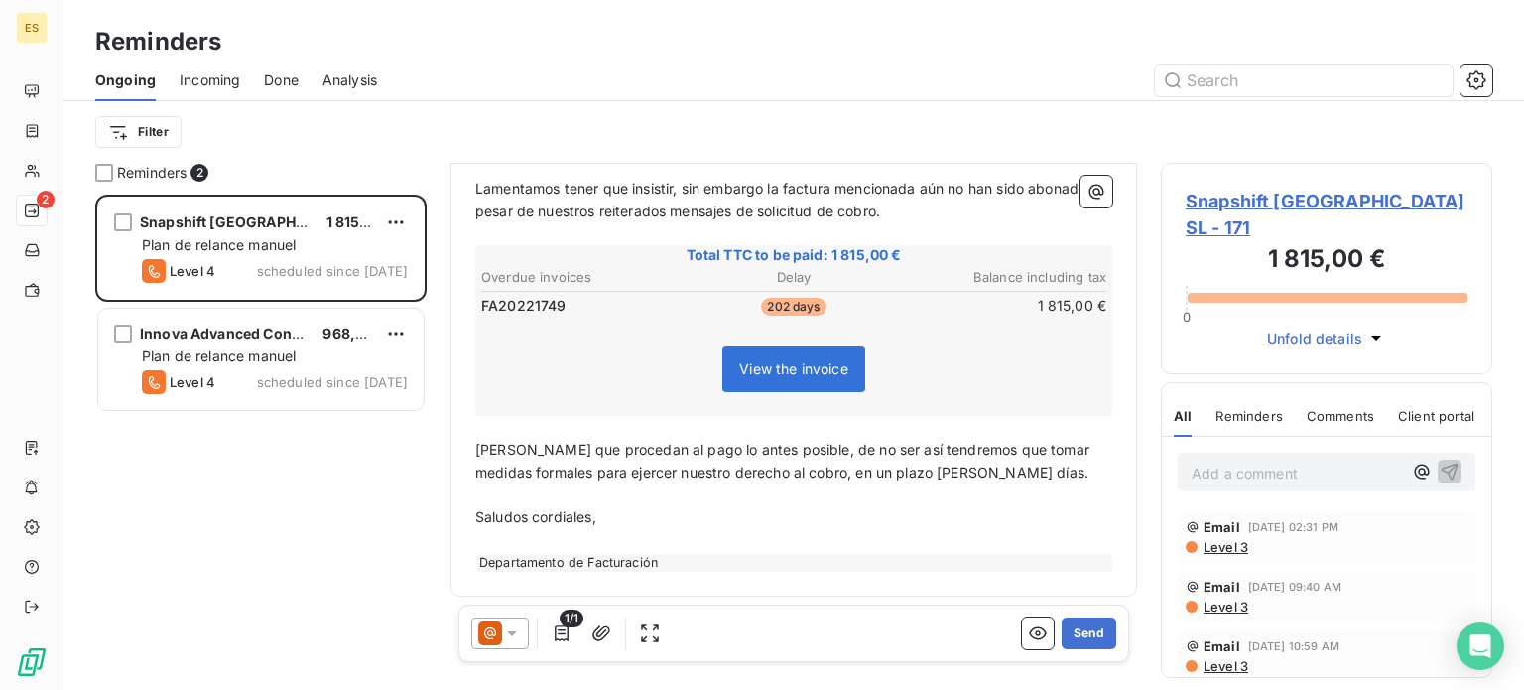
click at [615, 444] on span "[PERSON_NAME] que procedan al pago lo antes posible, de no ser así tendremos qu…" at bounding box center [784, 461] width 618 height 40
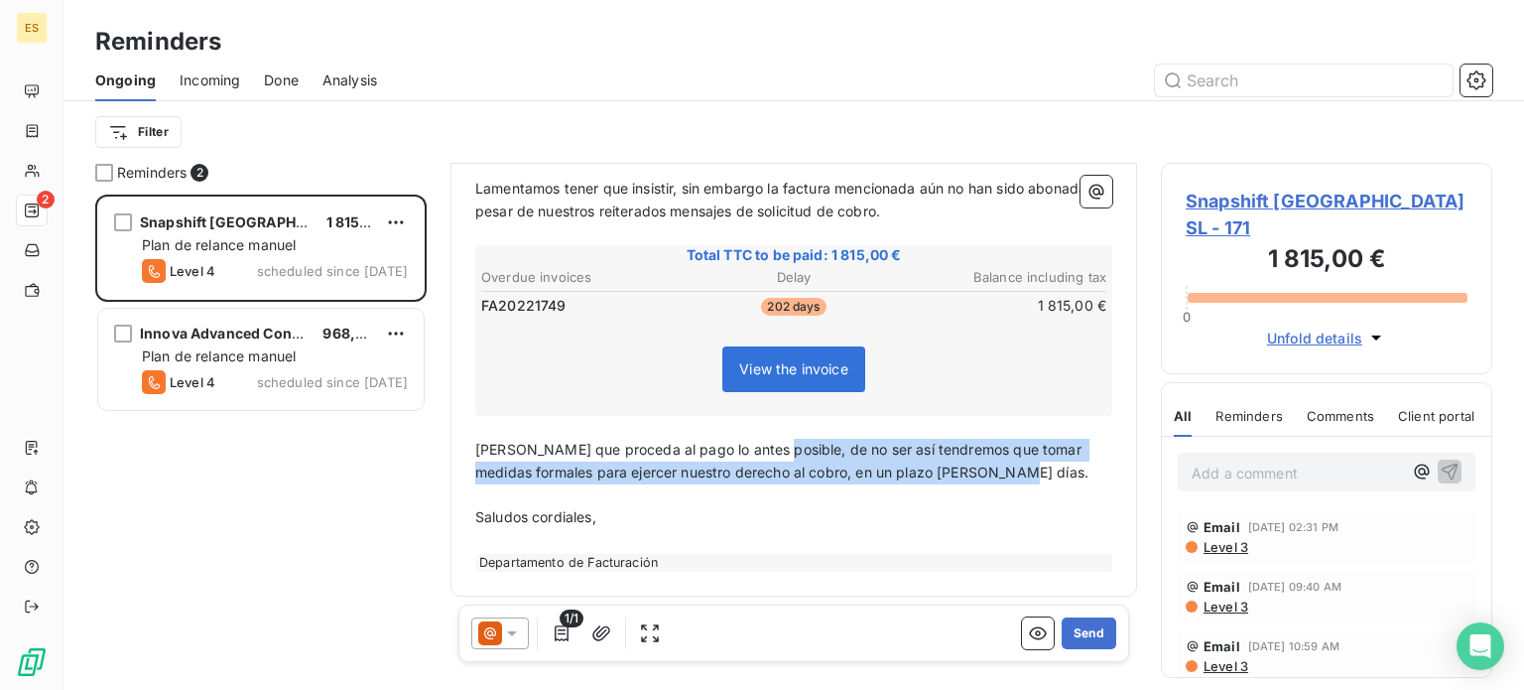
drag, startPoint x: 774, startPoint y: 445, endPoint x: 1019, endPoint y: 476, distance: 247.0
click at [1019, 476] on span "[PERSON_NAME] que proceda al pago lo antes posible, de no ser así tendremos que…" at bounding box center [781, 461] width 613 height 40
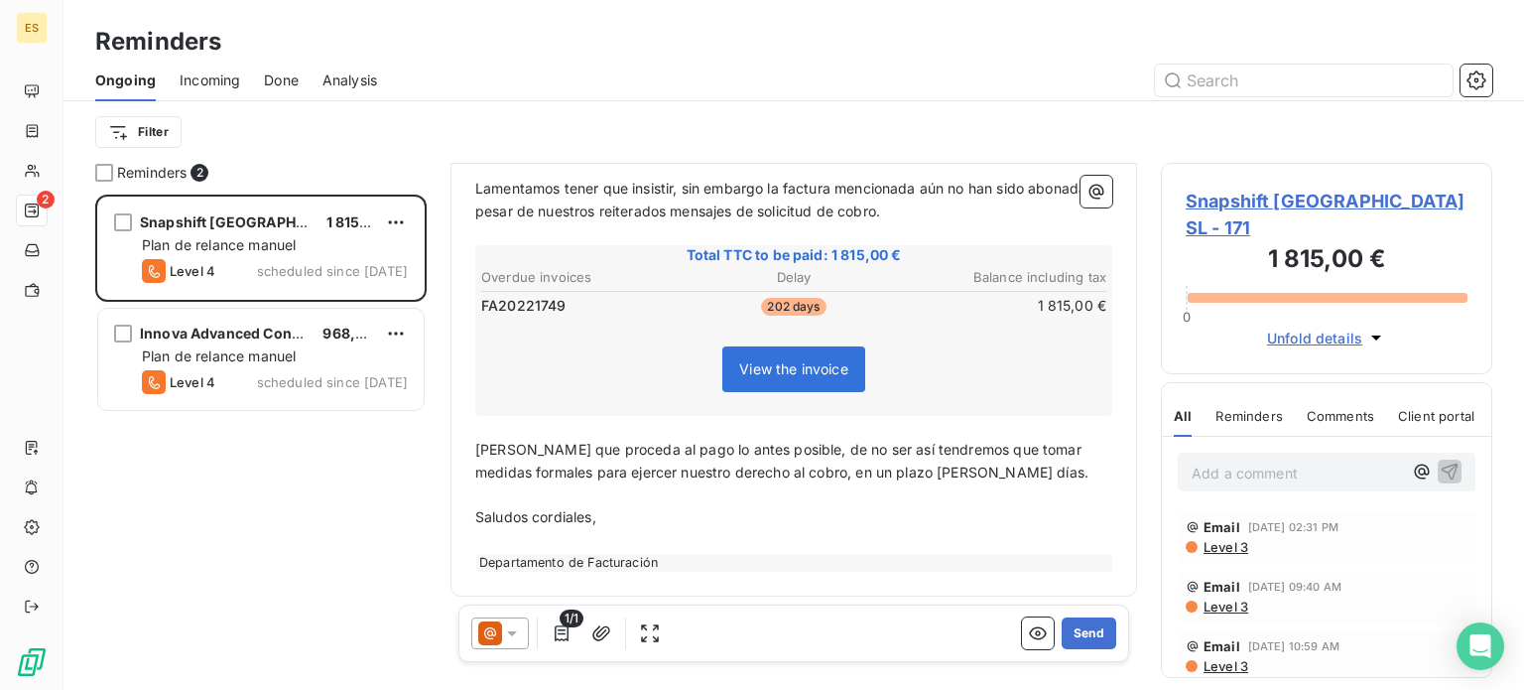
click at [926, 506] on p "Saludos cordiales," at bounding box center [793, 517] width 637 height 23
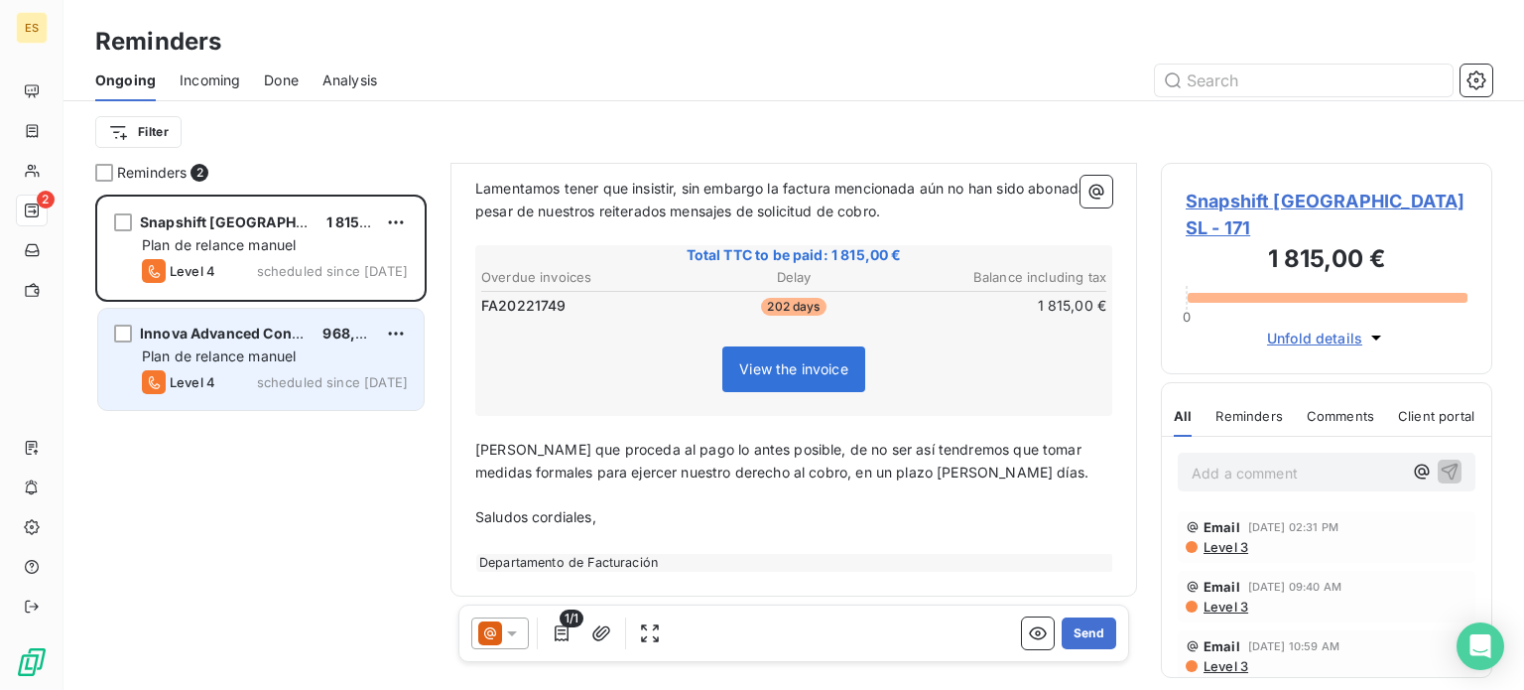
click at [282, 342] on div "Innova Advanced Consulting 968,00 € Plan de relance [PERSON_NAME] Level 4 sched…" at bounding box center [260, 359] width 325 height 101
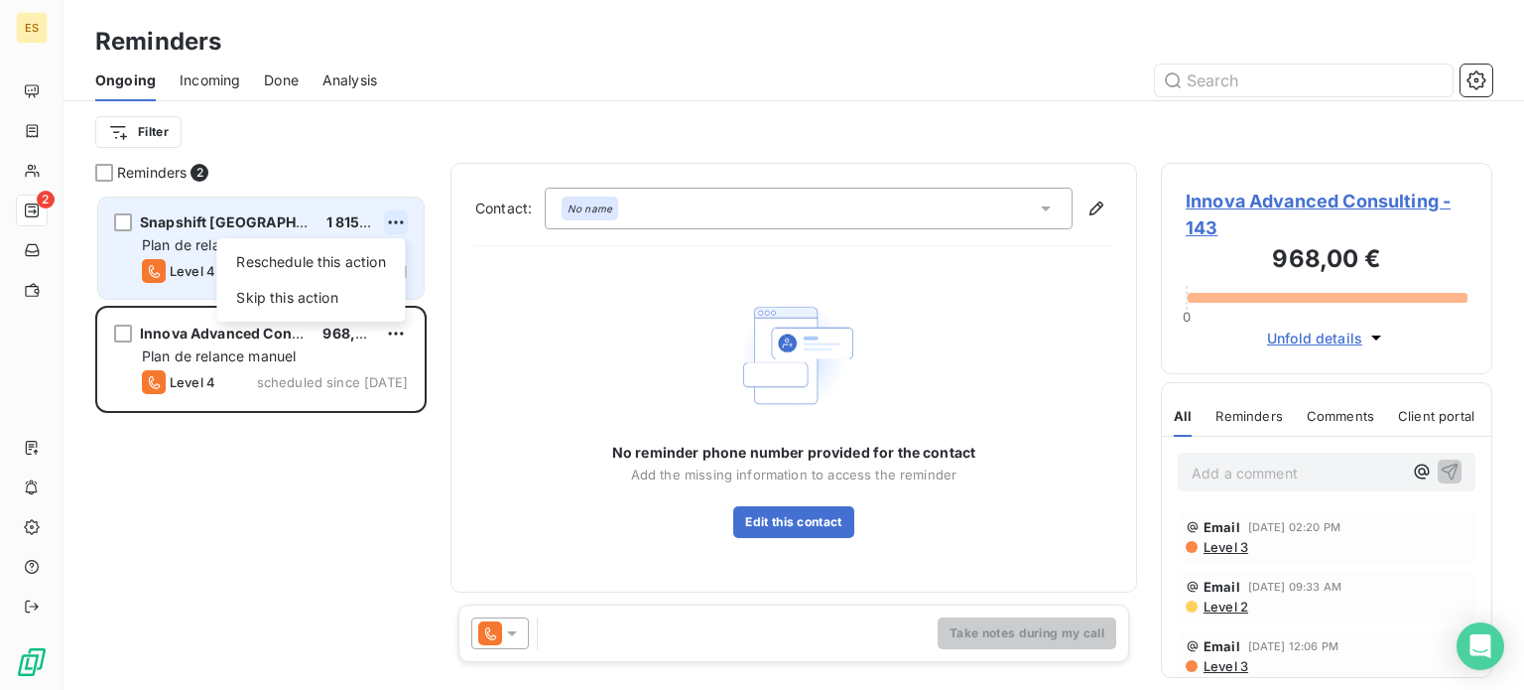
click at [395, 221] on html "ES 2 Reminders Ongoing Incoming Done Analysis Filter Reminders 2 Snapshift [GEO…" at bounding box center [762, 345] width 1524 height 690
click at [250, 261] on div "Reschedule this action" at bounding box center [310, 262] width 173 height 32
select select "7"
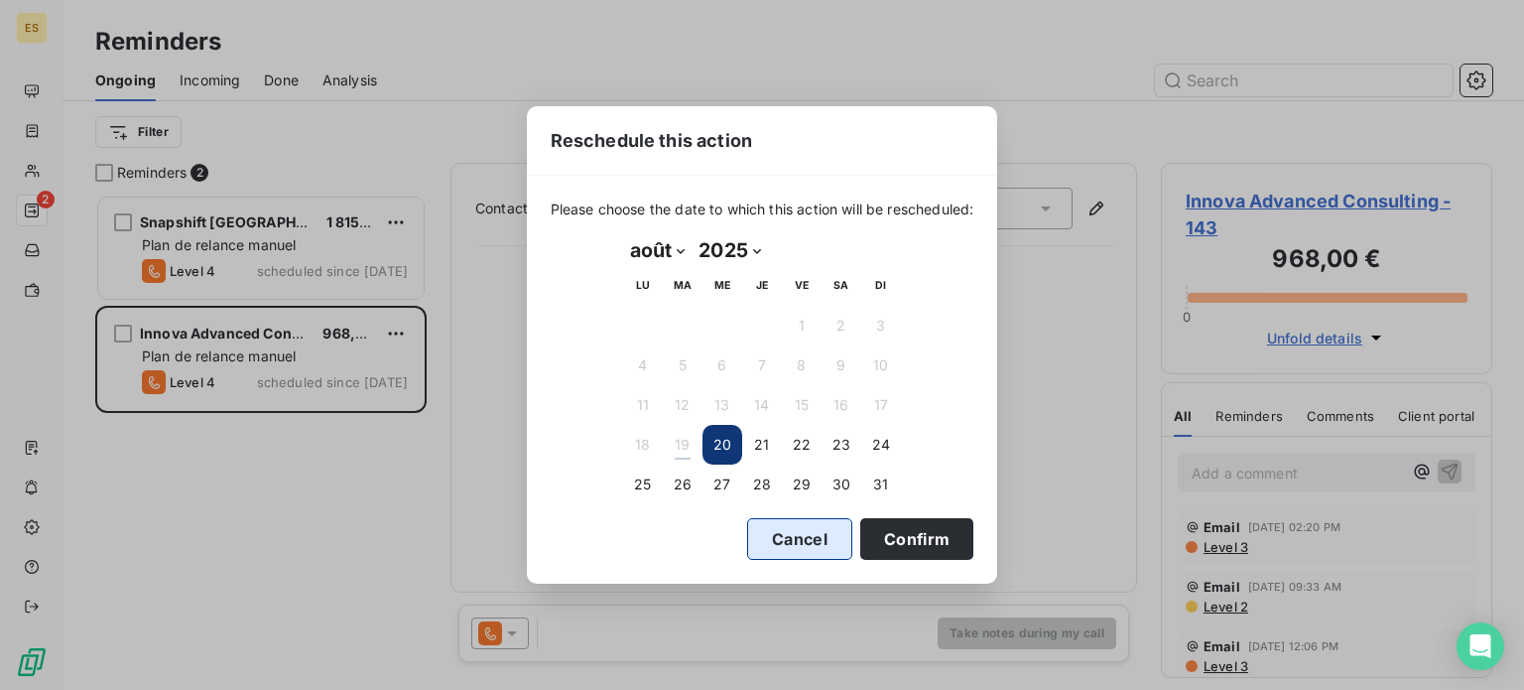
click at [768, 541] on button "Cancel" at bounding box center [799, 539] width 105 height 42
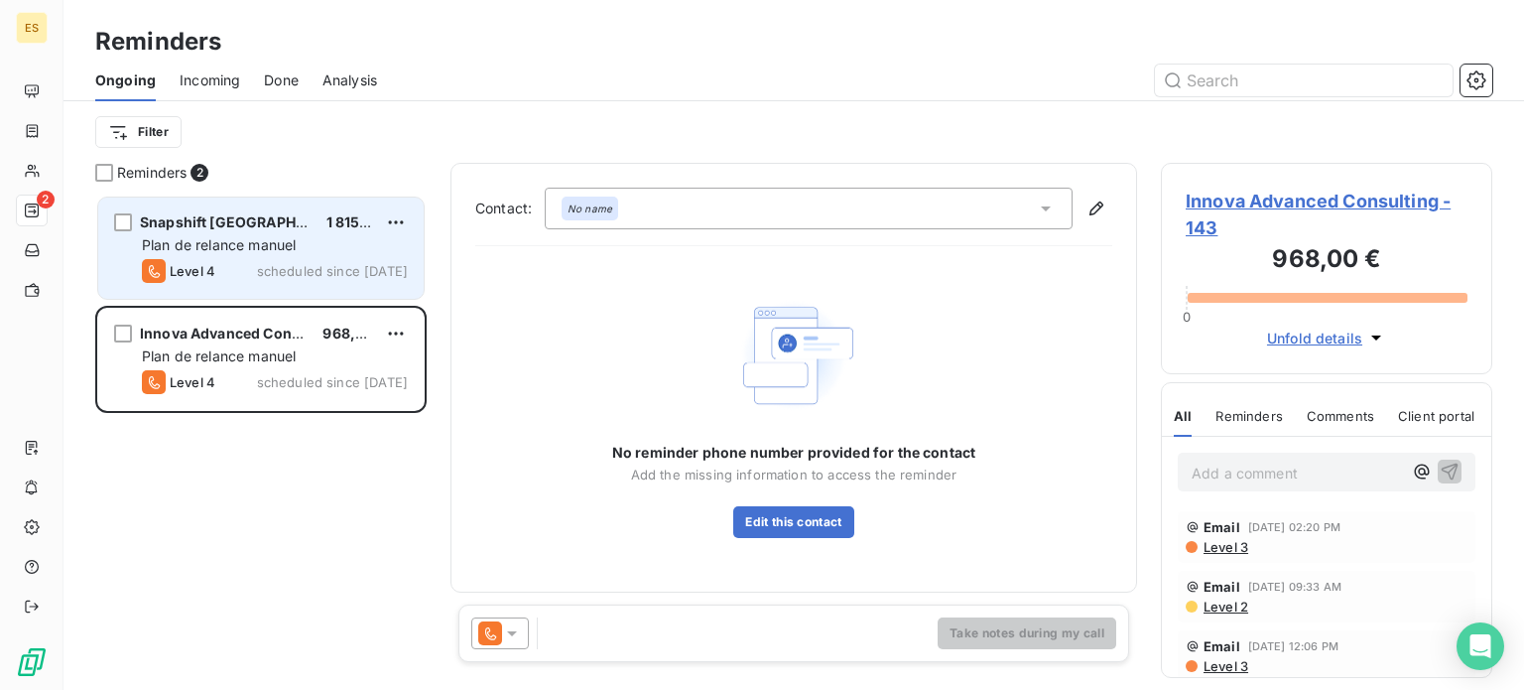
click at [267, 241] on span "Plan de relance manuel" at bounding box center [219, 244] width 154 height 17
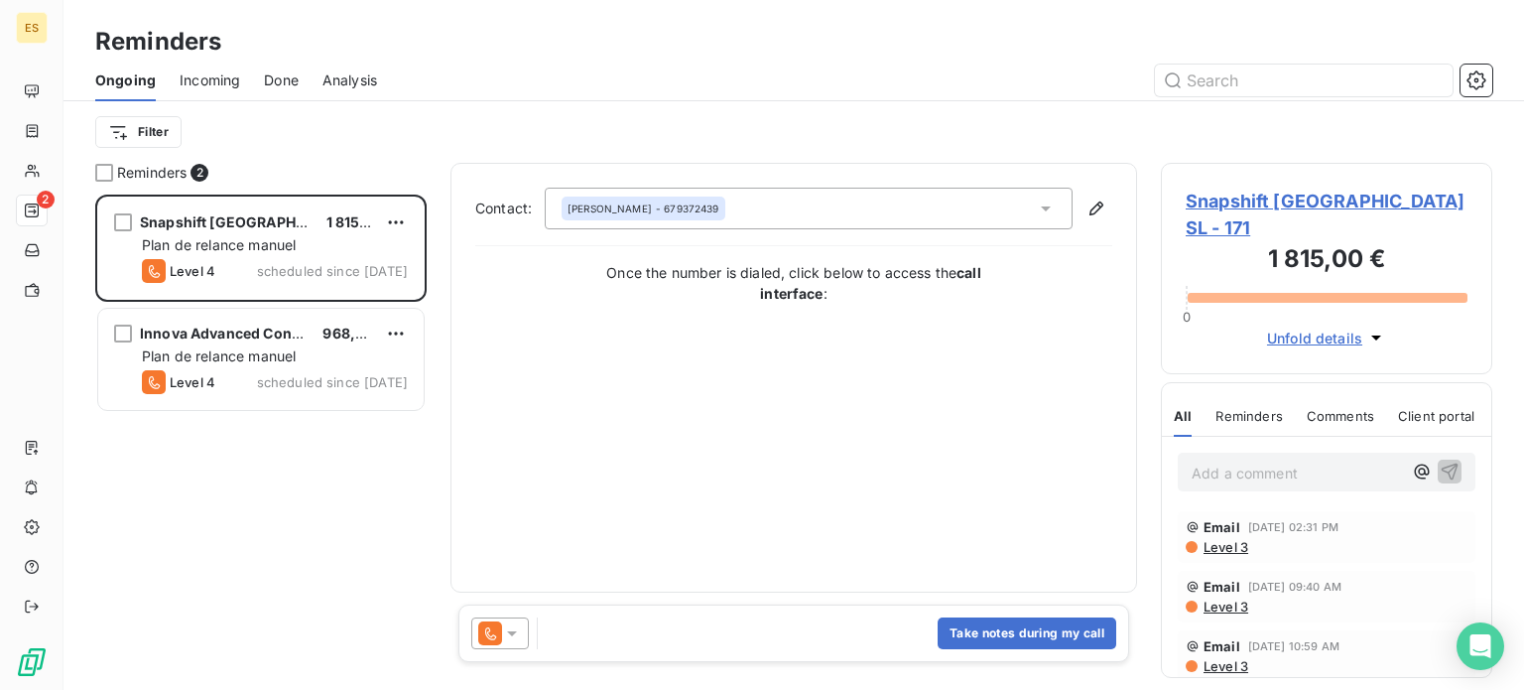
click at [506, 641] on icon at bounding box center [512, 633] width 20 height 20
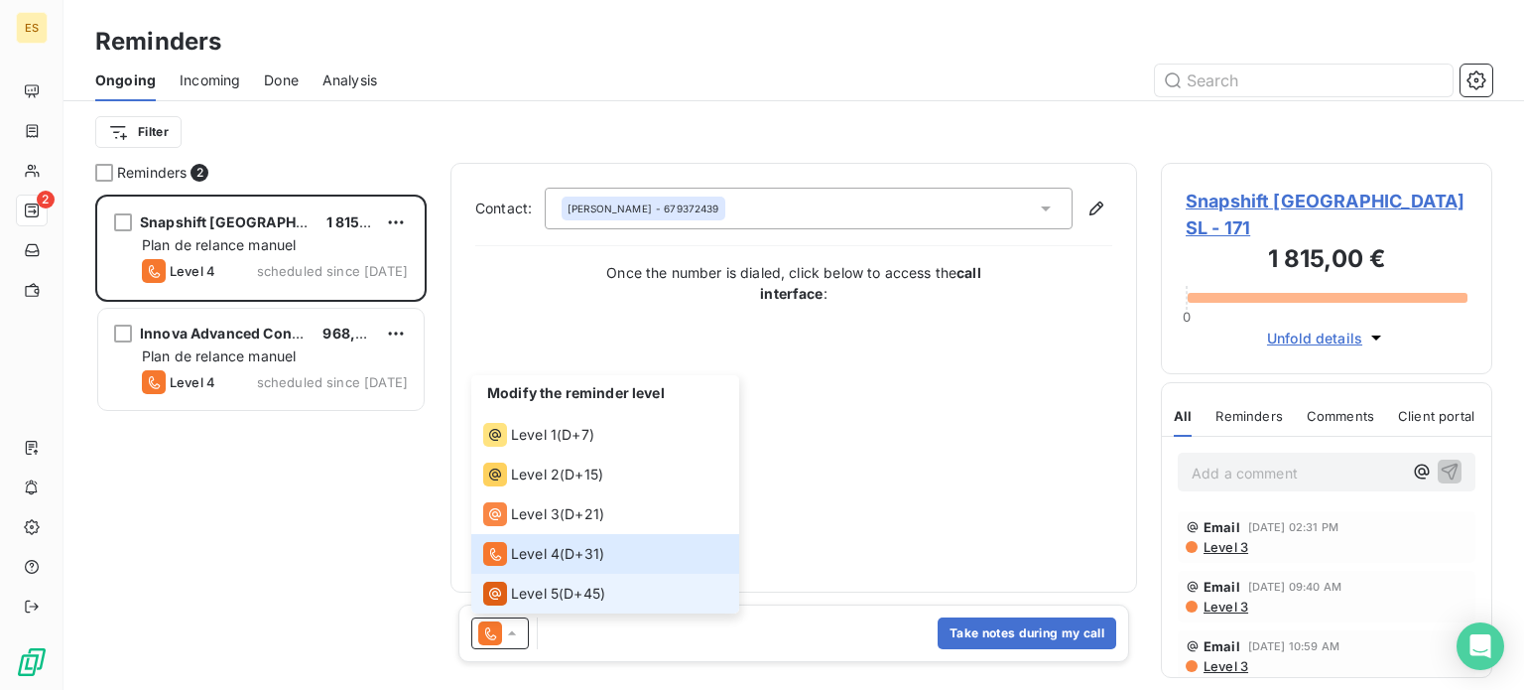
click at [540, 586] on span "Level 5" at bounding box center [535, 593] width 48 height 20
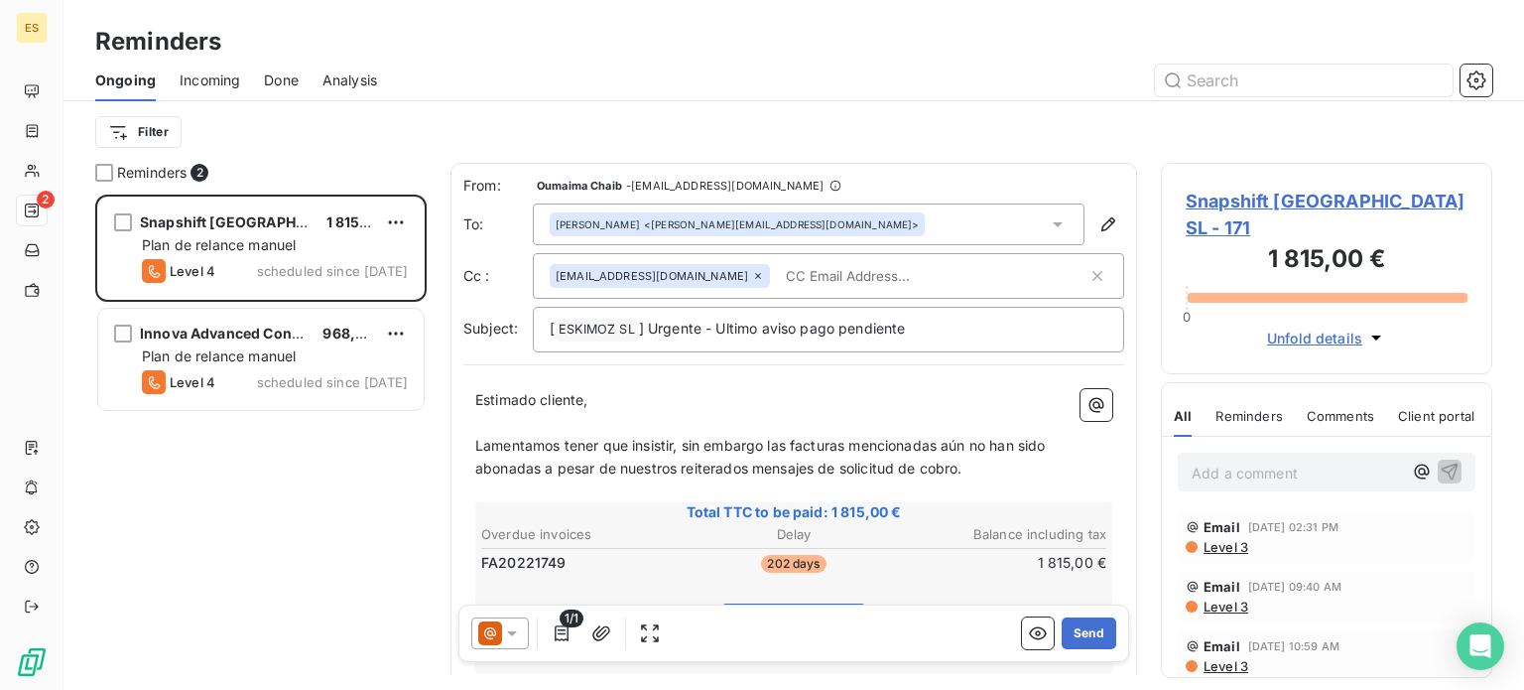
click at [778, 265] on input "text" at bounding box center [892, 276] width 229 height 30
